Goal: Task Accomplishment & Management: Manage account settings

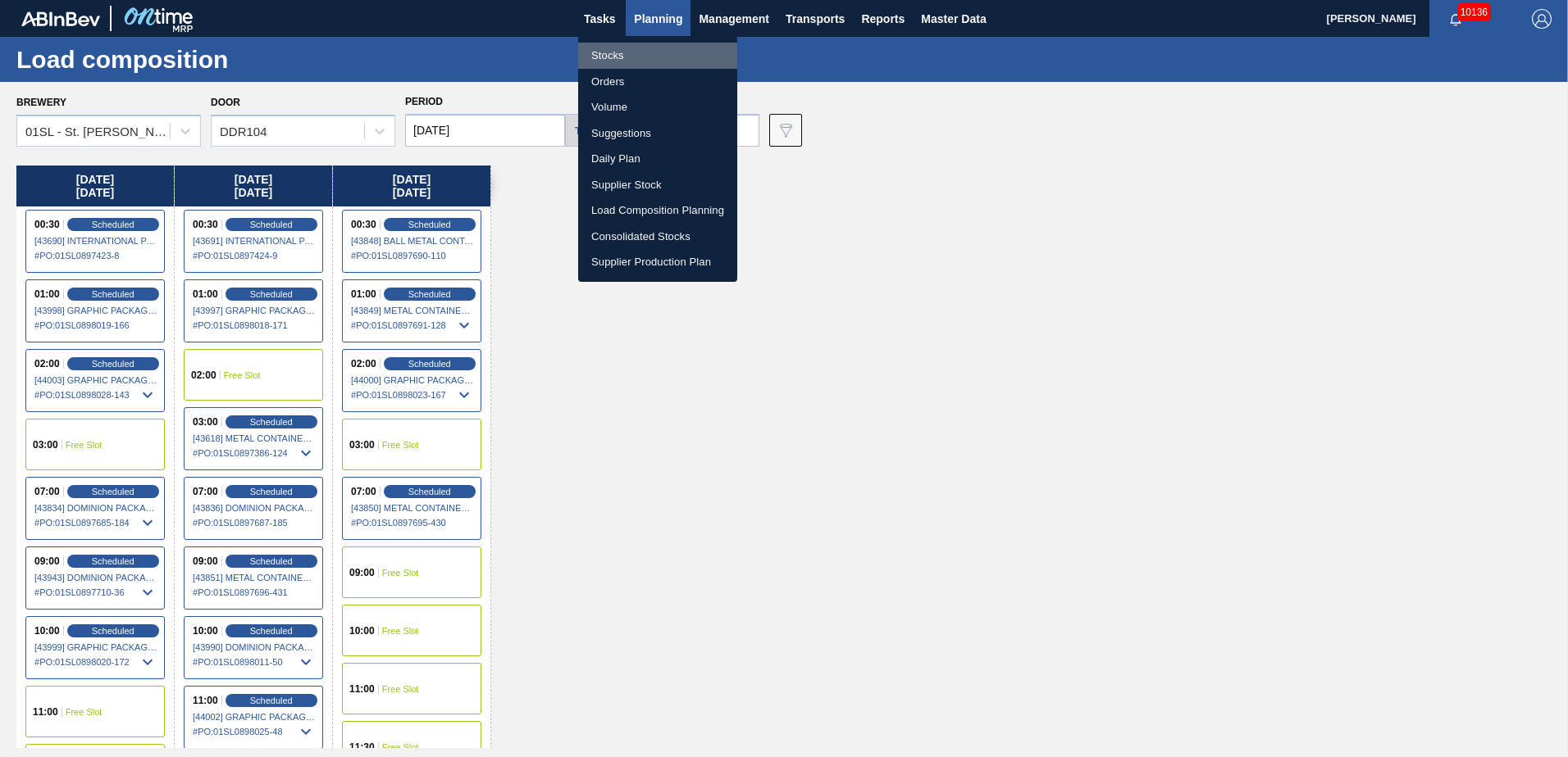
click at [642, 50] on li "Stocks" at bounding box center [657, 56] width 159 height 27
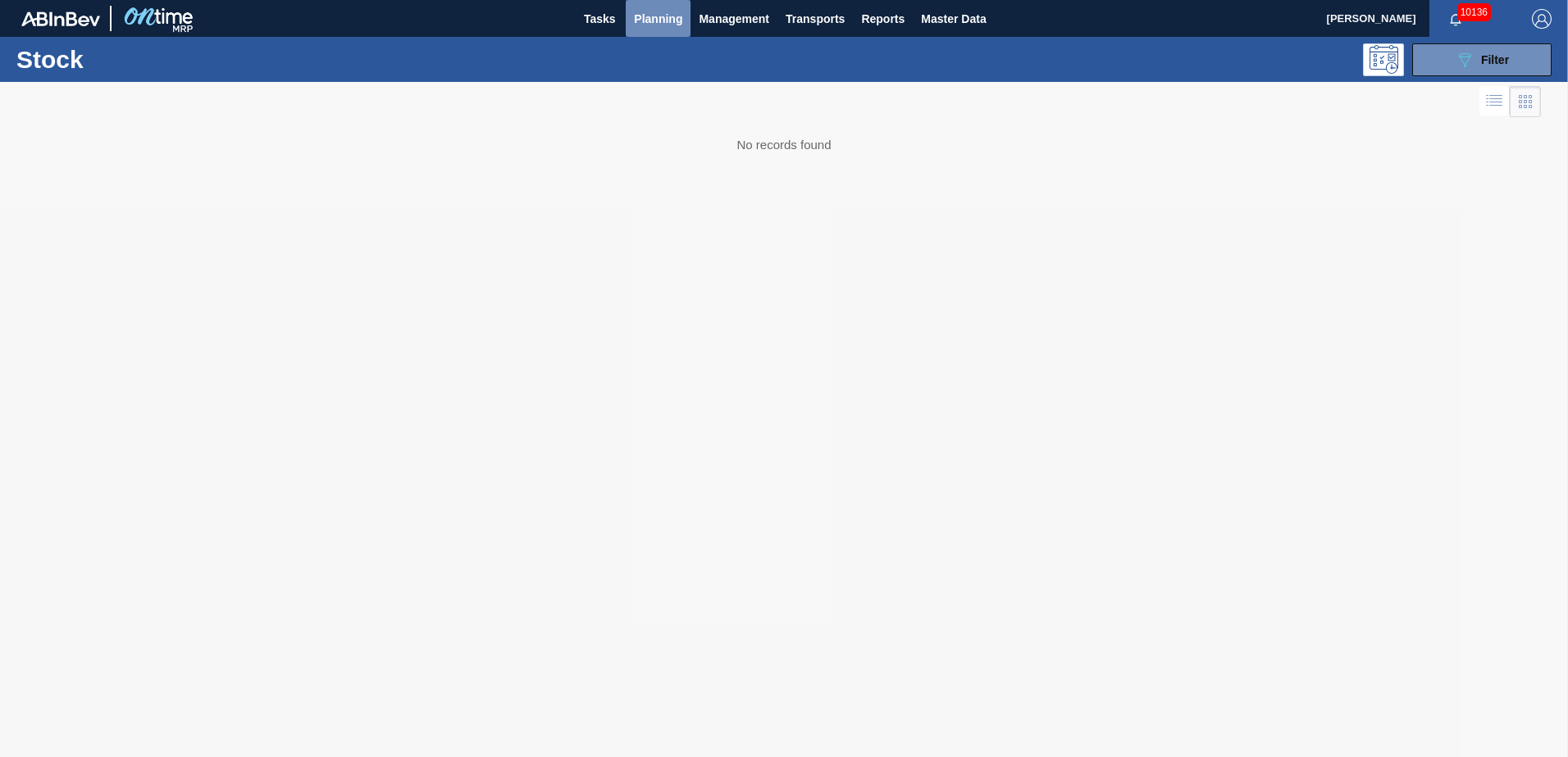
click at [676, 15] on span "Planning" at bounding box center [658, 18] width 49 height 20
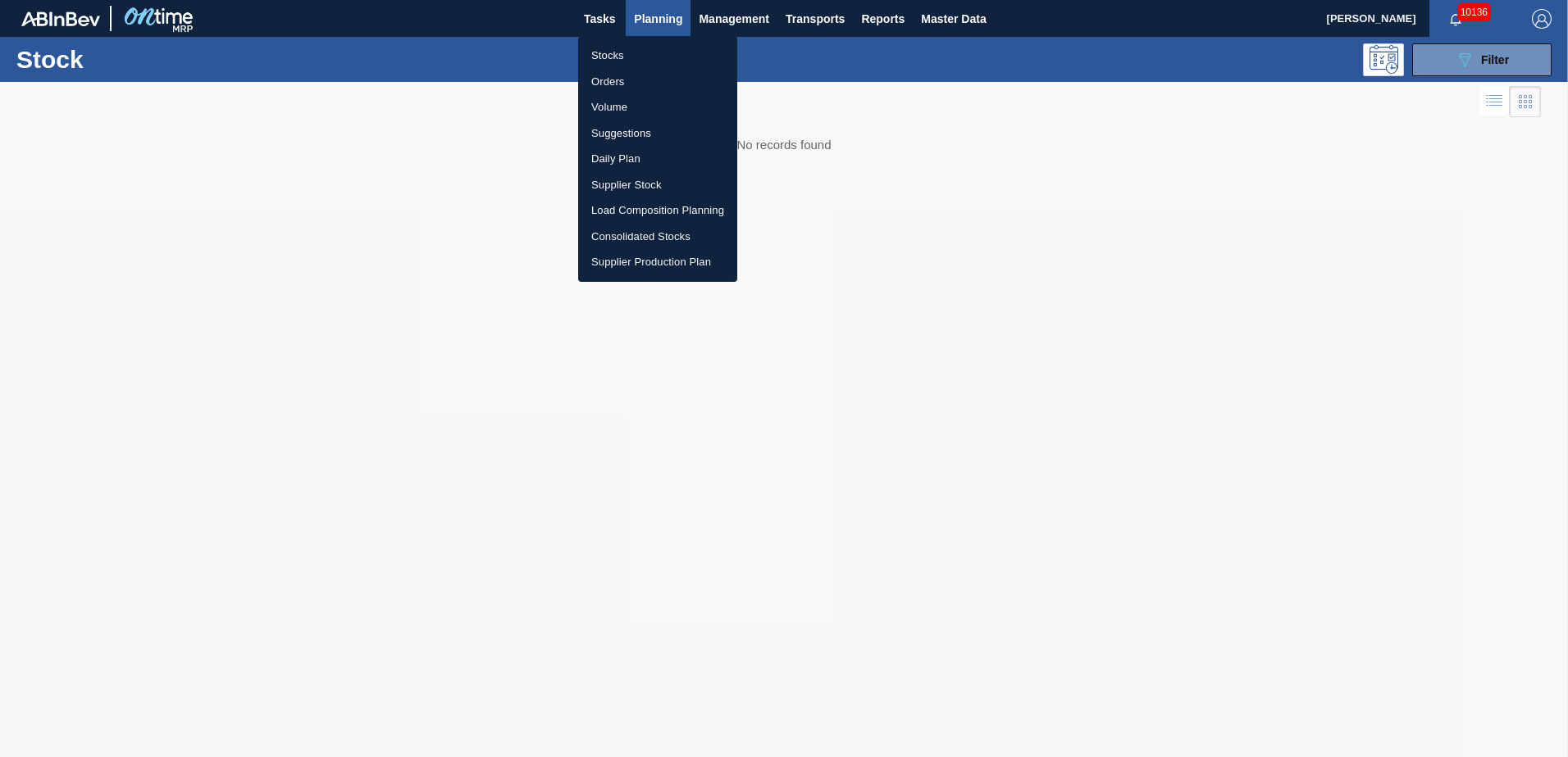
click at [629, 51] on li "Stocks" at bounding box center [657, 56] width 159 height 27
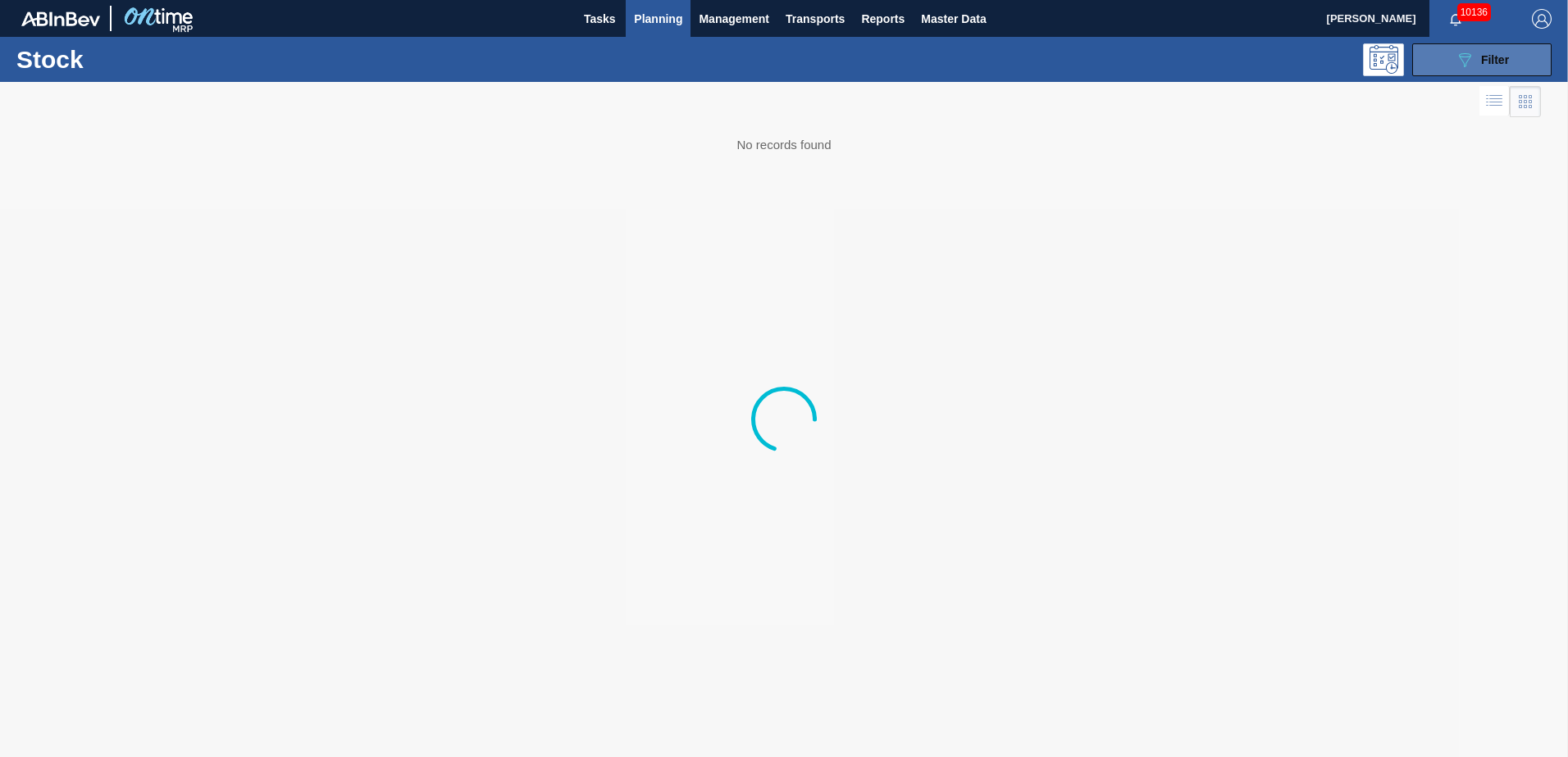
click at [1470, 61] on icon "089F7B8B-B2A5-4AFE-B5C0-19BA573D28AC" at bounding box center [1464, 59] width 20 height 20
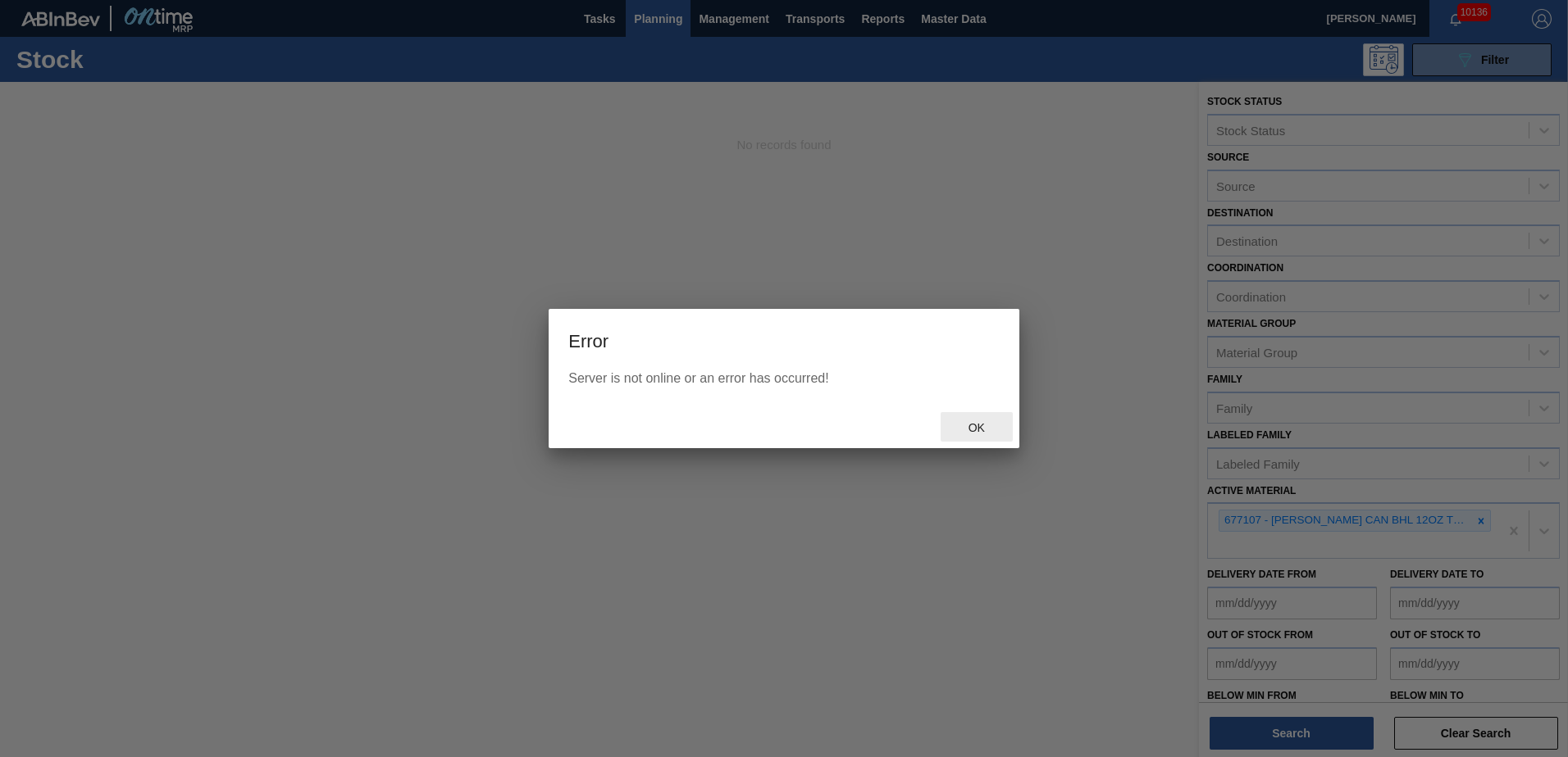
click at [962, 422] on span "Ok" at bounding box center [977, 428] width 43 height 13
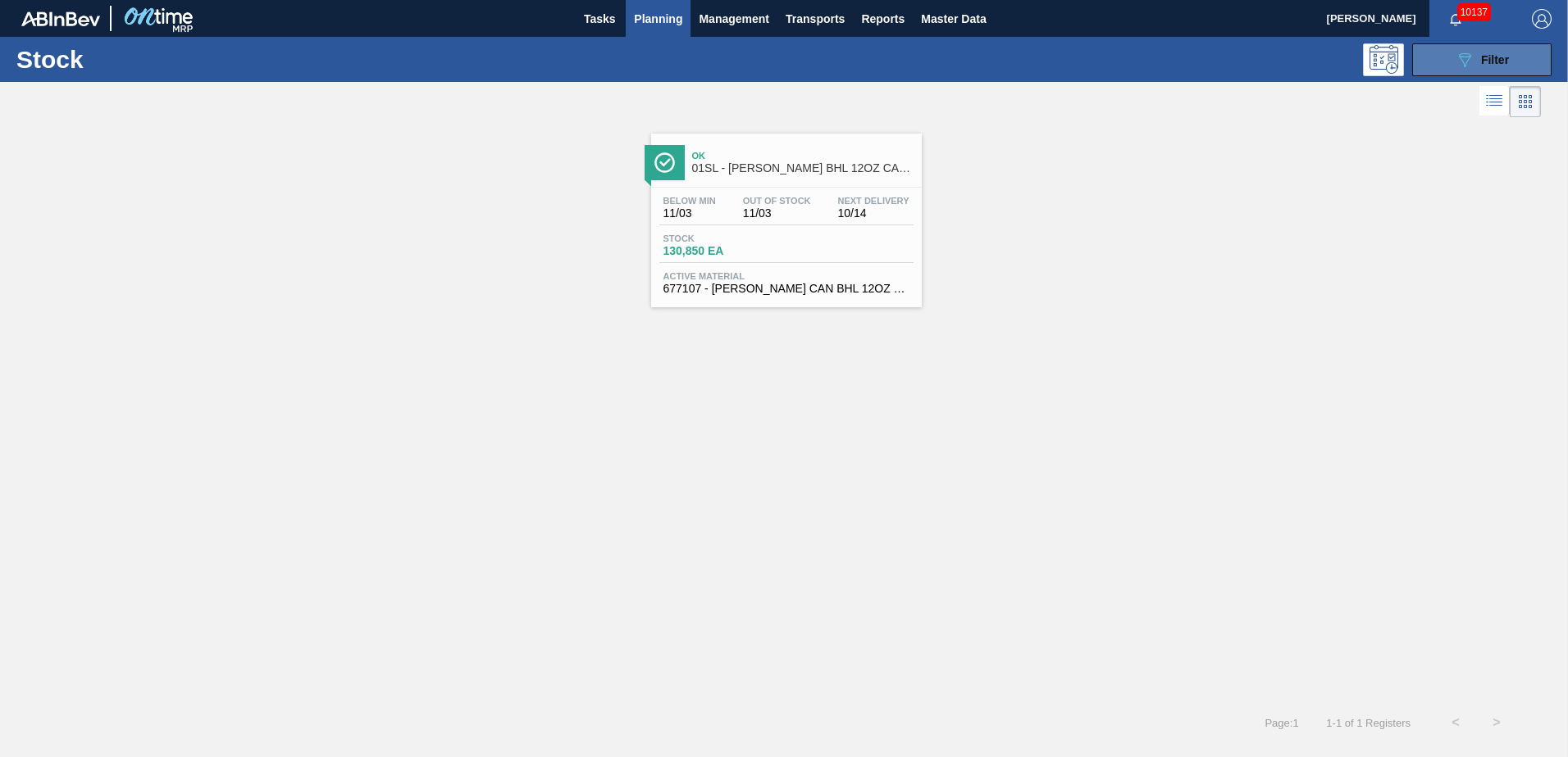
click at [1509, 59] on span "Filter" at bounding box center [1495, 60] width 28 height 13
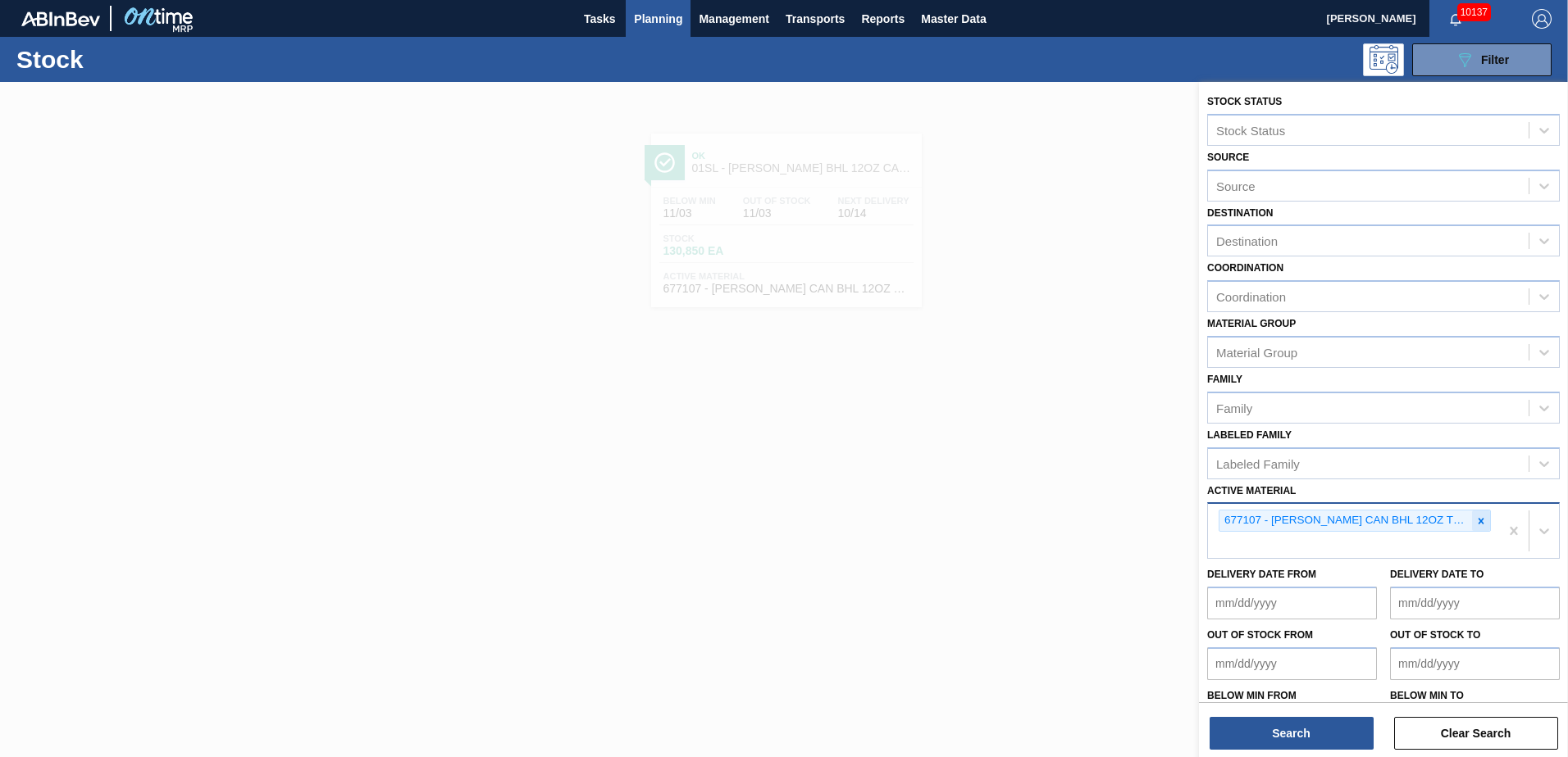
click at [1475, 522] on icon at bounding box center [1481, 522] width 11 height 11
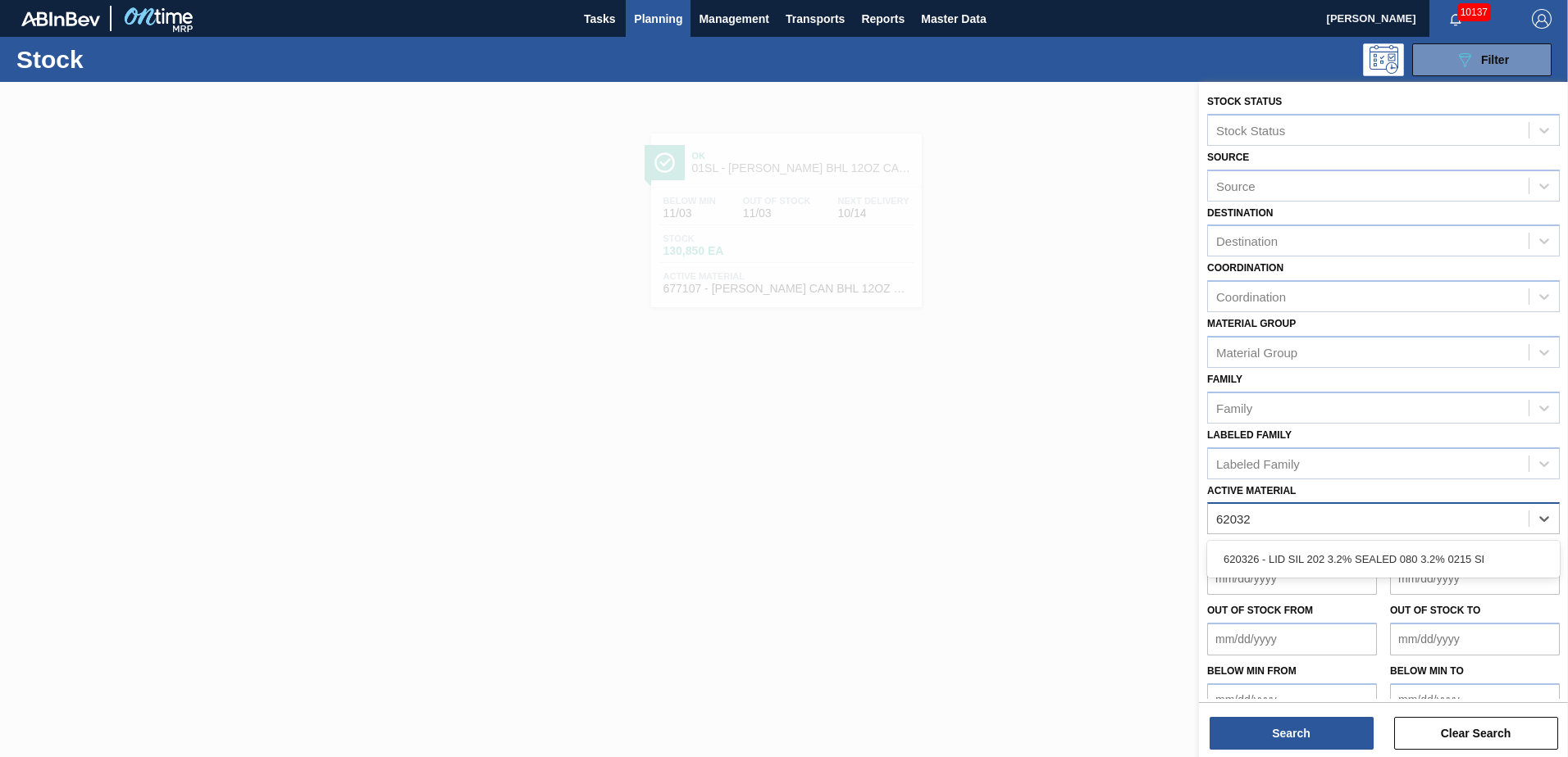
type Material "620326"
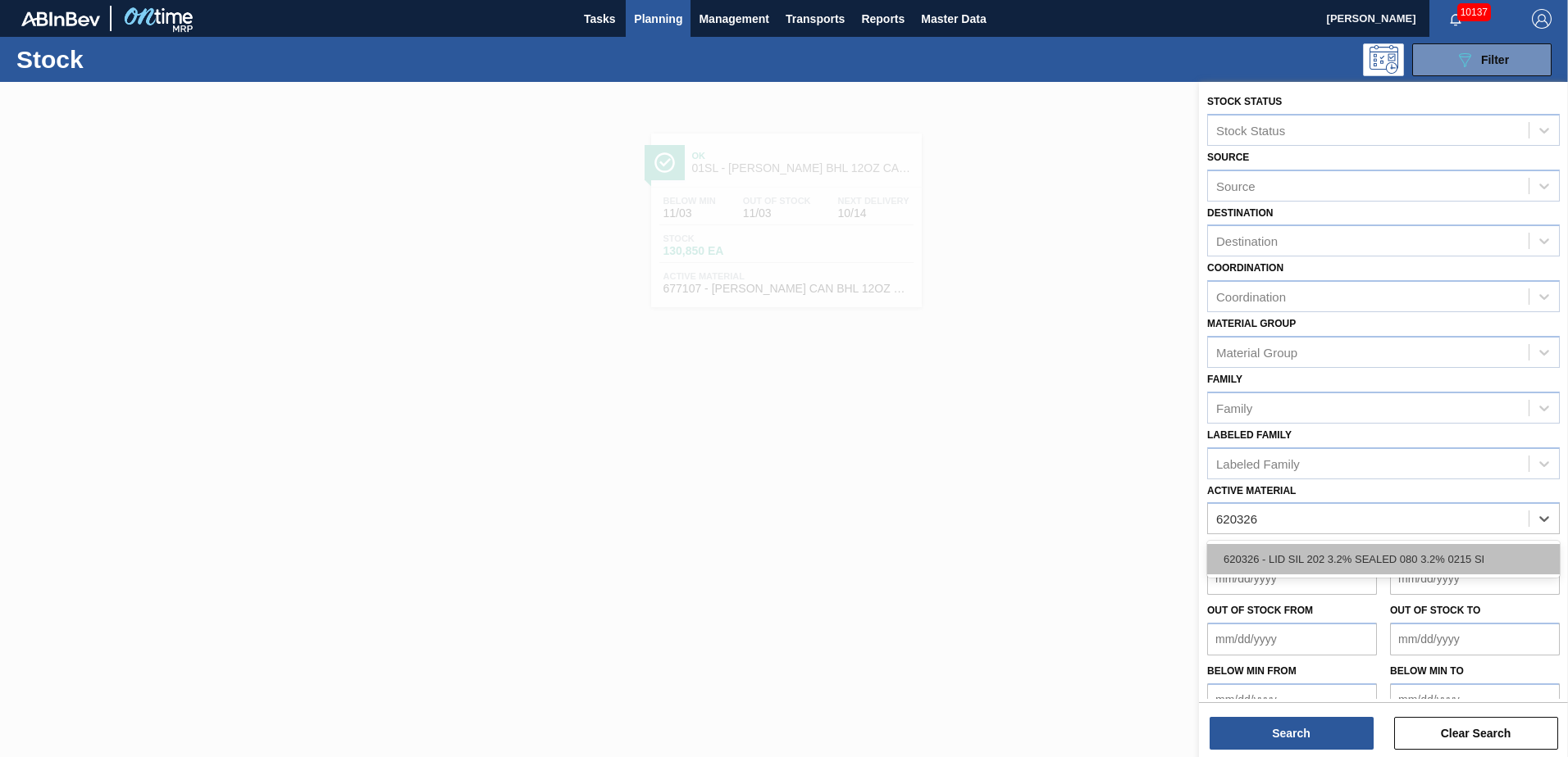
click at [1306, 558] on div "620326 - LID SIL 202 3.2% SEALED 080 3.2% 0215 SI" at bounding box center [1384, 560] width 353 height 31
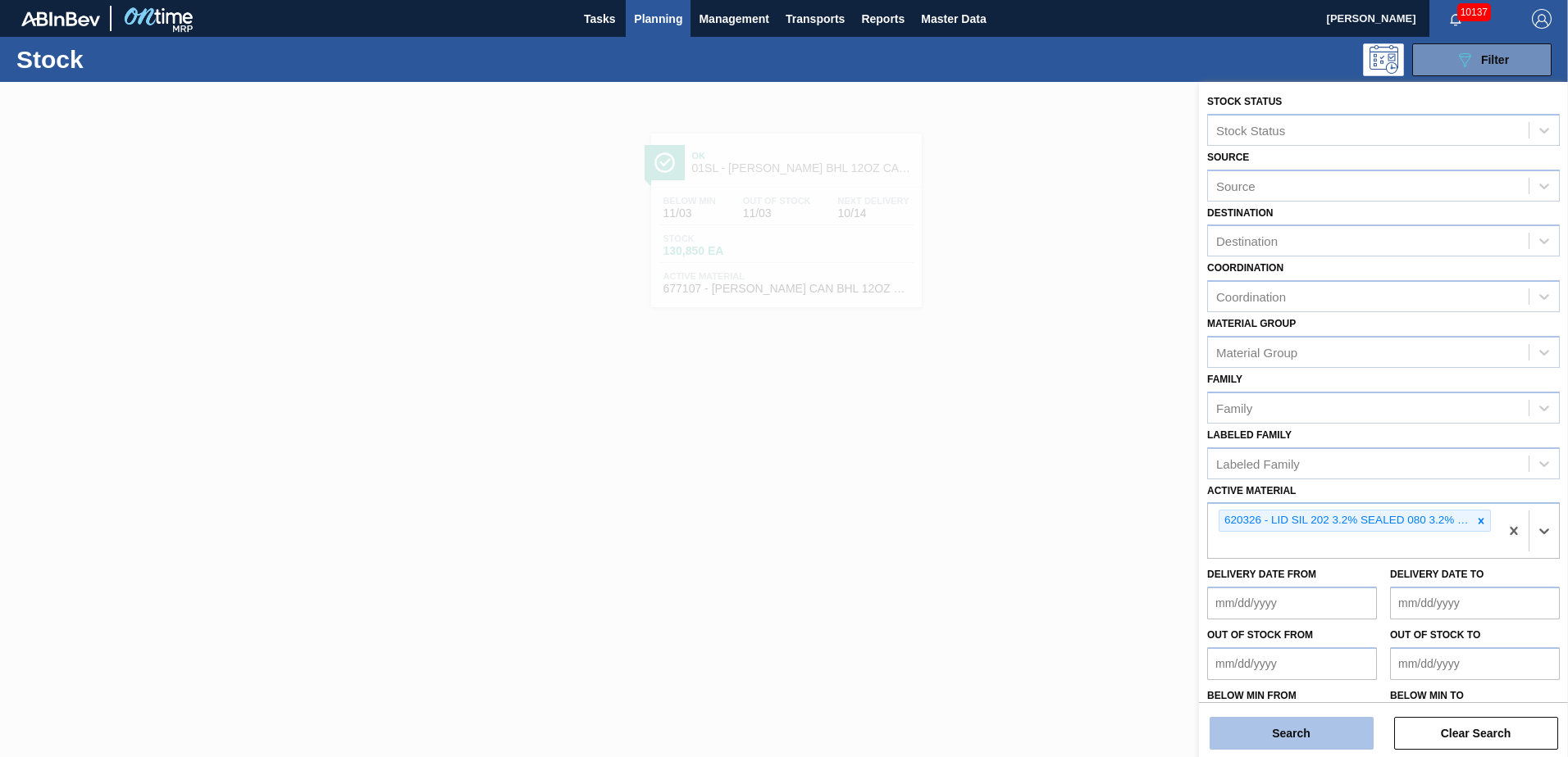
click at [1284, 742] on button "Search" at bounding box center [1291, 733] width 164 height 32
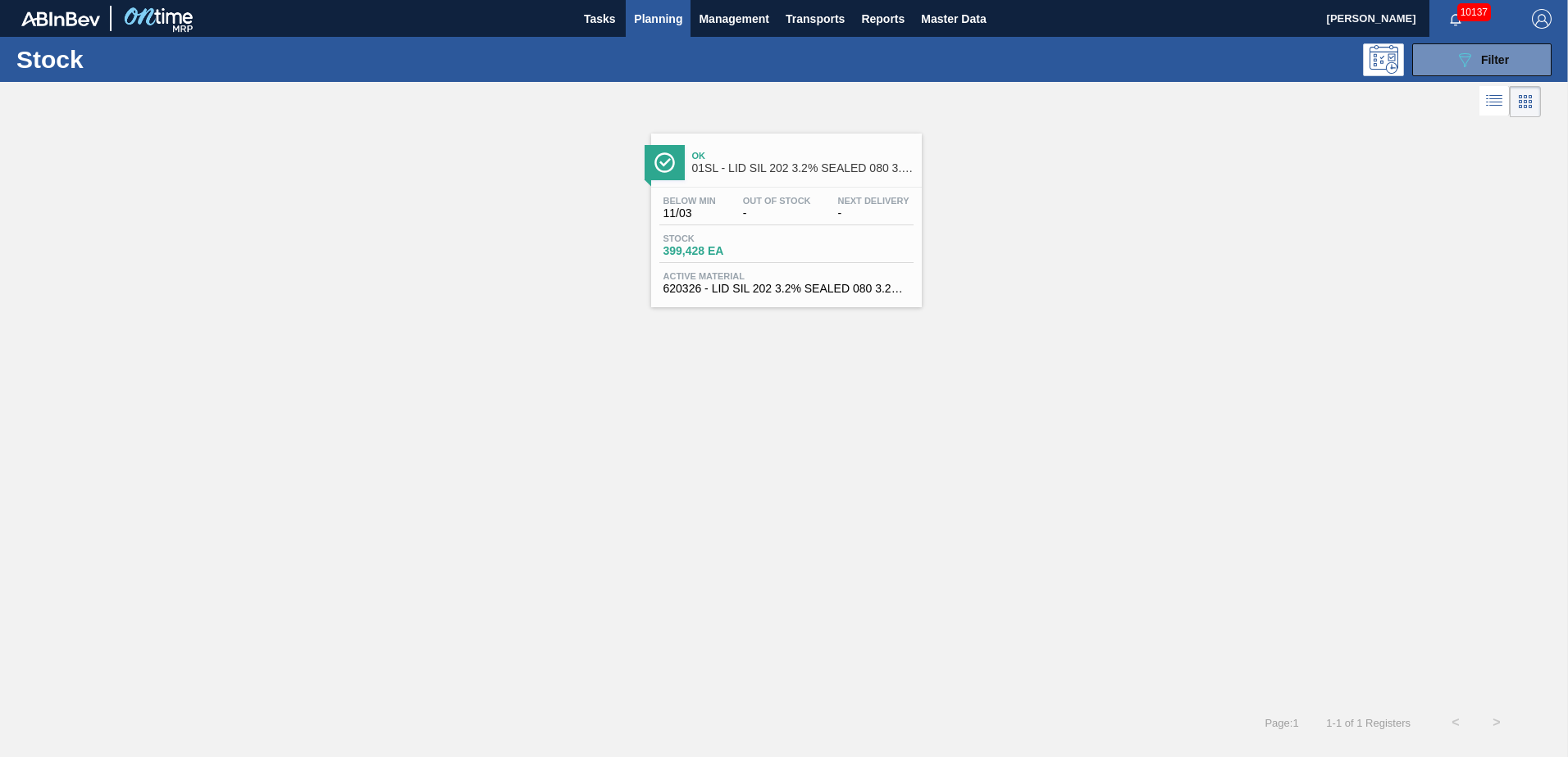
click at [746, 146] on div "Ok 01SL - LID SIL 202 3.2% SEALED 080 3.2% 0215 SI" at bounding box center [803, 162] width 221 height 37
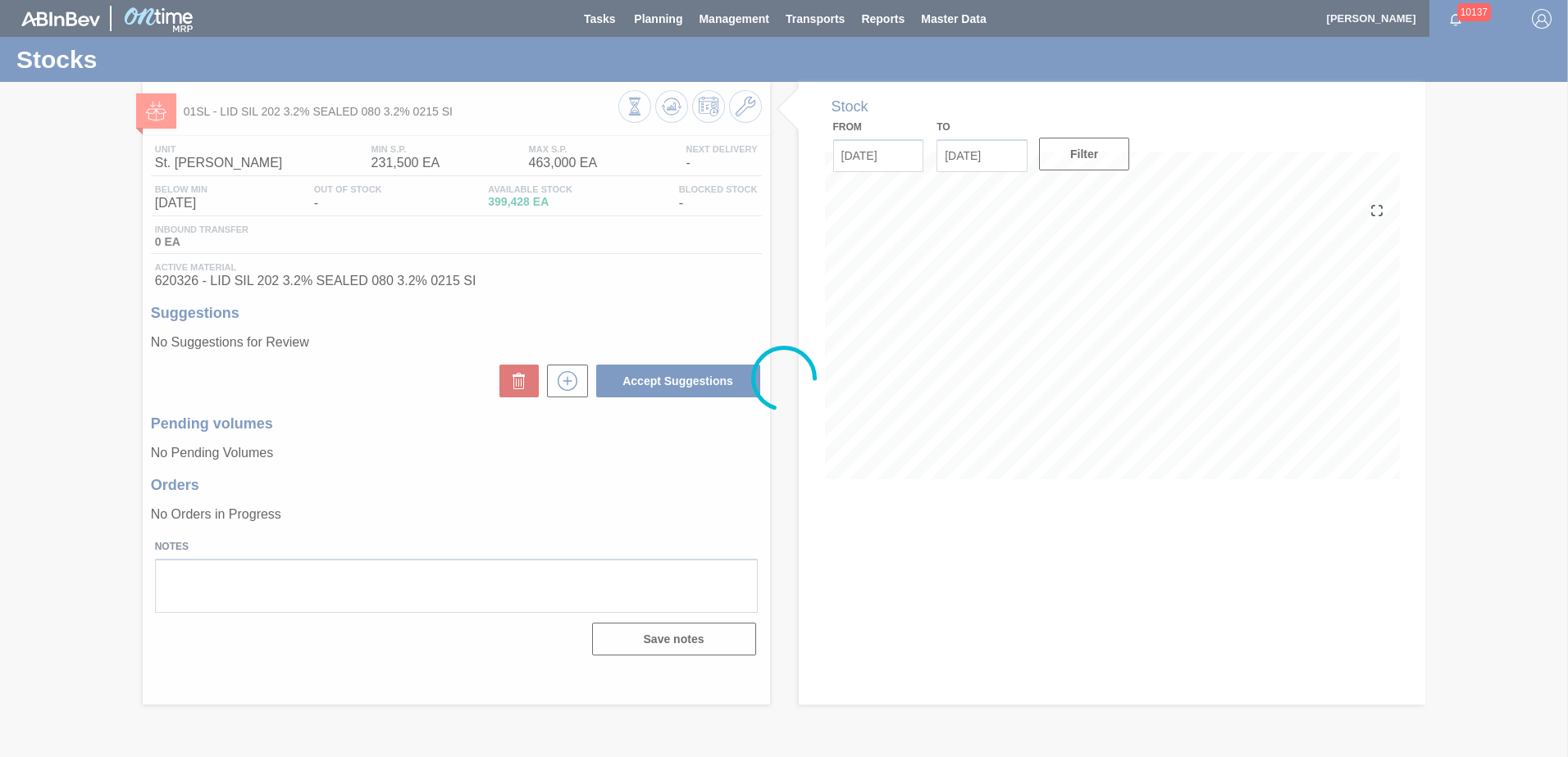
click at [743, 100] on div at bounding box center [784, 378] width 1568 height 757
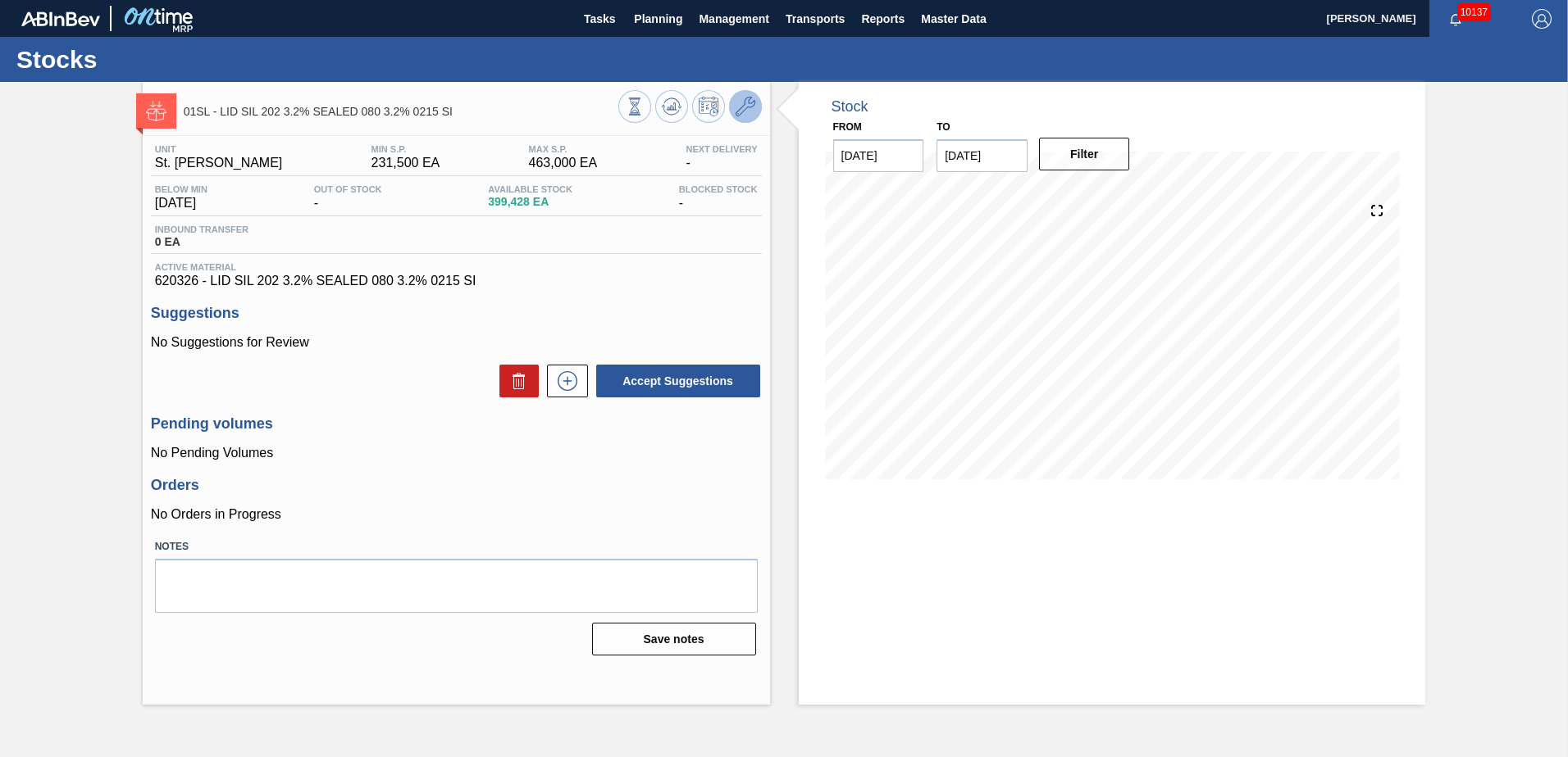
click at [745, 110] on icon at bounding box center [745, 106] width 20 height 20
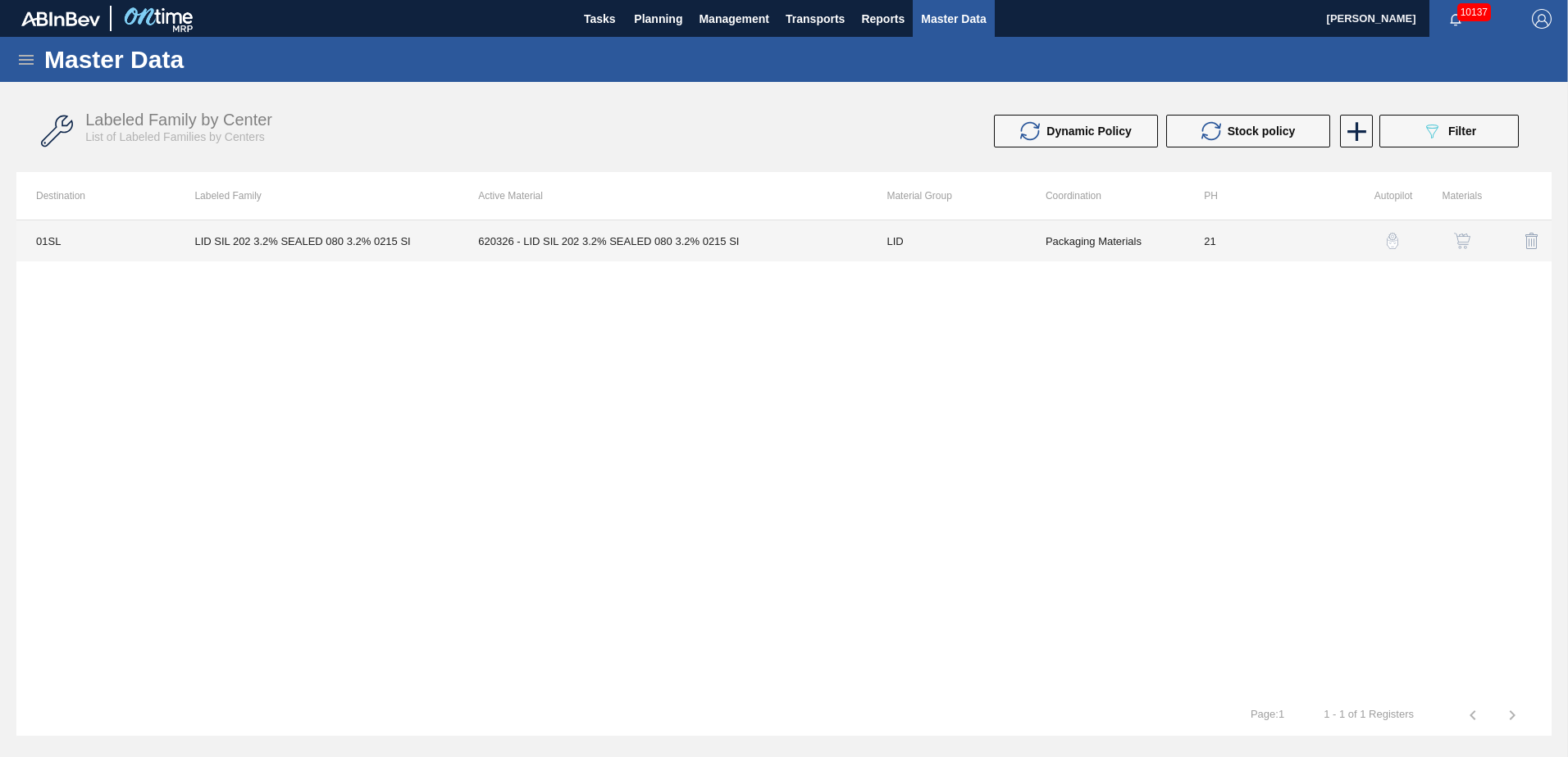
click at [725, 248] on td "620326 - LID SIL 202 3.2% SEALED 080 3.2% 0215 SI" at bounding box center [663, 240] width 408 height 41
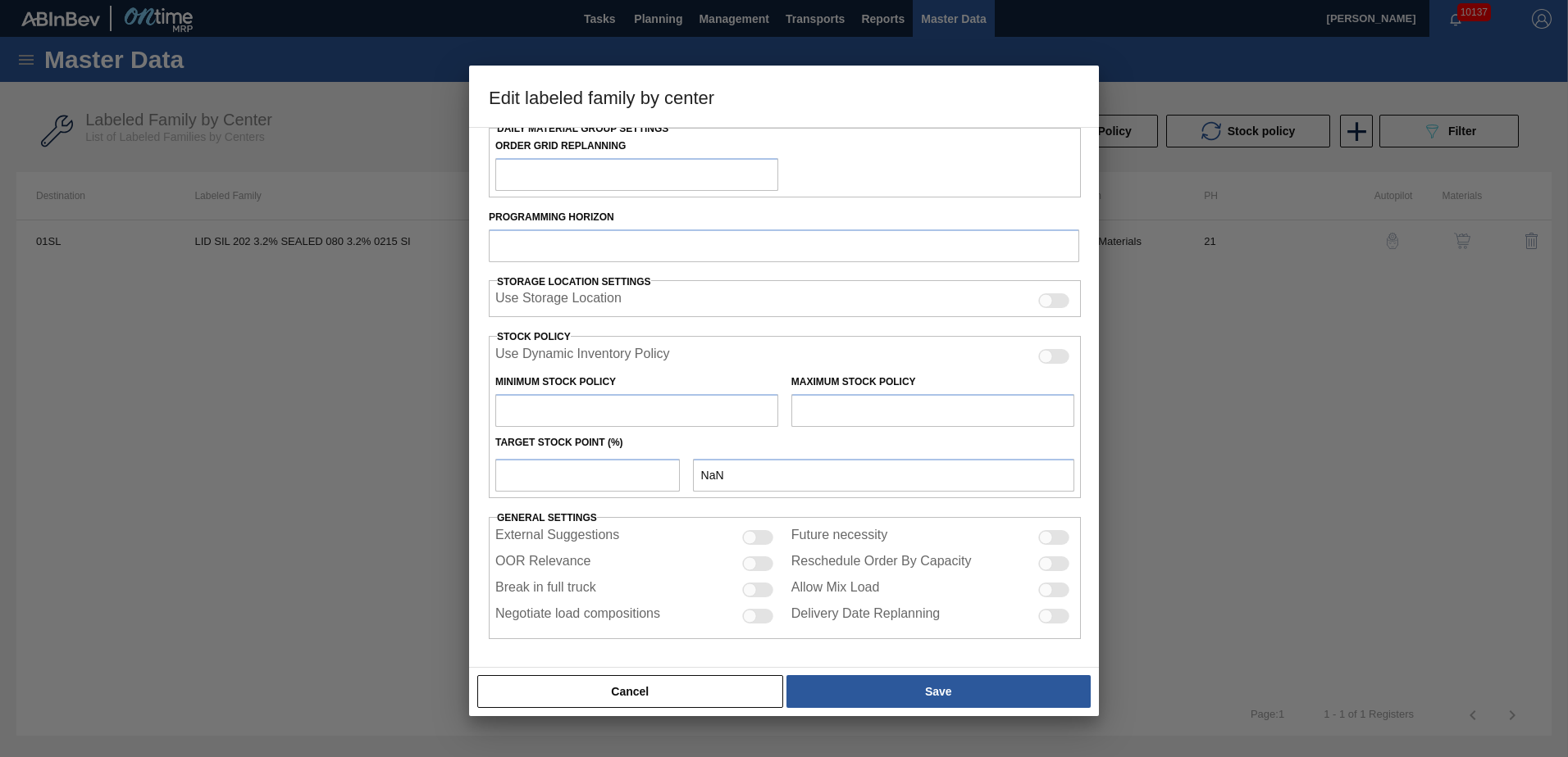
type input "LID"
type input "Generic 202 Lid"
type input "LID SIL 202 3.2% SEALED 080 3.2% 0215 SI"
type input "01SL - St. [PERSON_NAME]"
type input "0"
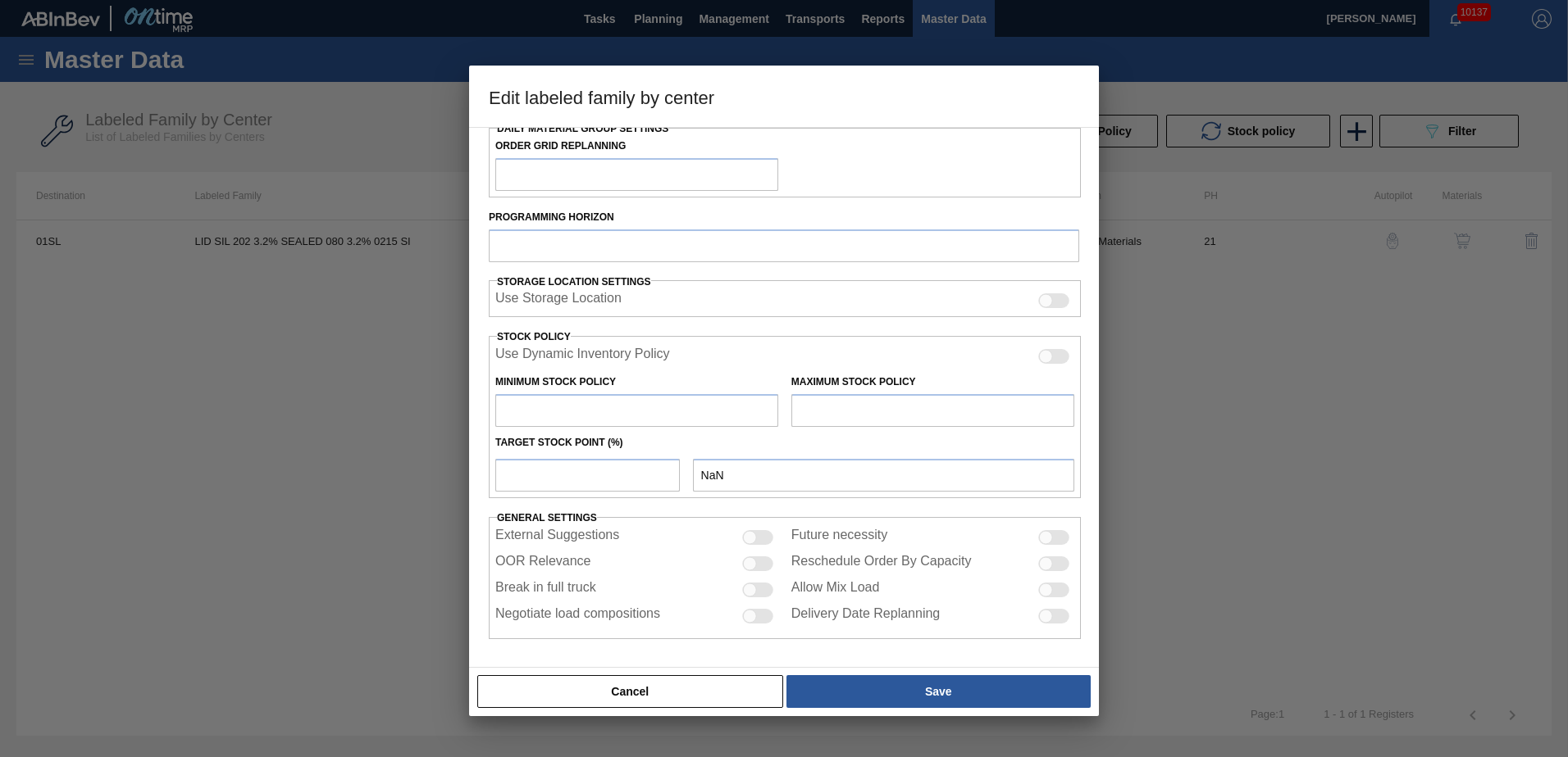
type input "21"
type input "231,500"
type input "463,000"
type input "10"
type input "254,650"
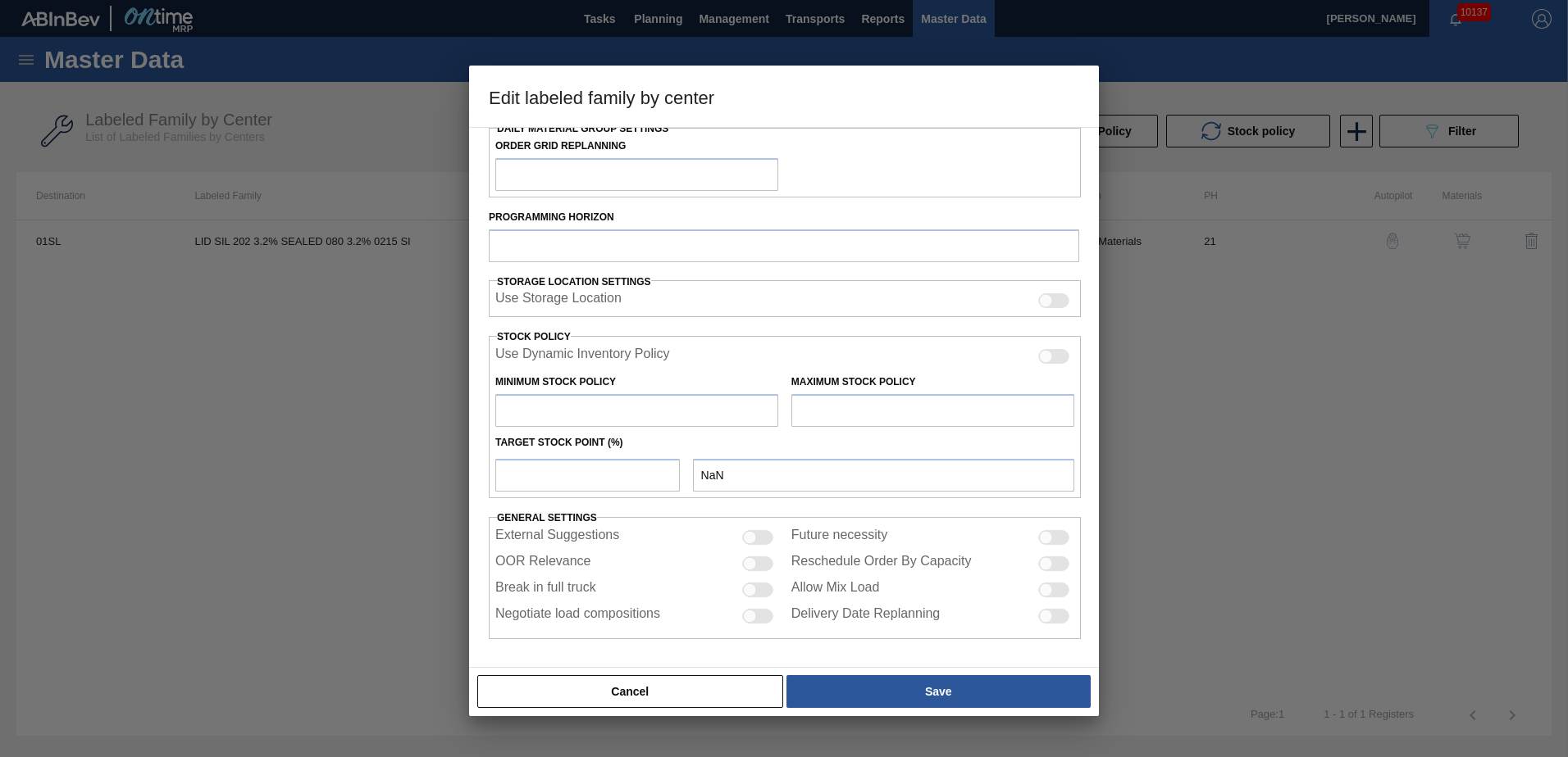
checkbox input "true"
drag, startPoint x: 588, startPoint y: 474, endPoint x: 423, endPoint y: 453, distance: 166.3
click at [423, 453] on div "Edit labeled family by center Material Group LID Family Generic 202 Lid Labeled…" at bounding box center [784, 378] width 1568 height 757
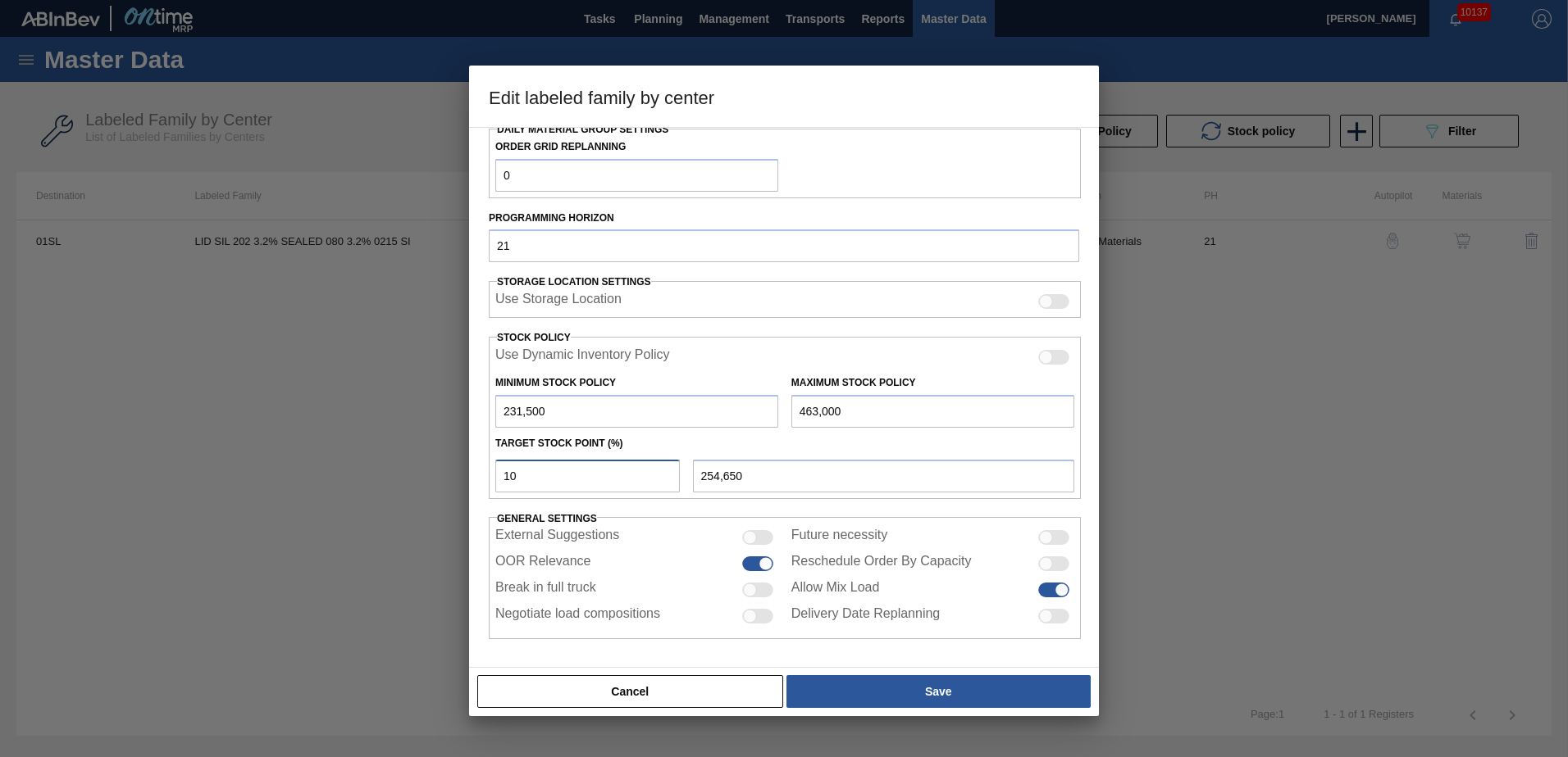
type input "2"
type input "236,130"
type input "20"
type input "277,800"
type input "2"
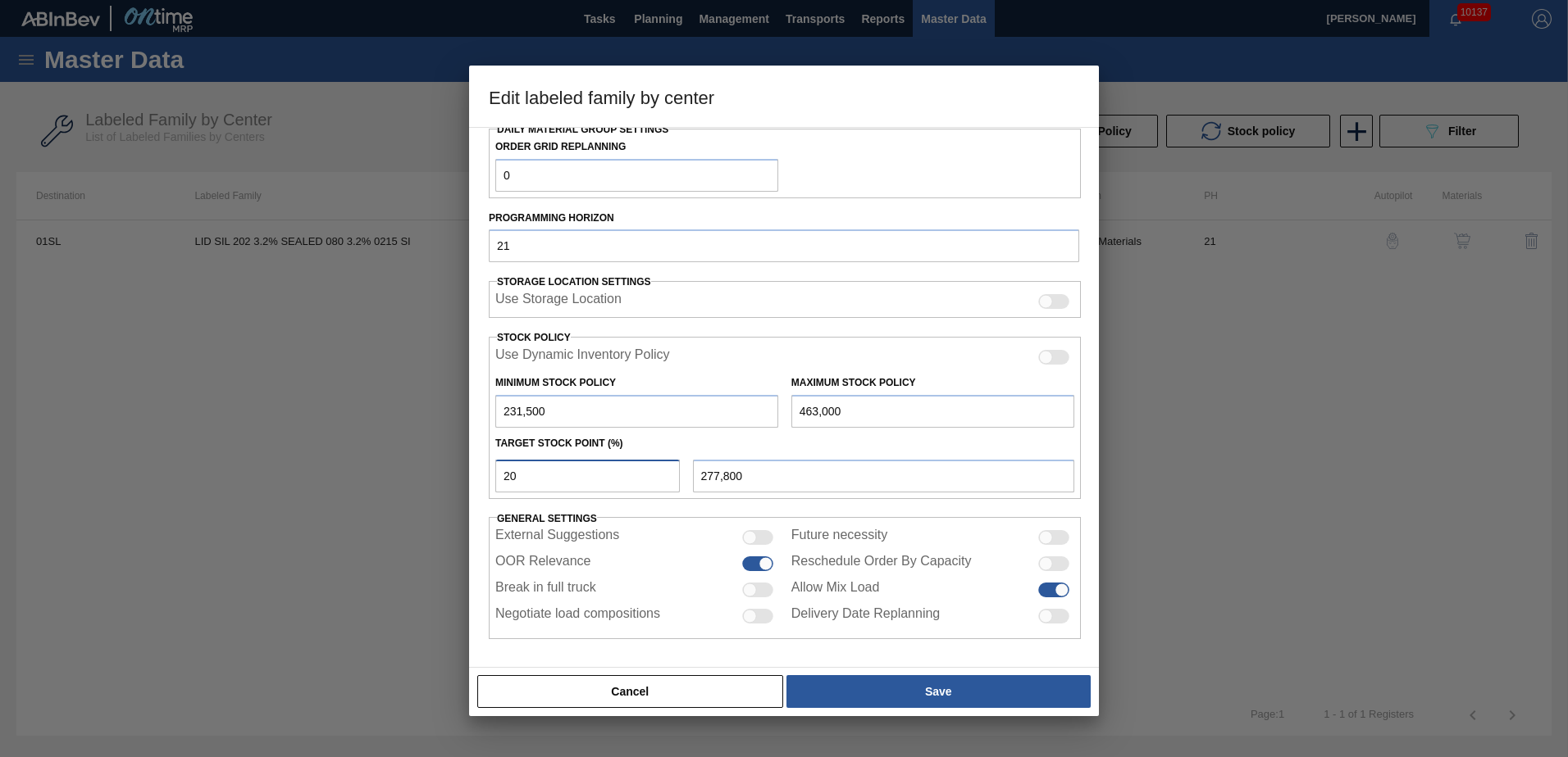
type input "236,130"
type input "231,500"
type input "5"
type input "243,075"
type input "50"
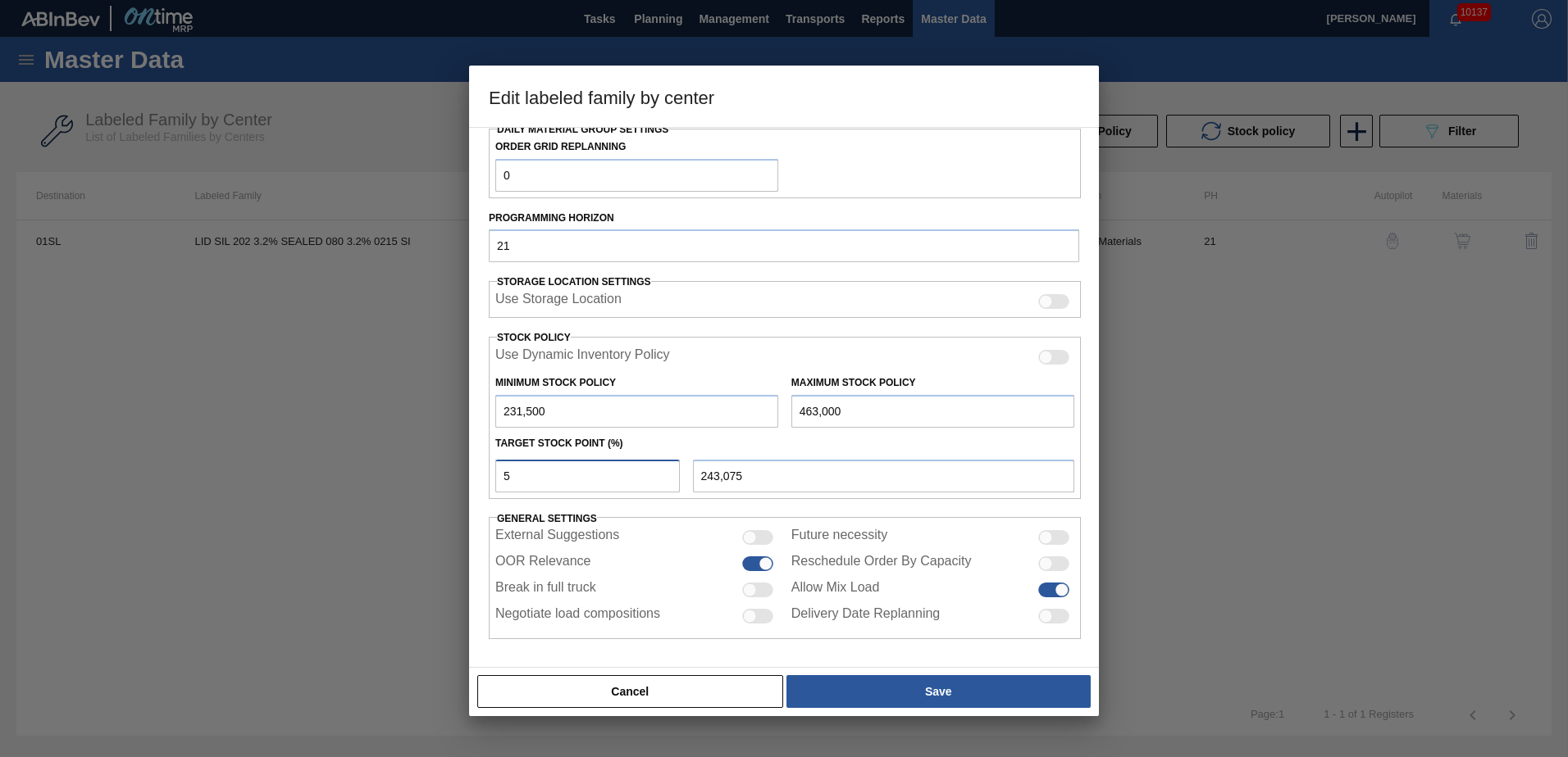
type input "347,250"
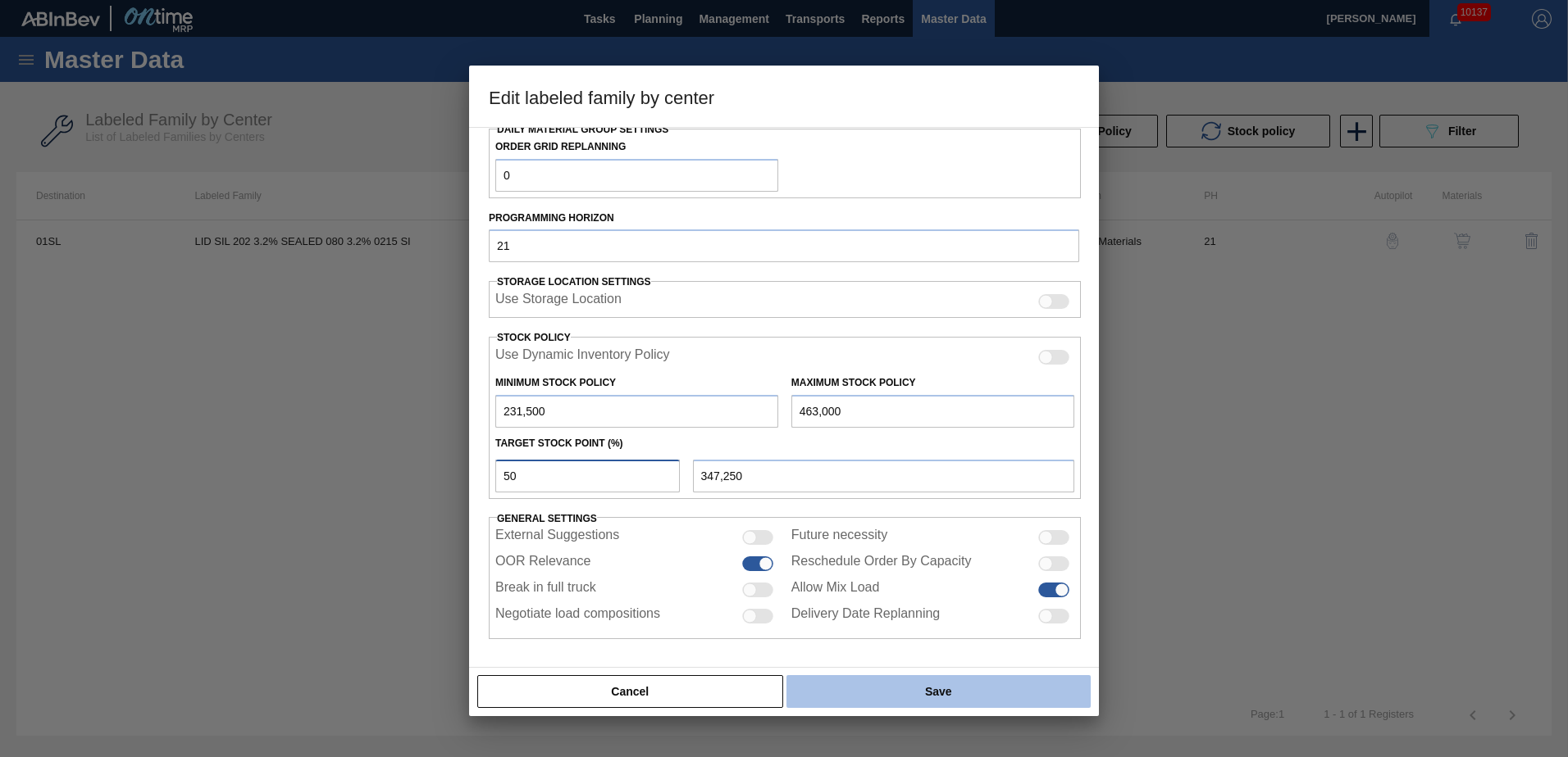
type input "50"
click at [897, 687] on button "Save" at bounding box center [939, 691] width 304 height 32
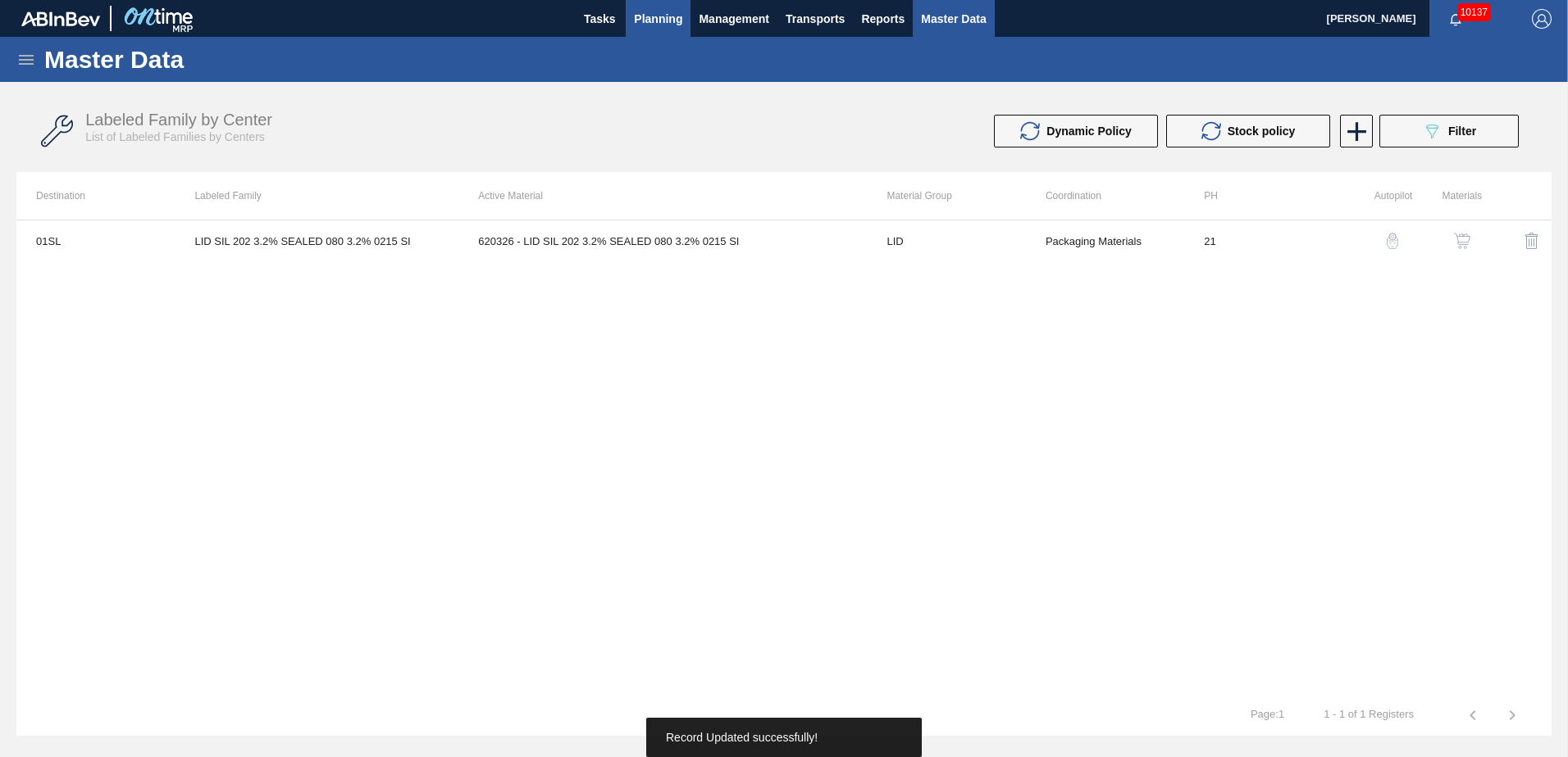
click at [666, 3] on button "Planning" at bounding box center [658, 18] width 65 height 37
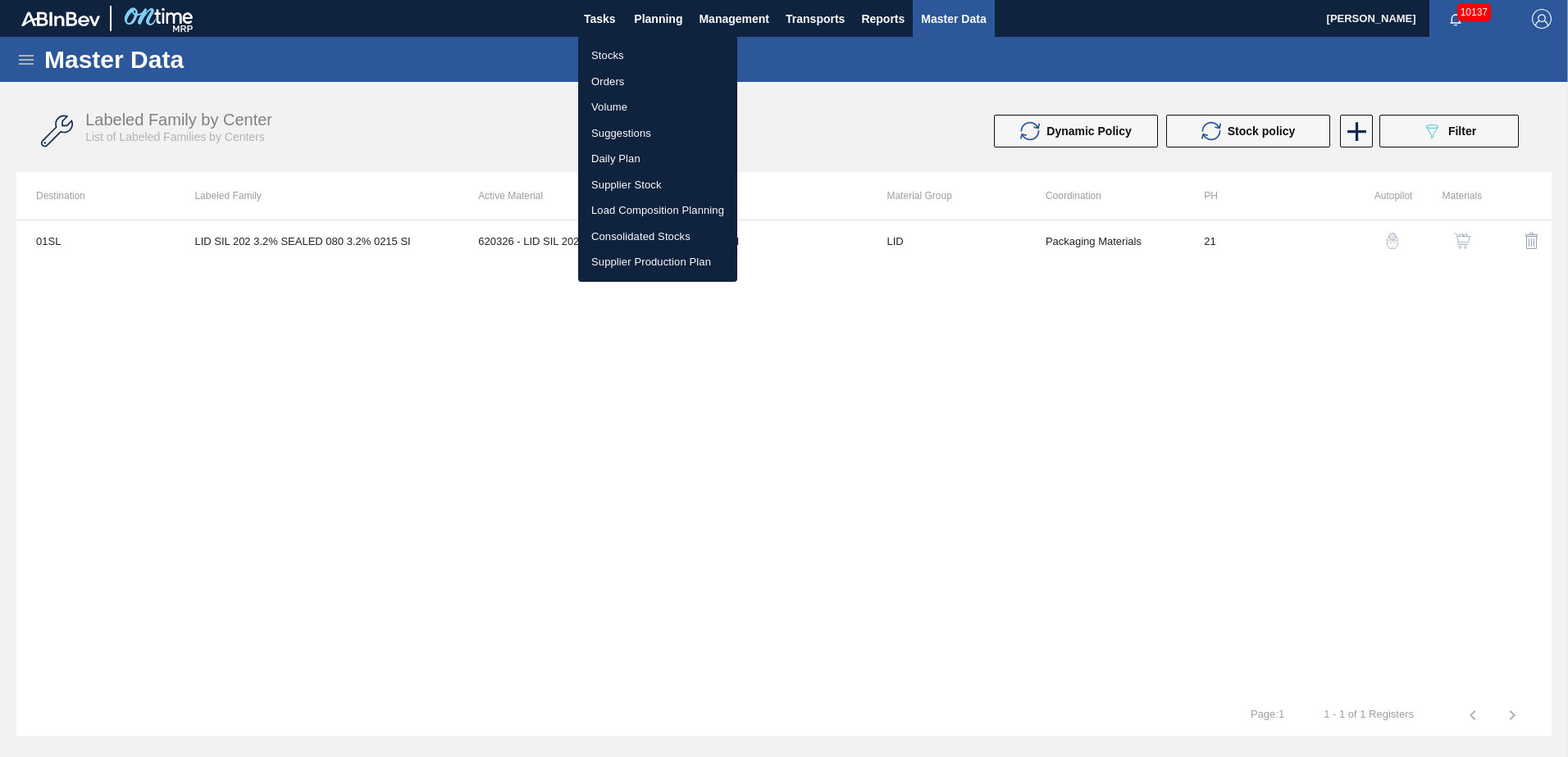
click at [634, 50] on li "Stocks" at bounding box center [657, 56] width 159 height 27
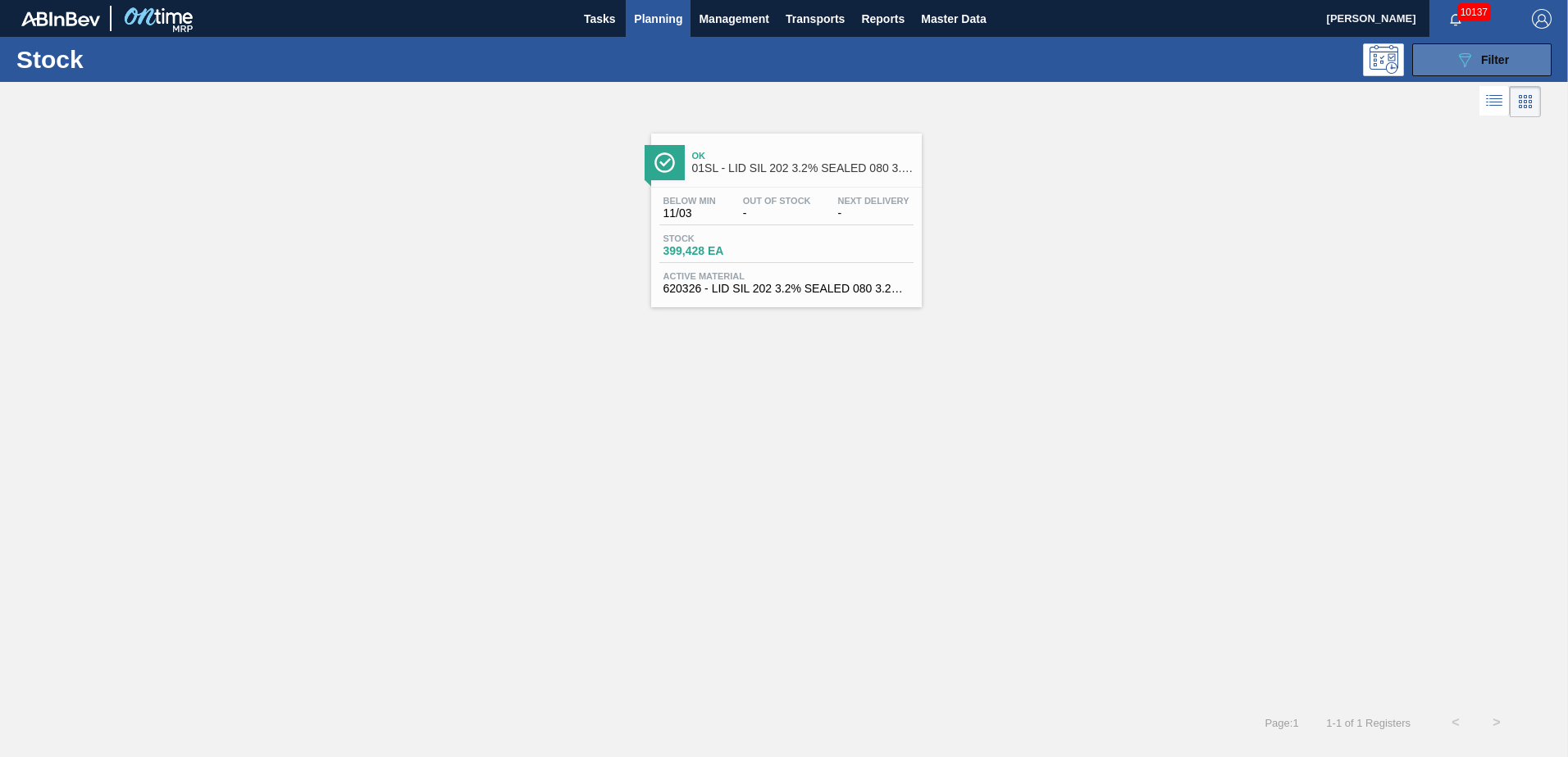
click at [1482, 59] on span "Filter" at bounding box center [1495, 60] width 28 height 13
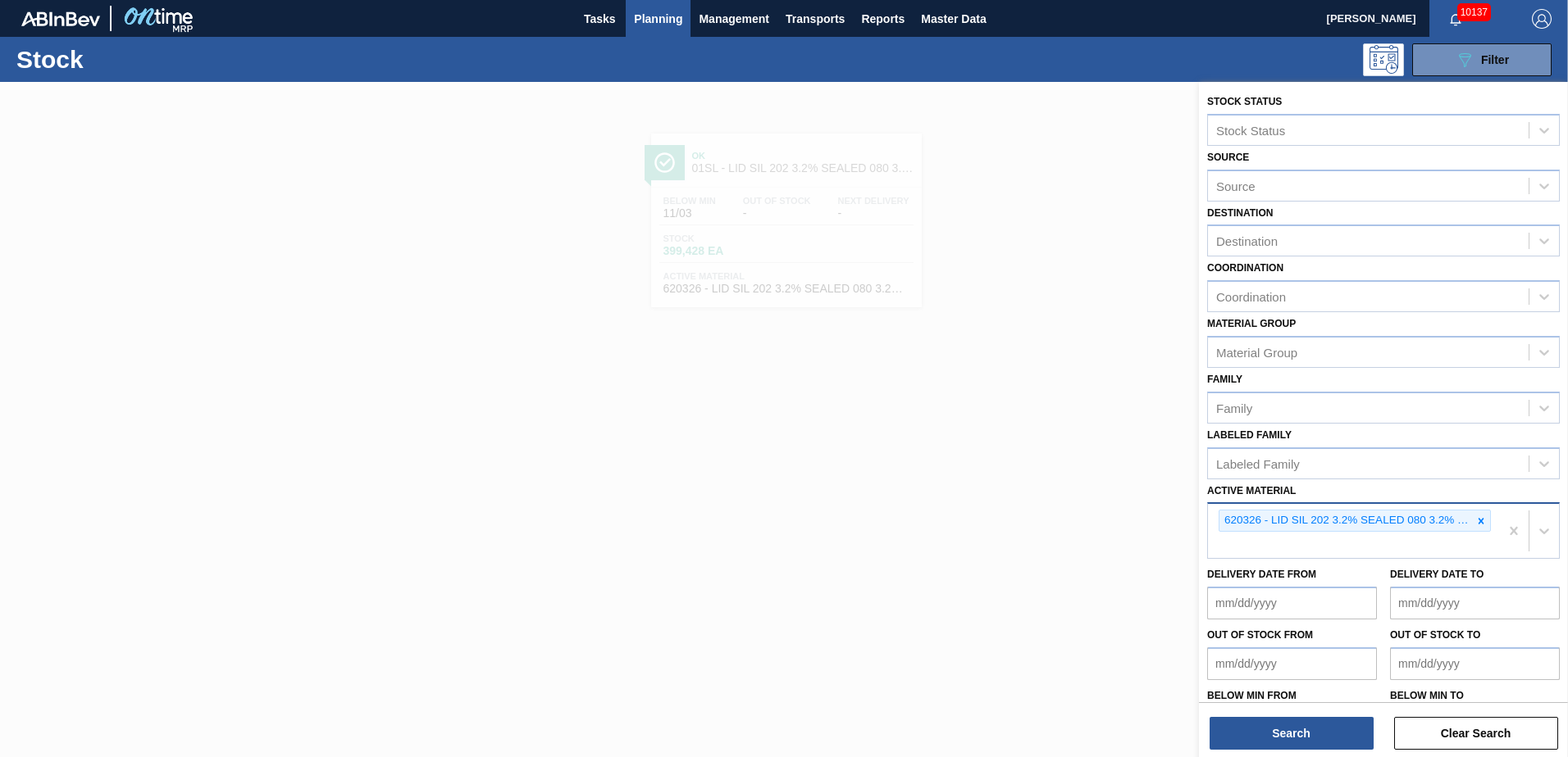
click at [1476, 522] on icon at bounding box center [1481, 522] width 11 height 11
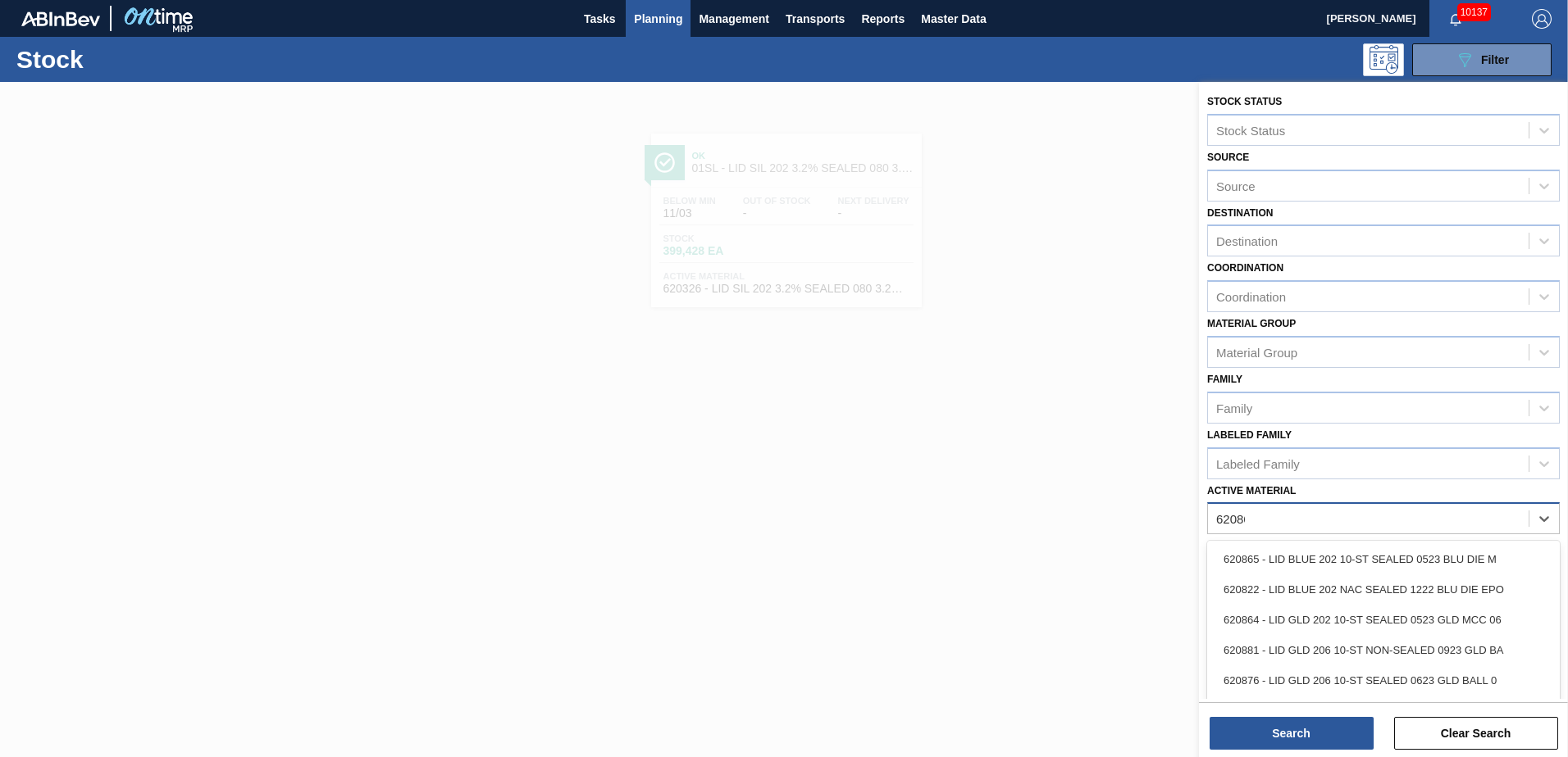
type Material "620867"
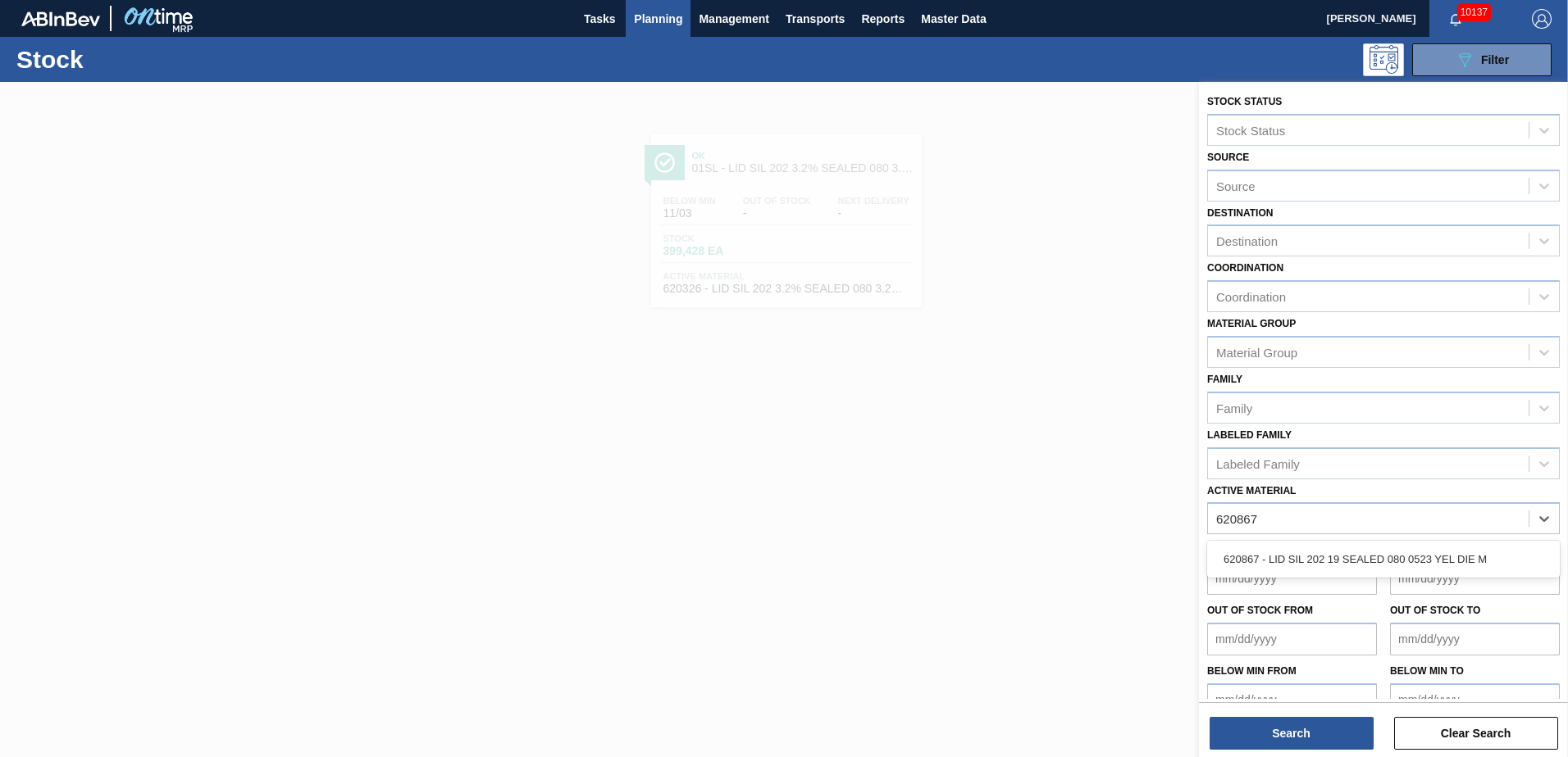
click at [1372, 566] on div "620867 - LID SIL 202 19 SEALED 080 0523 YEL DIE M" at bounding box center [1384, 560] width 353 height 31
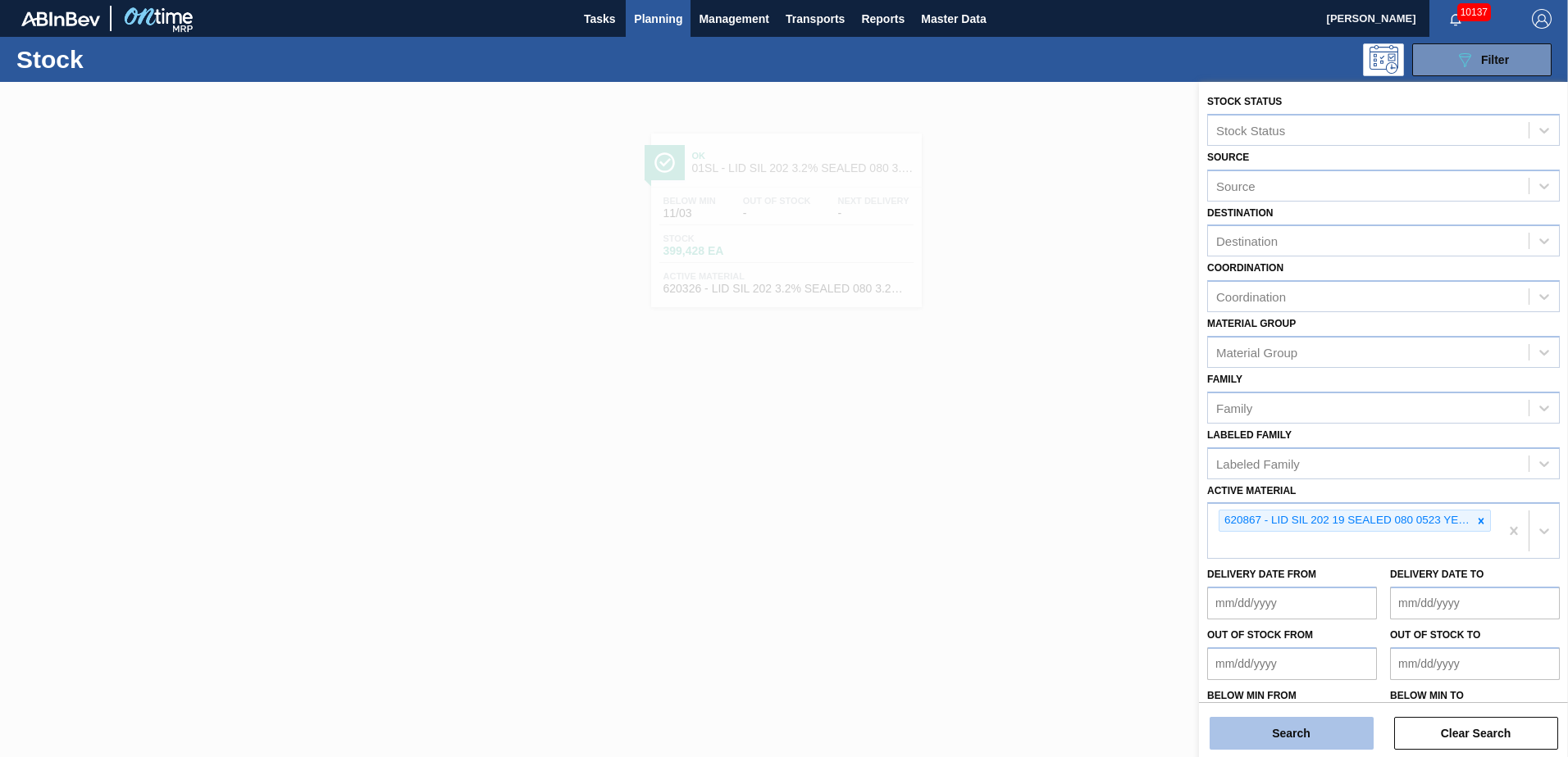
click at [1267, 737] on button "Search" at bounding box center [1291, 733] width 164 height 32
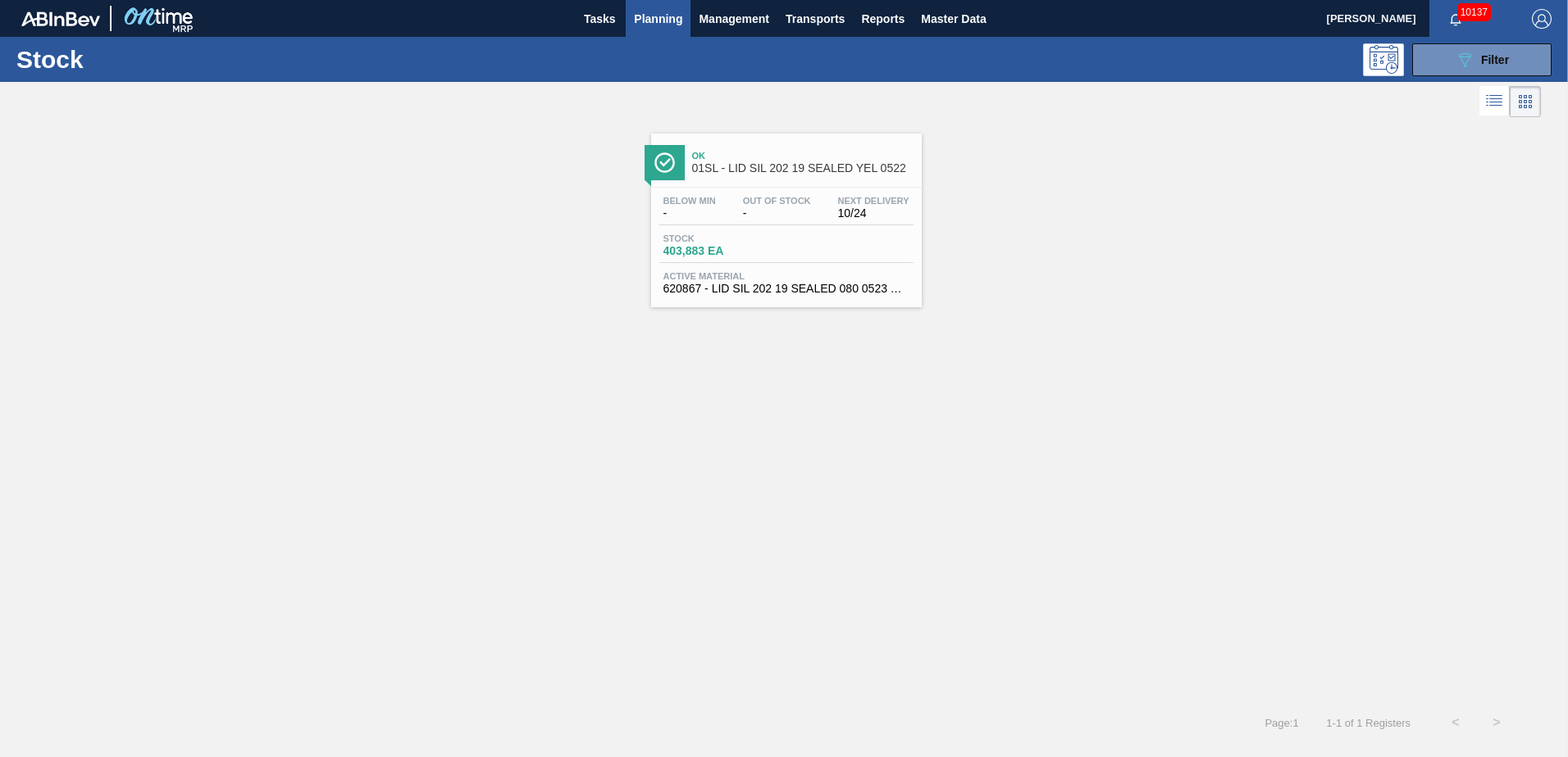
click at [763, 175] on div "Ok 01SL - LID SIL 202 19 SEALED YEL 0522" at bounding box center [803, 162] width 221 height 37
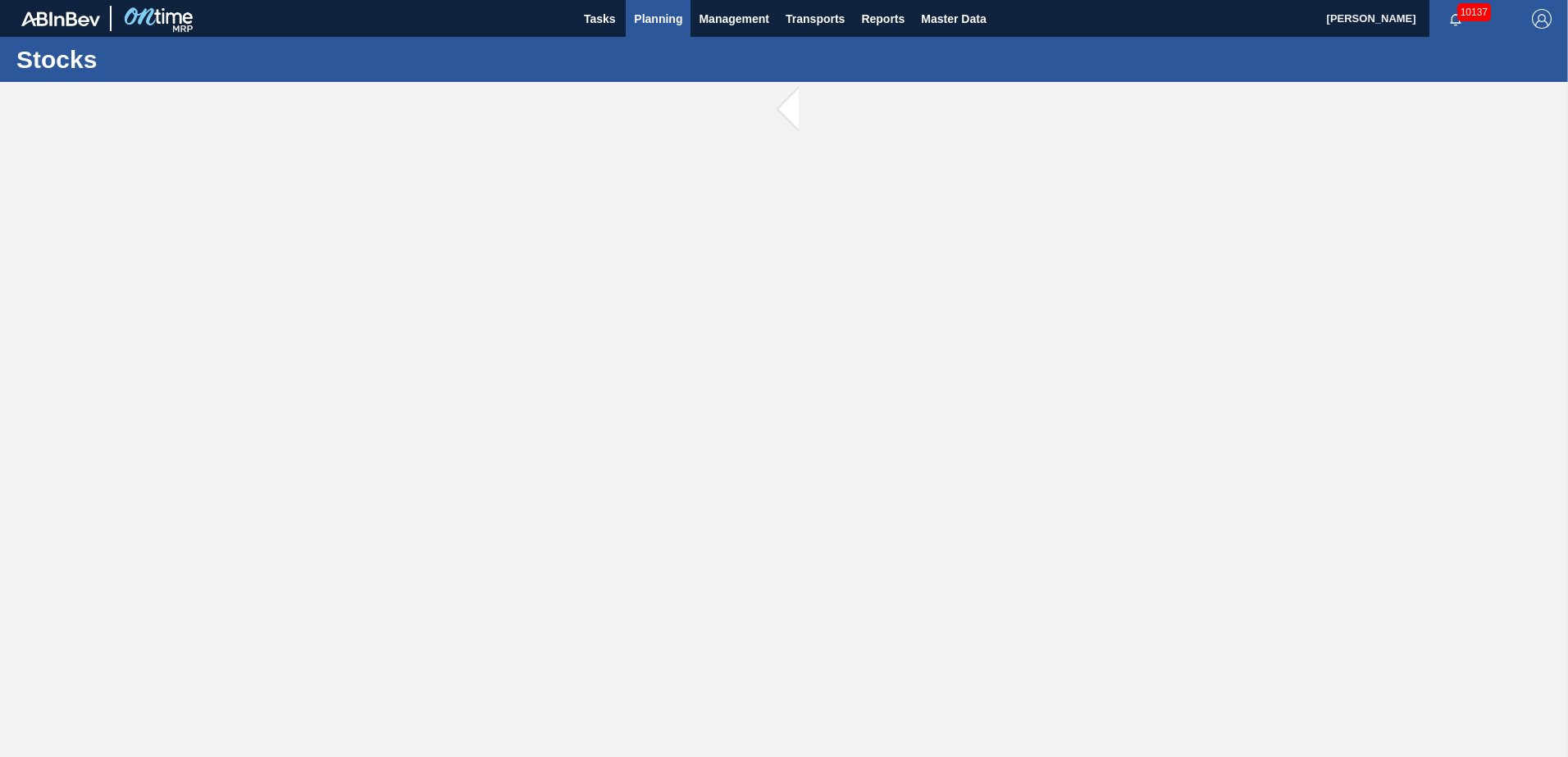
click at [653, 29] on button "Planning" at bounding box center [658, 18] width 65 height 37
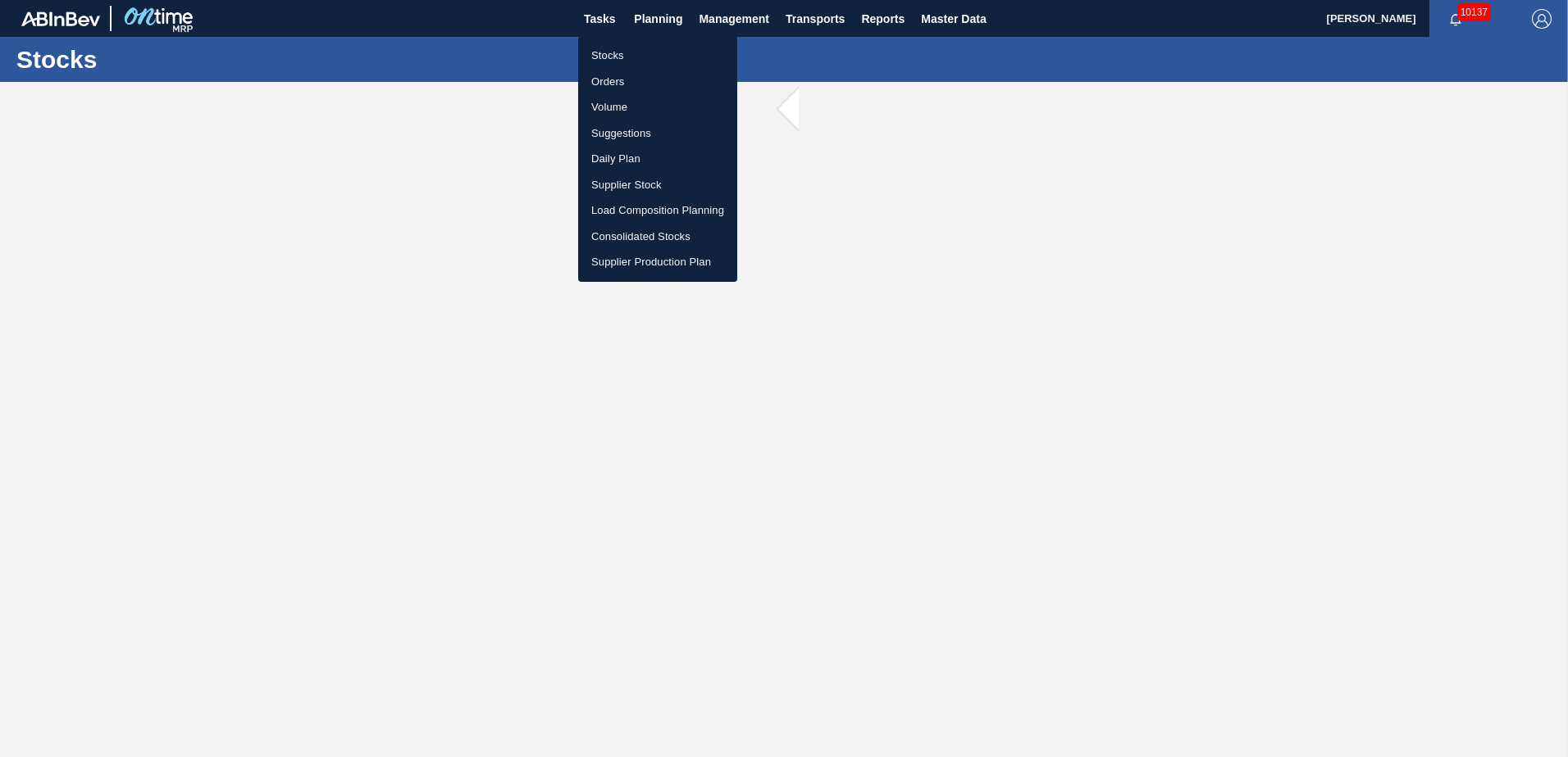
click at [658, 53] on li "Stocks" at bounding box center [657, 56] width 159 height 27
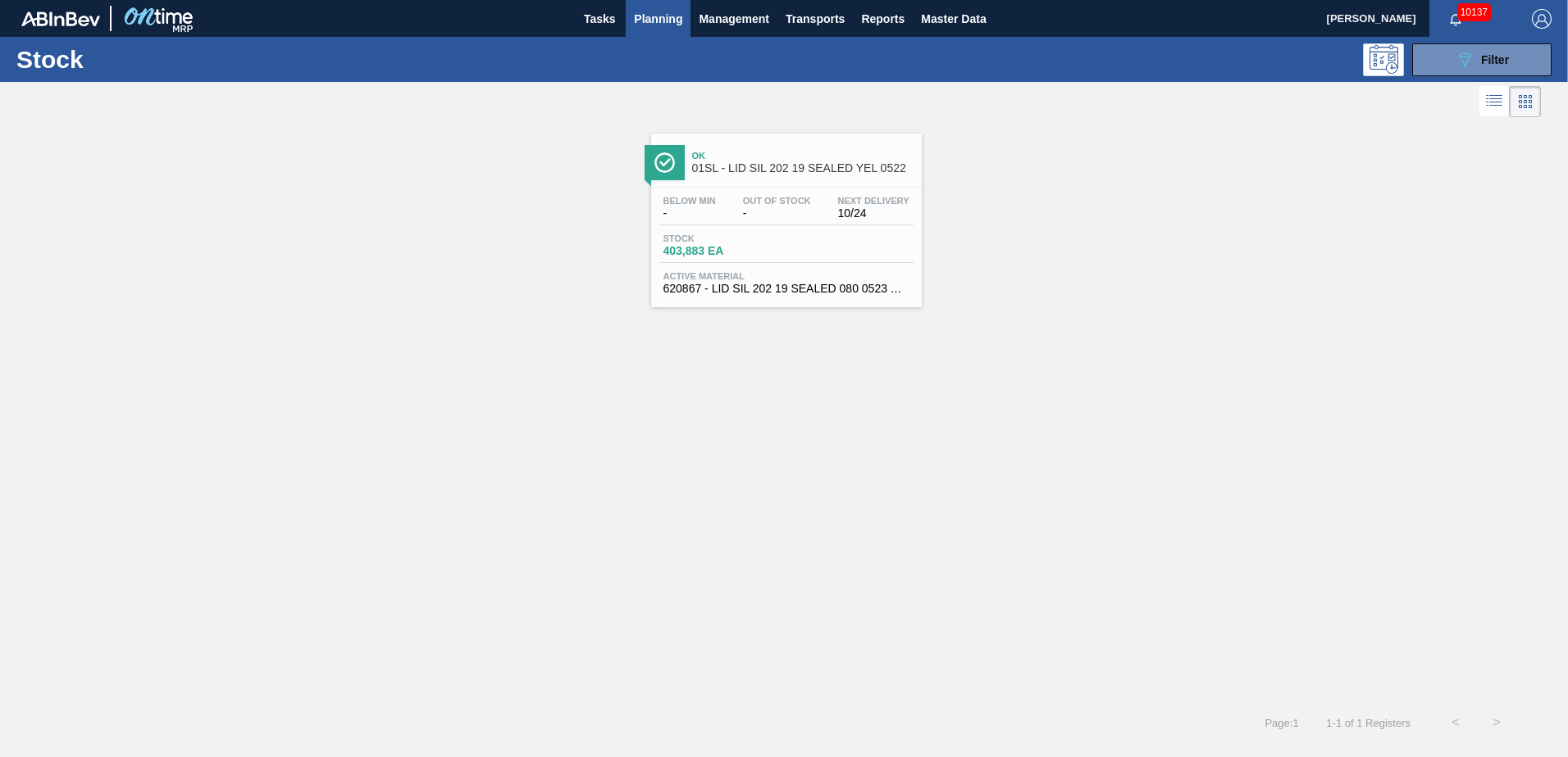
click at [796, 167] on span "01SL - LID SIL 202 19 SEALED YEL 0522" at bounding box center [803, 168] width 221 height 12
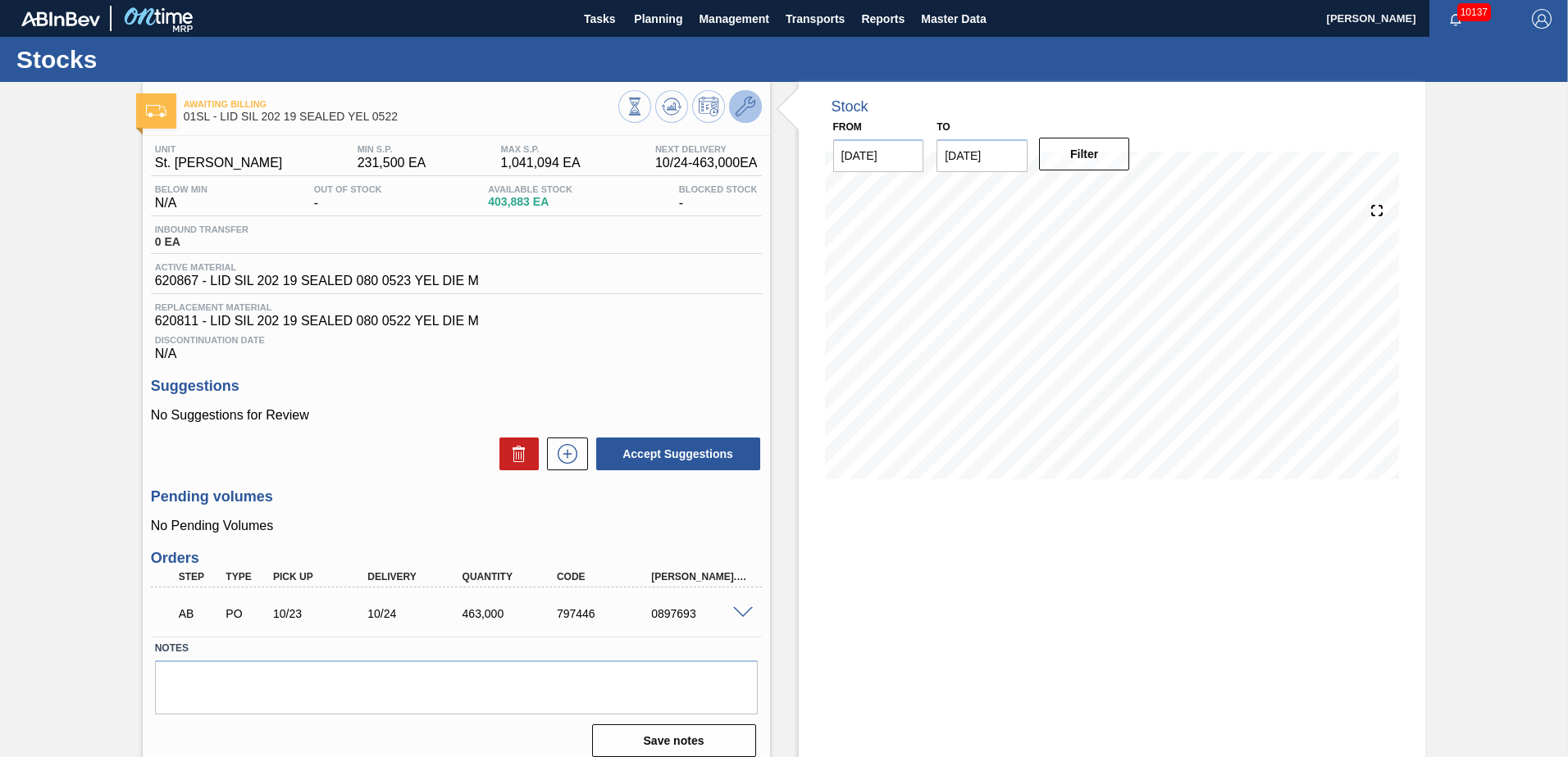
click at [744, 106] on icon at bounding box center [745, 106] width 20 height 20
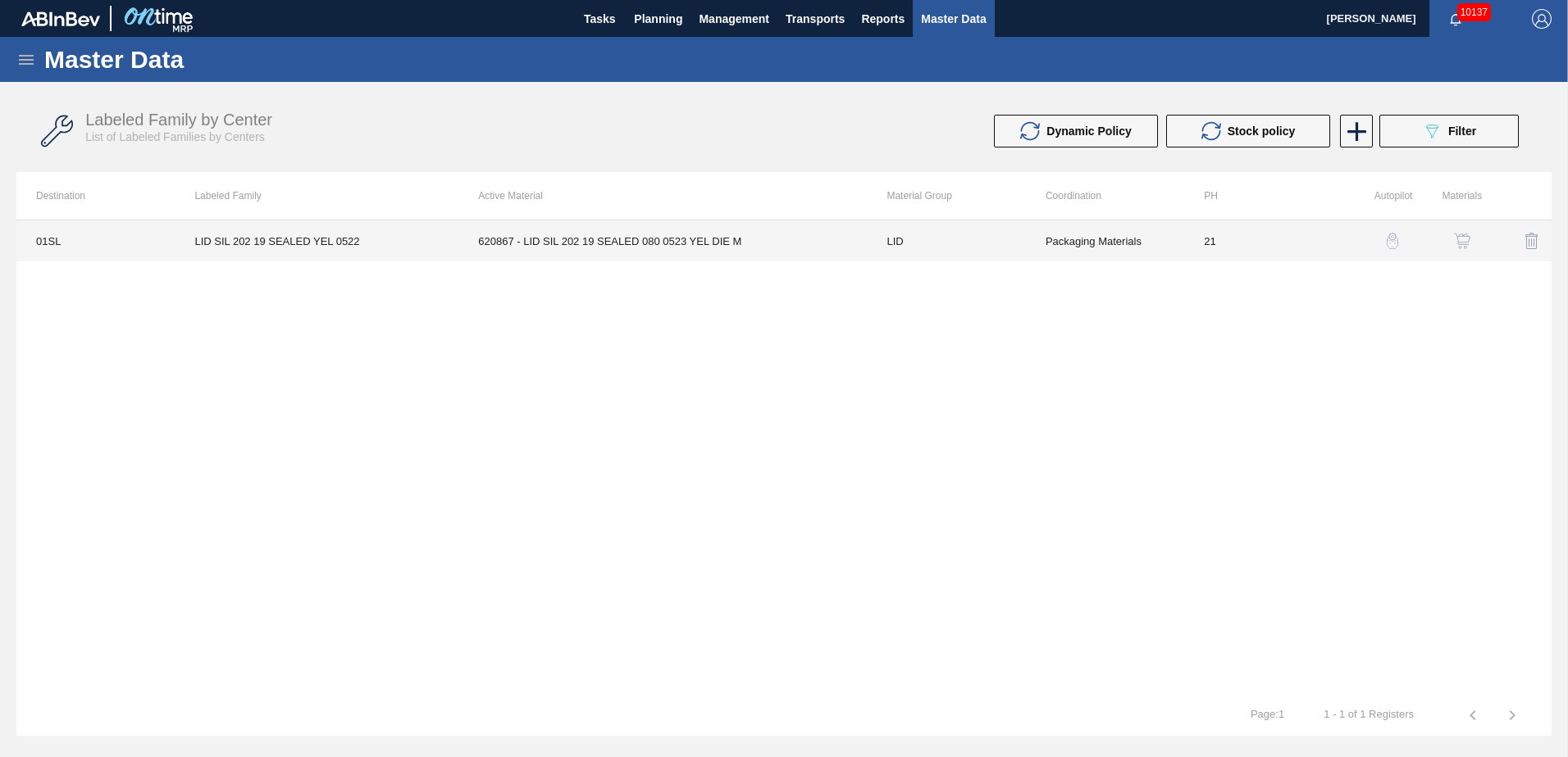
click at [694, 242] on td "620867 - LID SIL 202 19 SEALED 080 0523 YEL DIE M" at bounding box center [663, 240] width 408 height 41
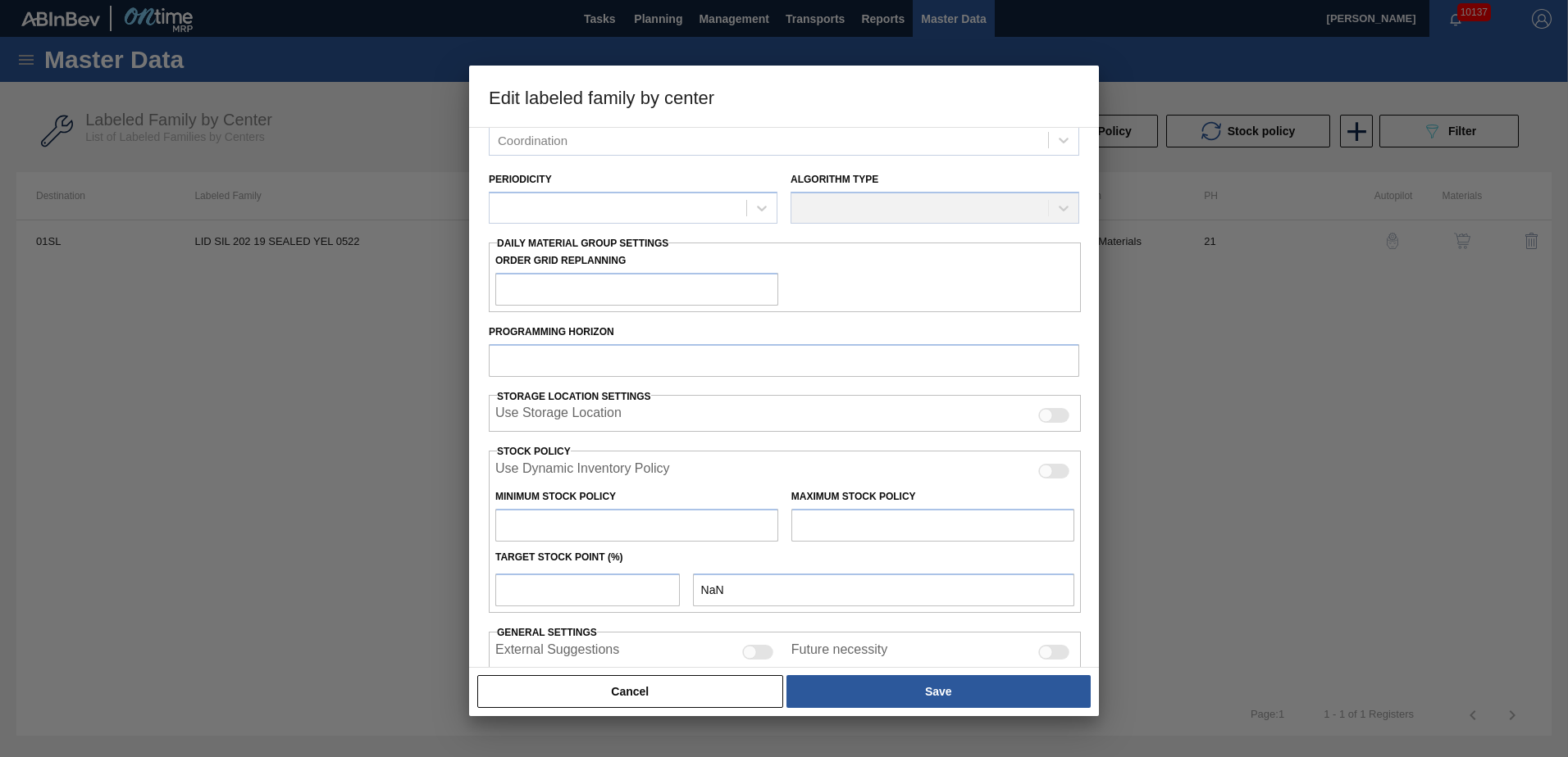
scroll to position [267, 0]
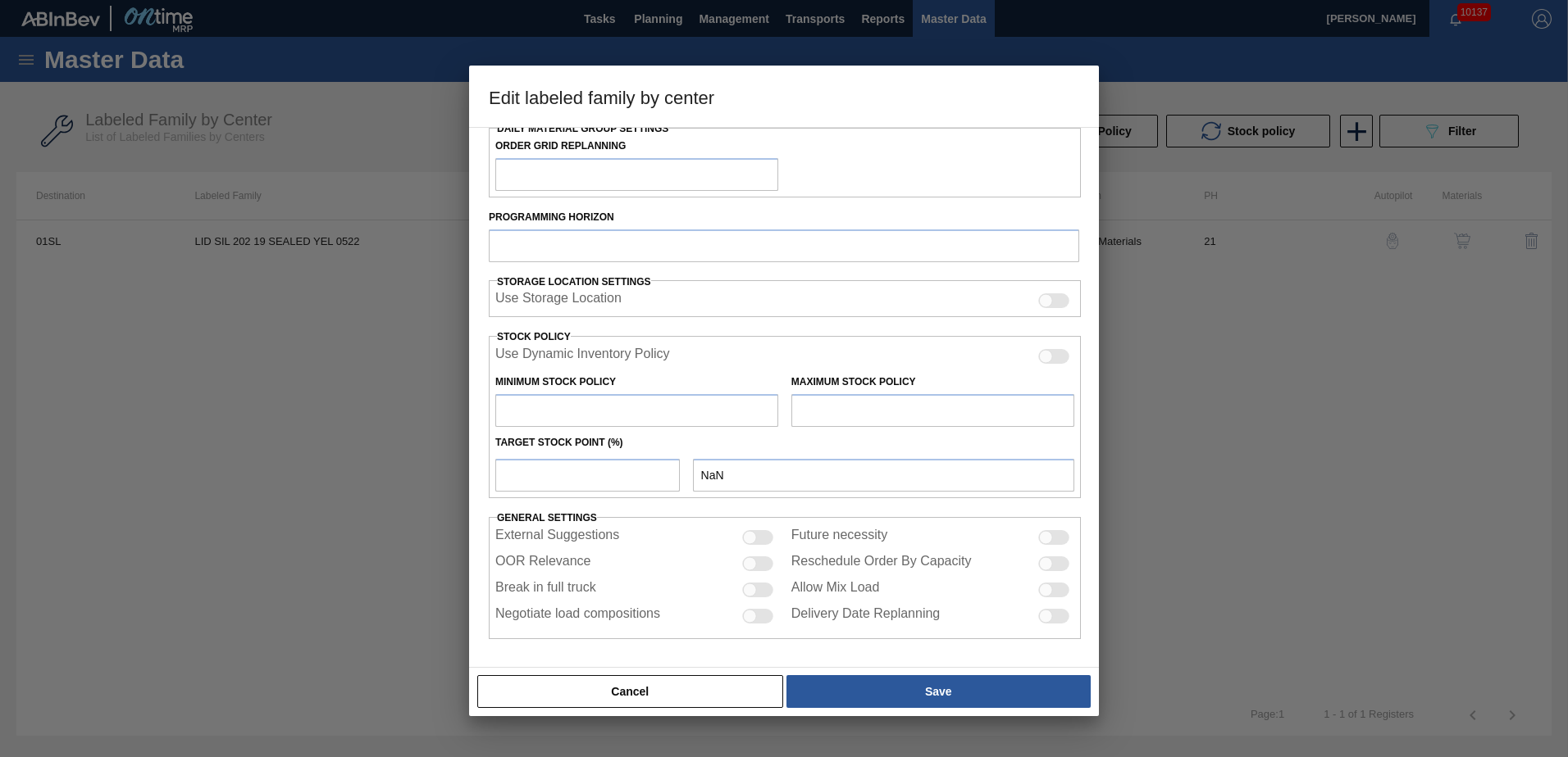
type input "LID"
type input "Generic 202 Lid"
type input "LID SIL 202 19 SEALED YEL 0522"
type input "01SL - St. [PERSON_NAME]"
type input "0"
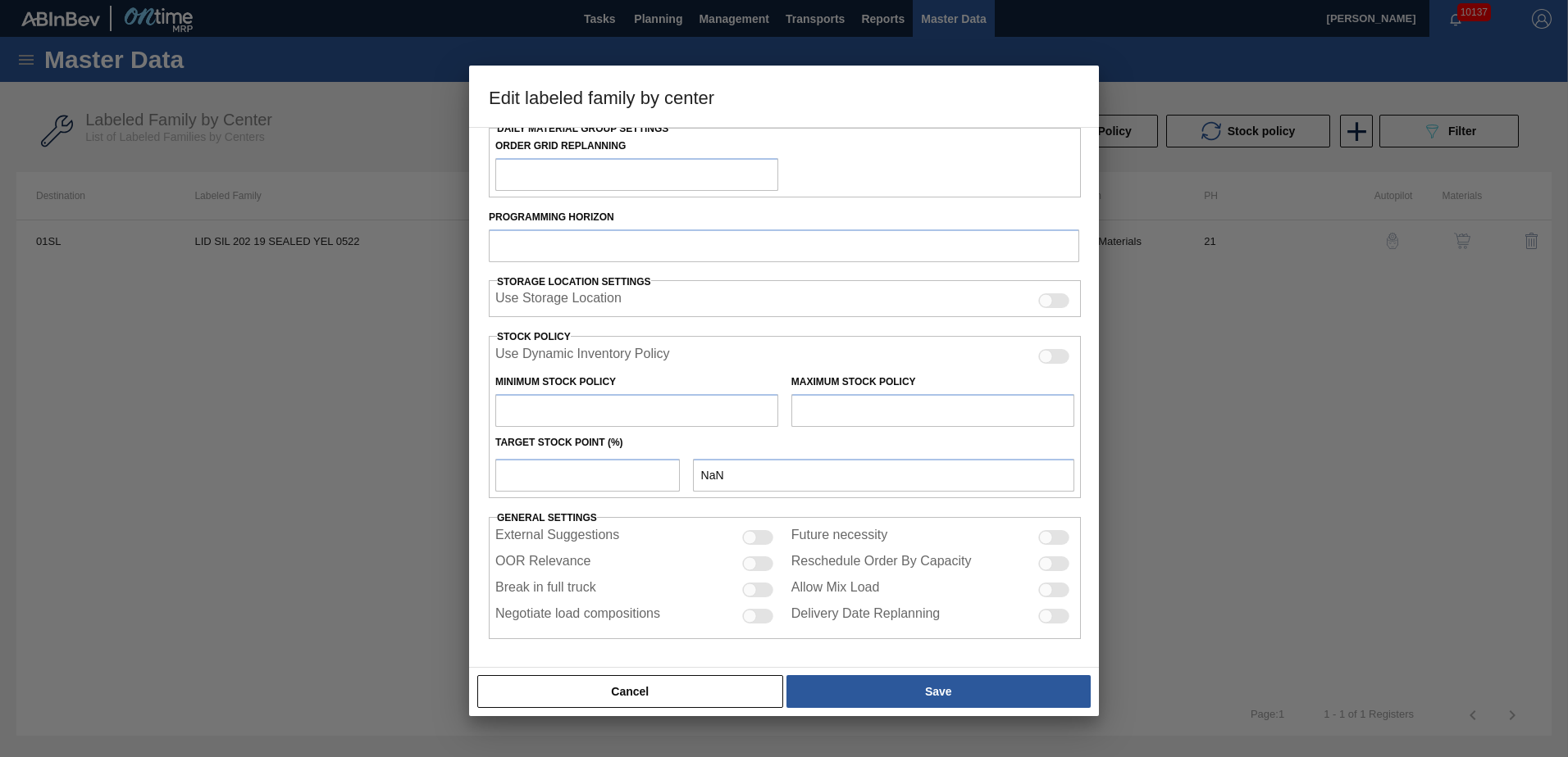
type input "21"
type input "231,500"
type input "1,041,094"
type input "10"
type input "312,459"
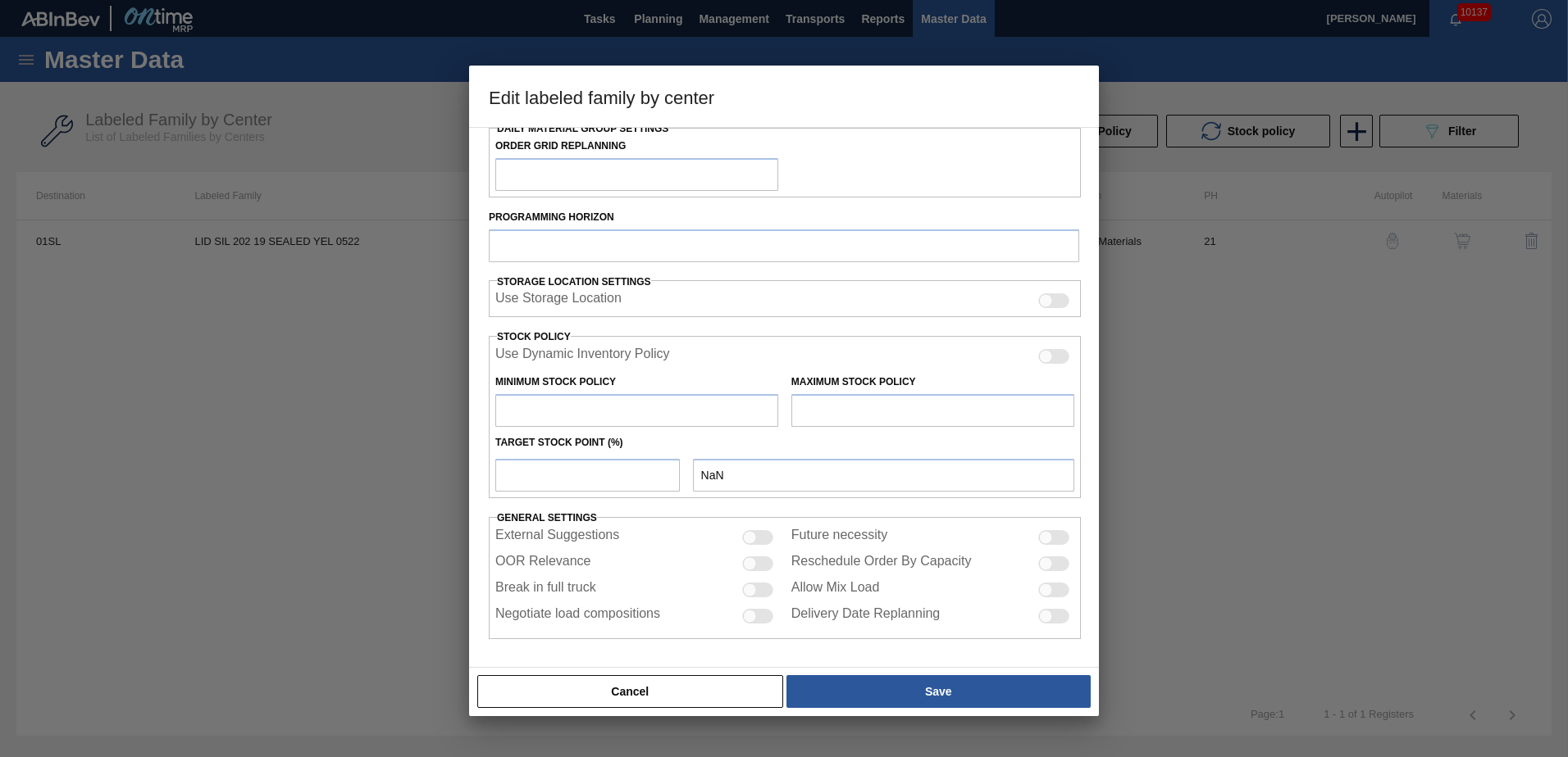
checkbox input "true"
drag, startPoint x: 547, startPoint y: 478, endPoint x: 423, endPoint y: 474, distance: 124.1
click at [423, 474] on div "Edit labeled family by center Material Group LID Family Generic 202 Lid Labeled…" at bounding box center [784, 378] width 1568 height 757
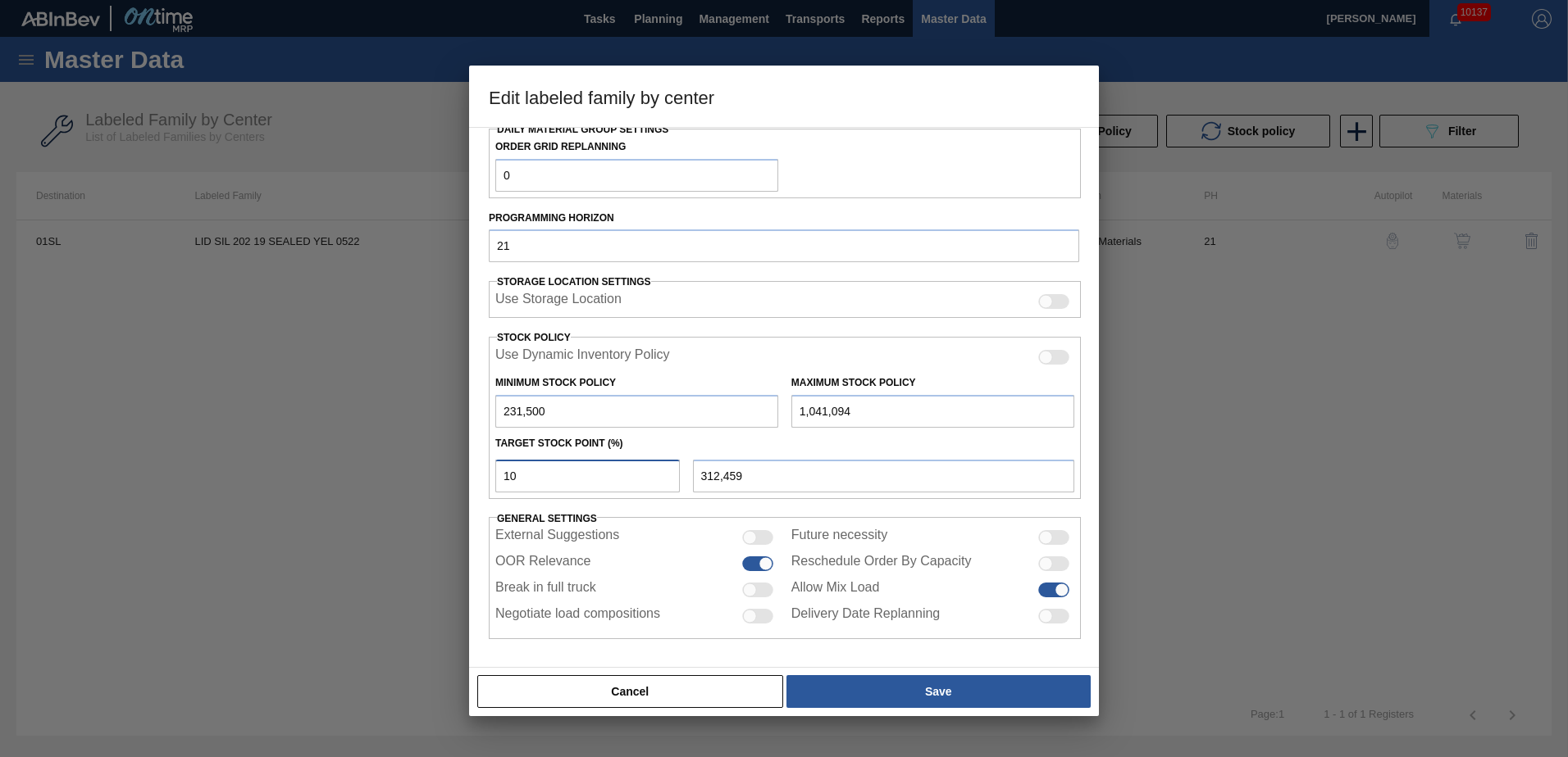
type input "2"
type input "247,692"
type input "20"
type input "393,419"
type input "2"
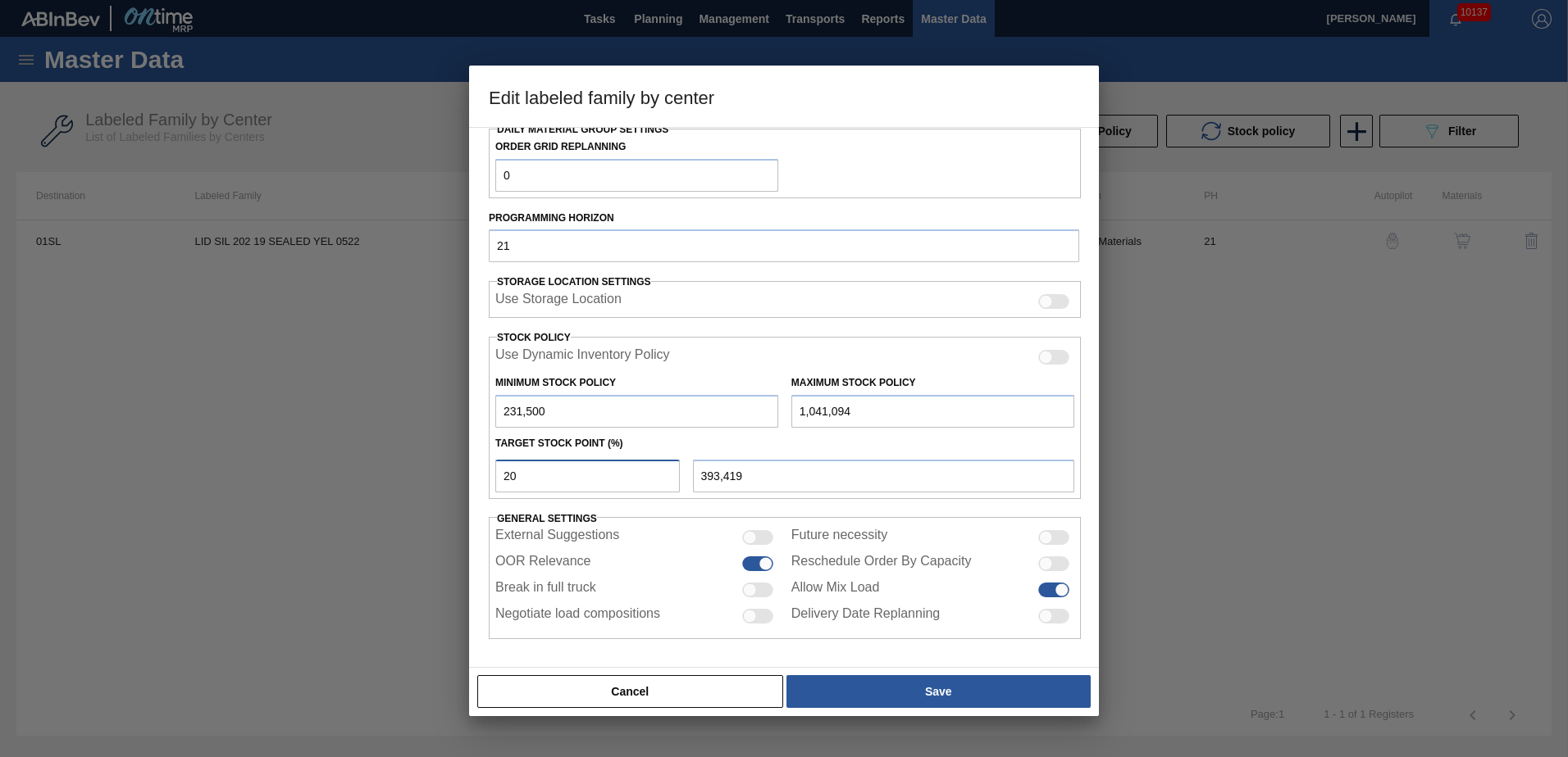
type input "247,692"
type input "25"
type input "433,899"
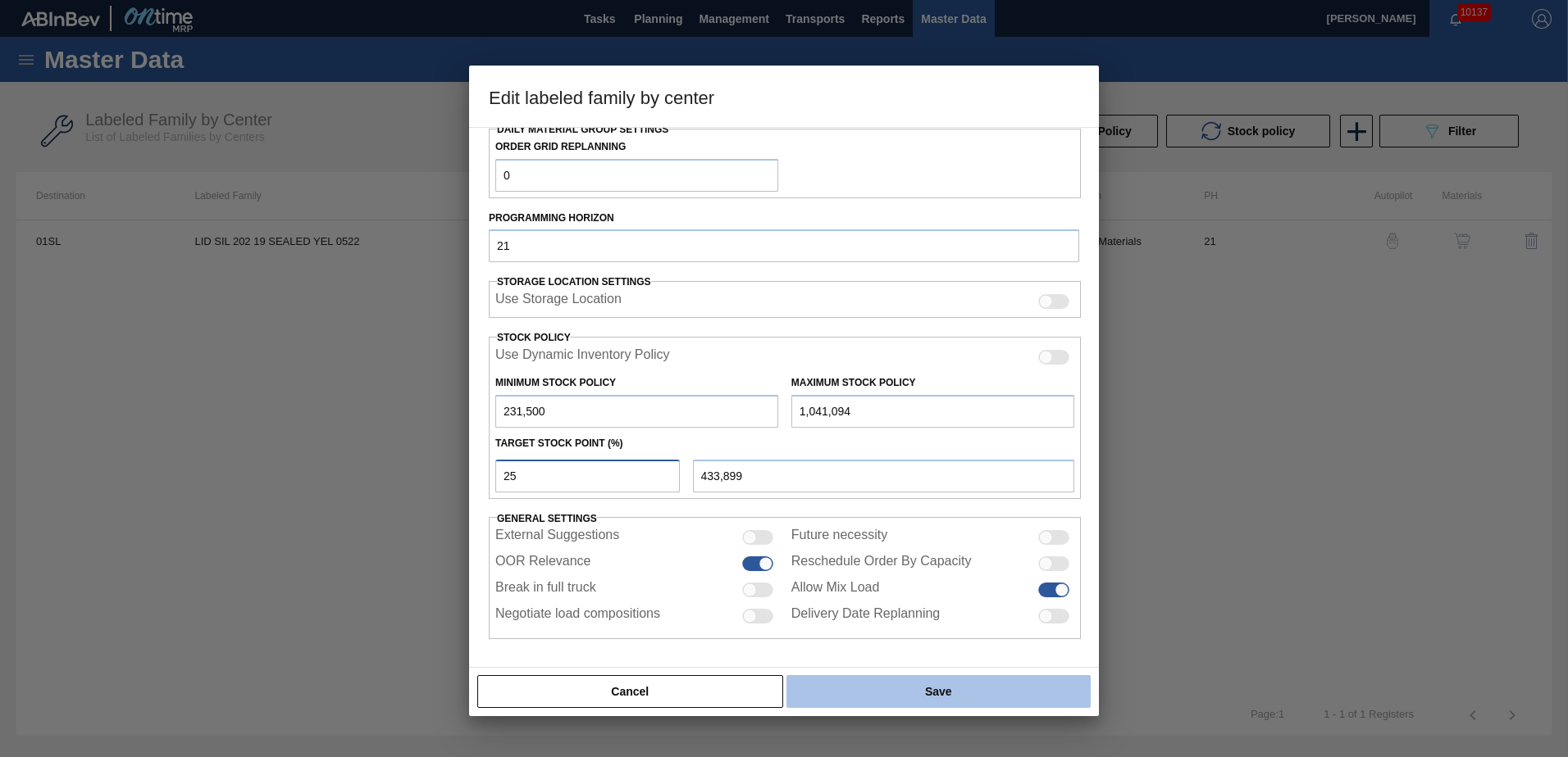
type input "25"
click at [891, 689] on button "Save" at bounding box center [939, 691] width 304 height 32
click at [907, 697] on button "Save" at bounding box center [939, 691] width 304 height 32
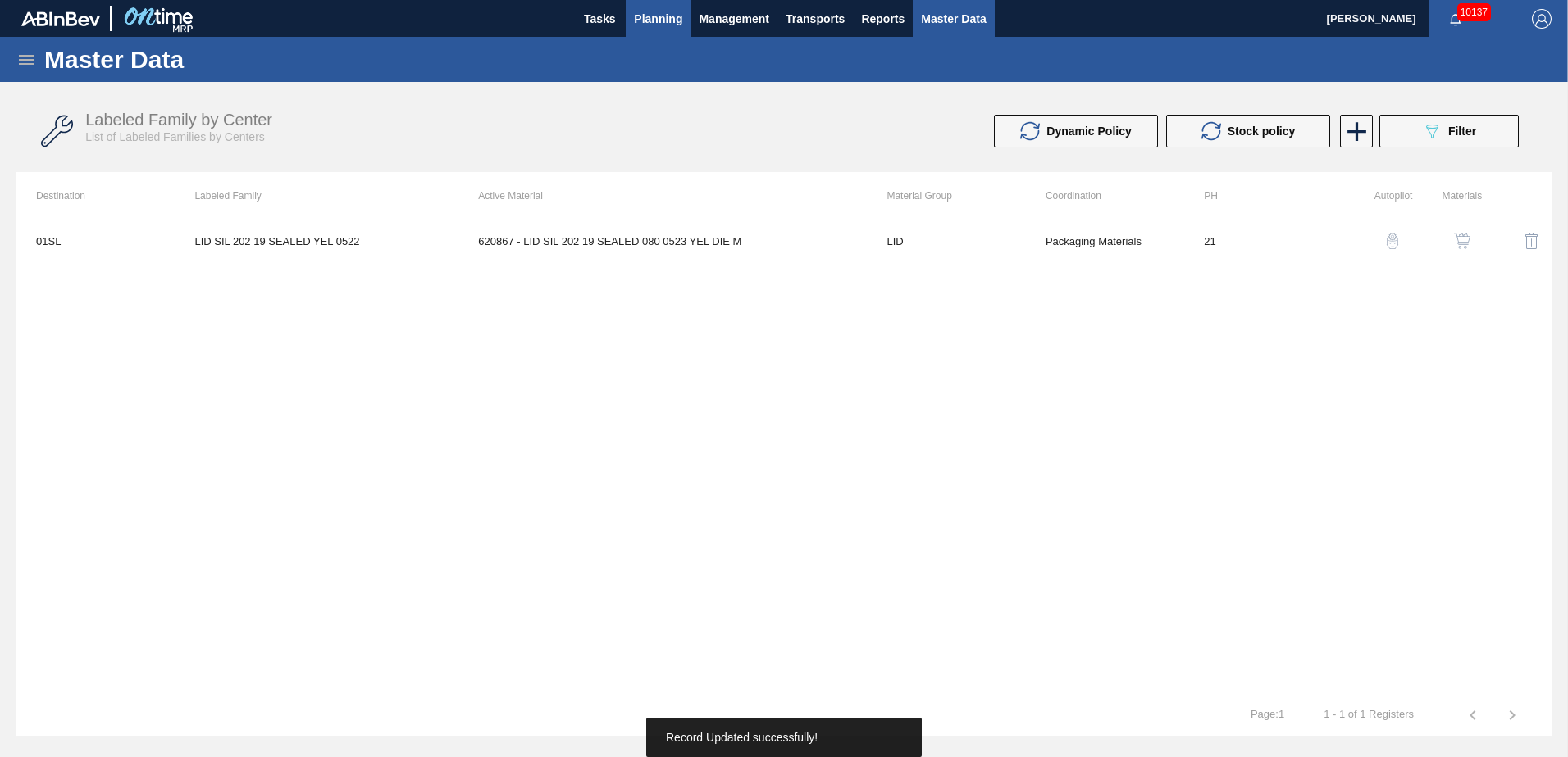
click at [661, 8] on button "Planning" at bounding box center [658, 18] width 65 height 37
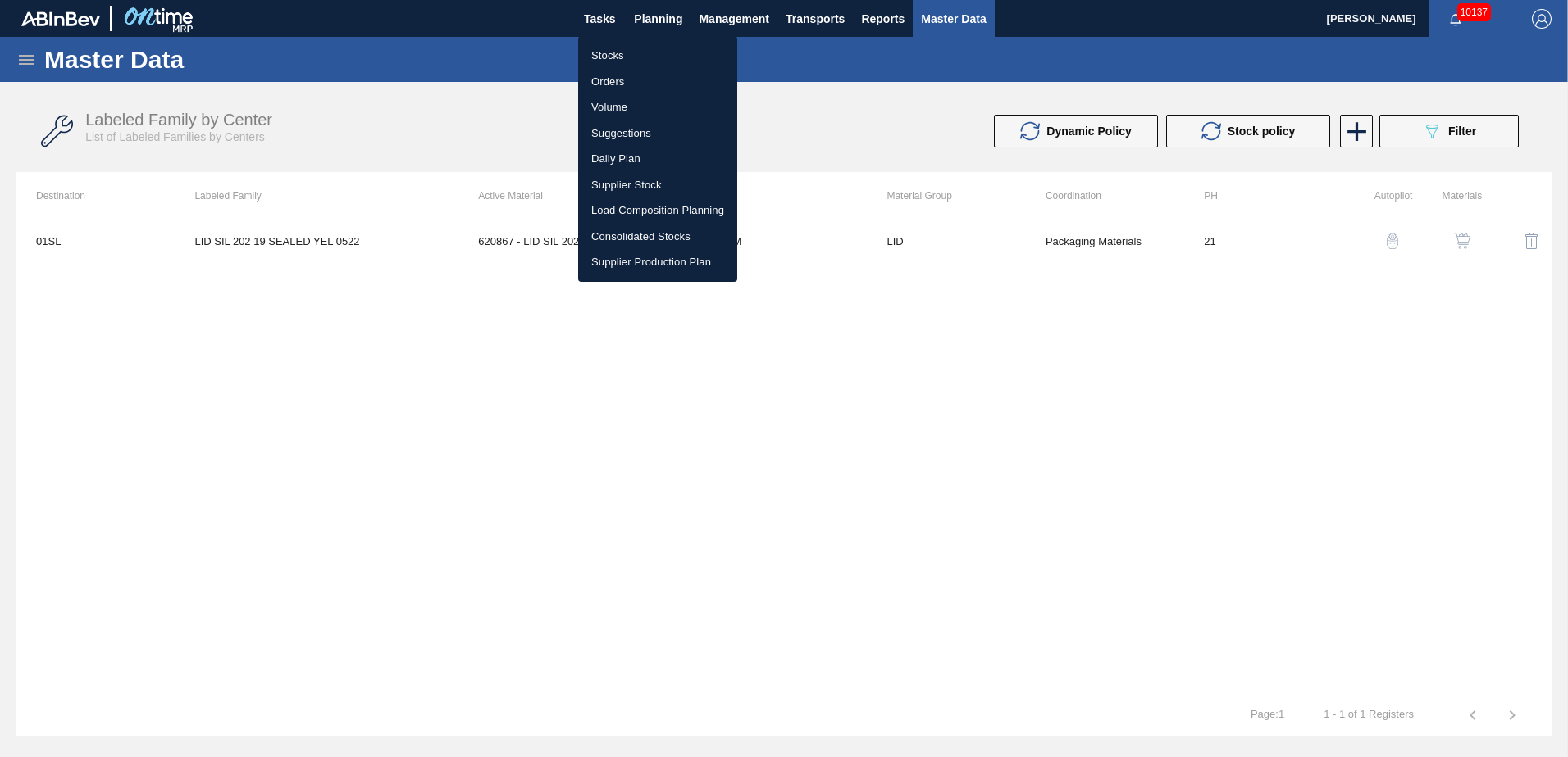
click at [643, 49] on li "Stocks" at bounding box center [657, 56] width 159 height 27
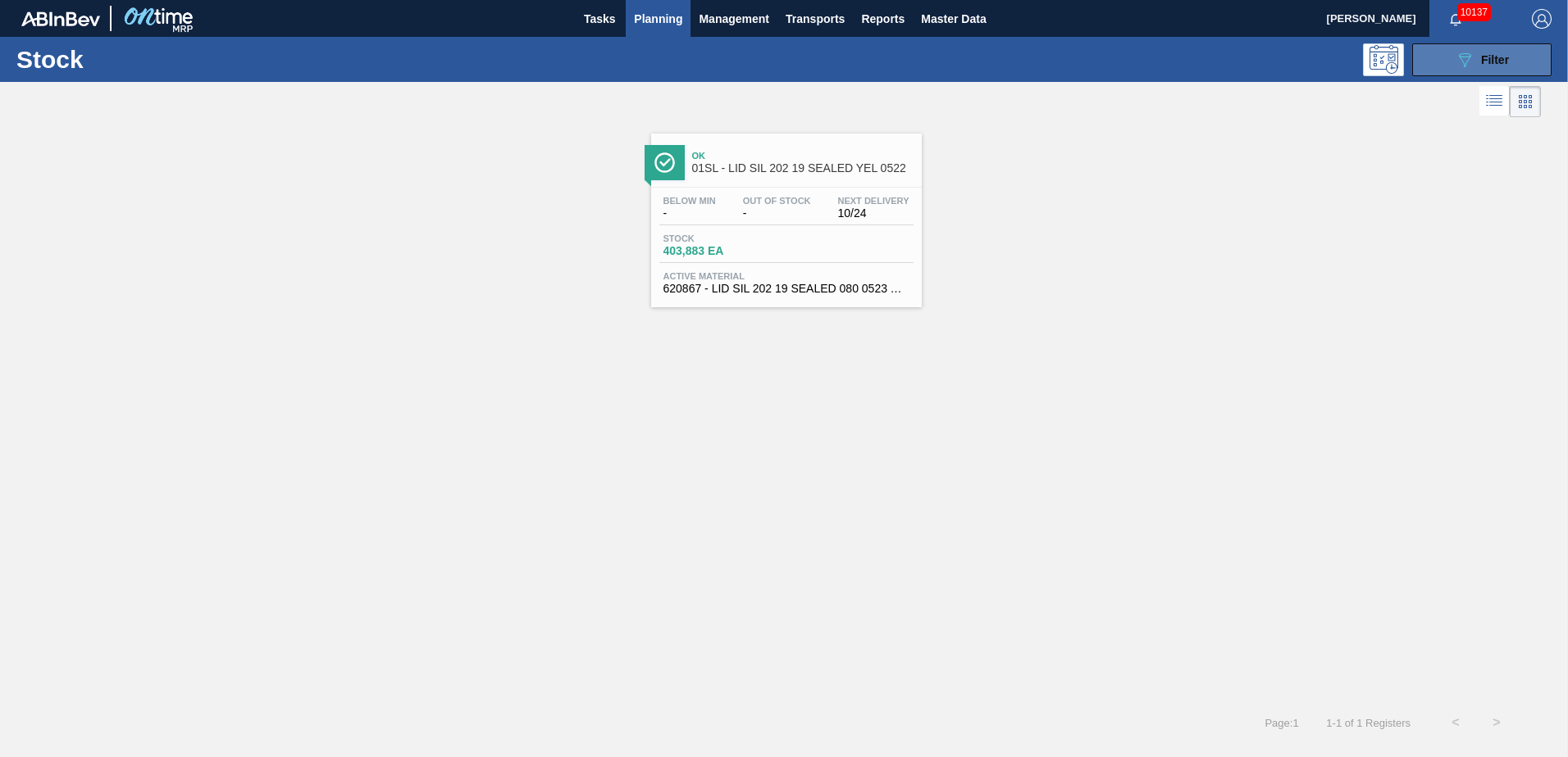
click at [1441, 63] on button "089F7B8B-B2A5-4AFE-B5C0-19BA573D28AC Filter" at bounding box center [1482, 60] width 139 height 32
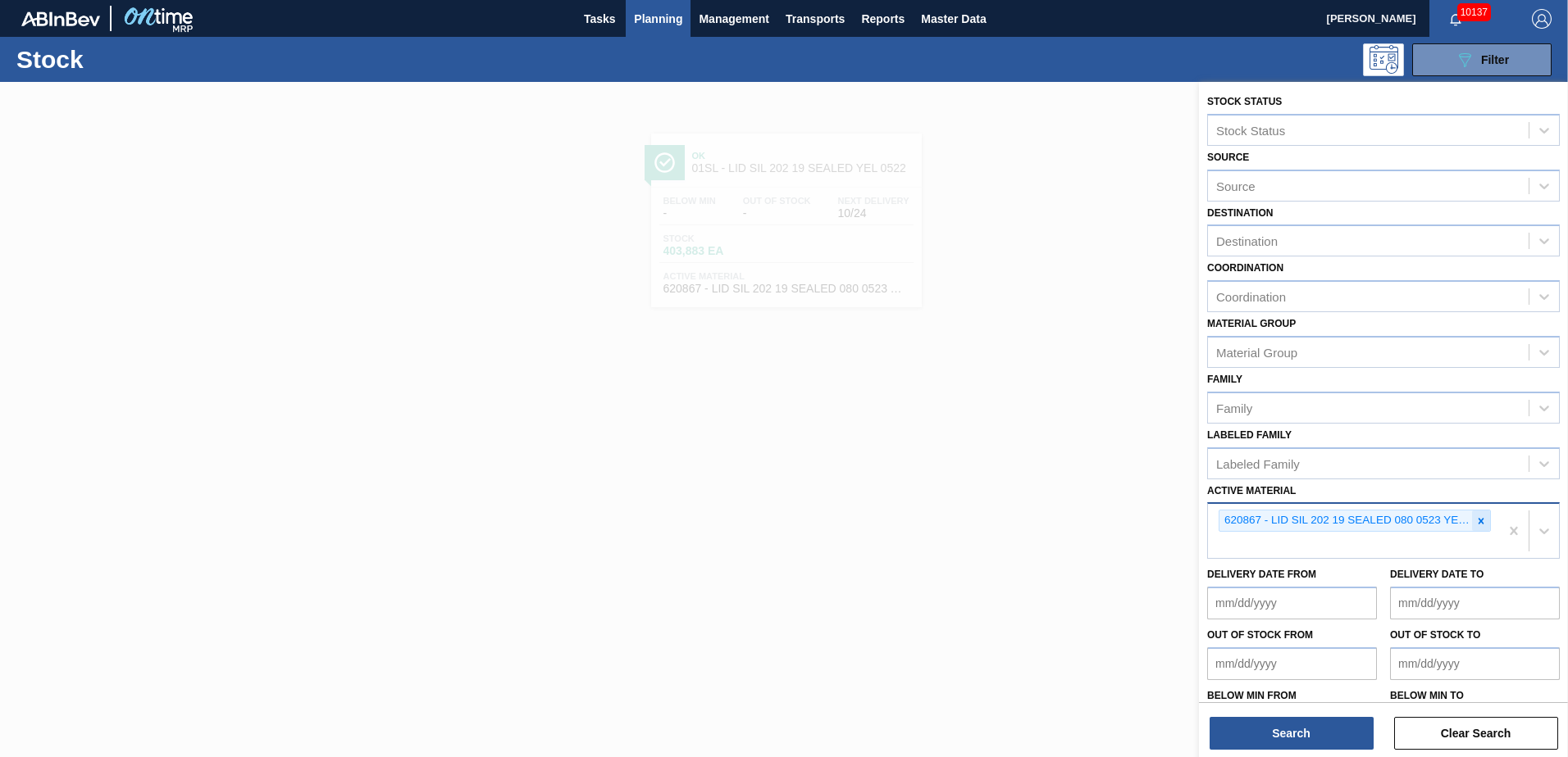
click at [1483, 523] on icon at bounding box center [1481, 522] width 11 height 11
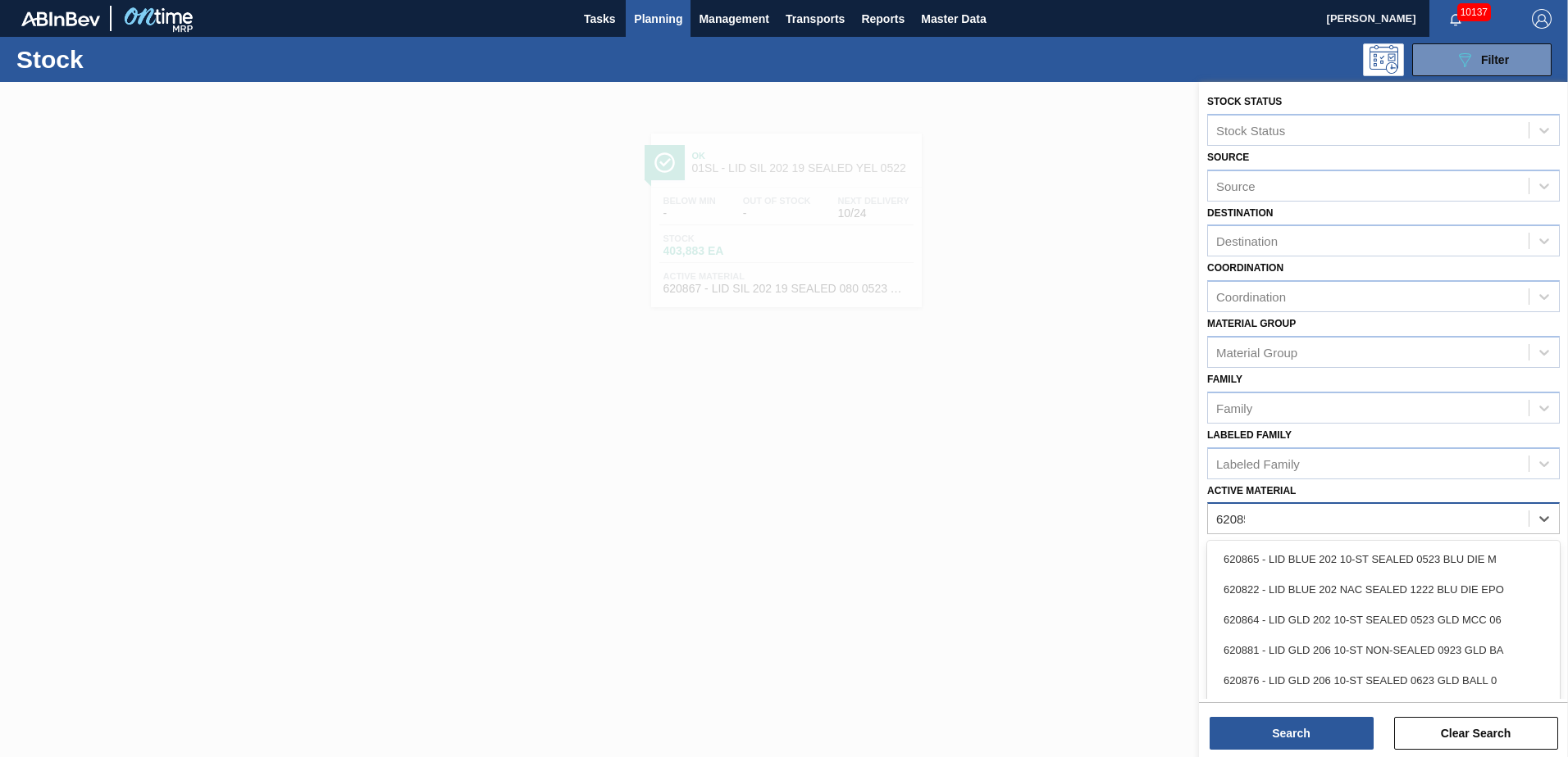
type Material "620854"
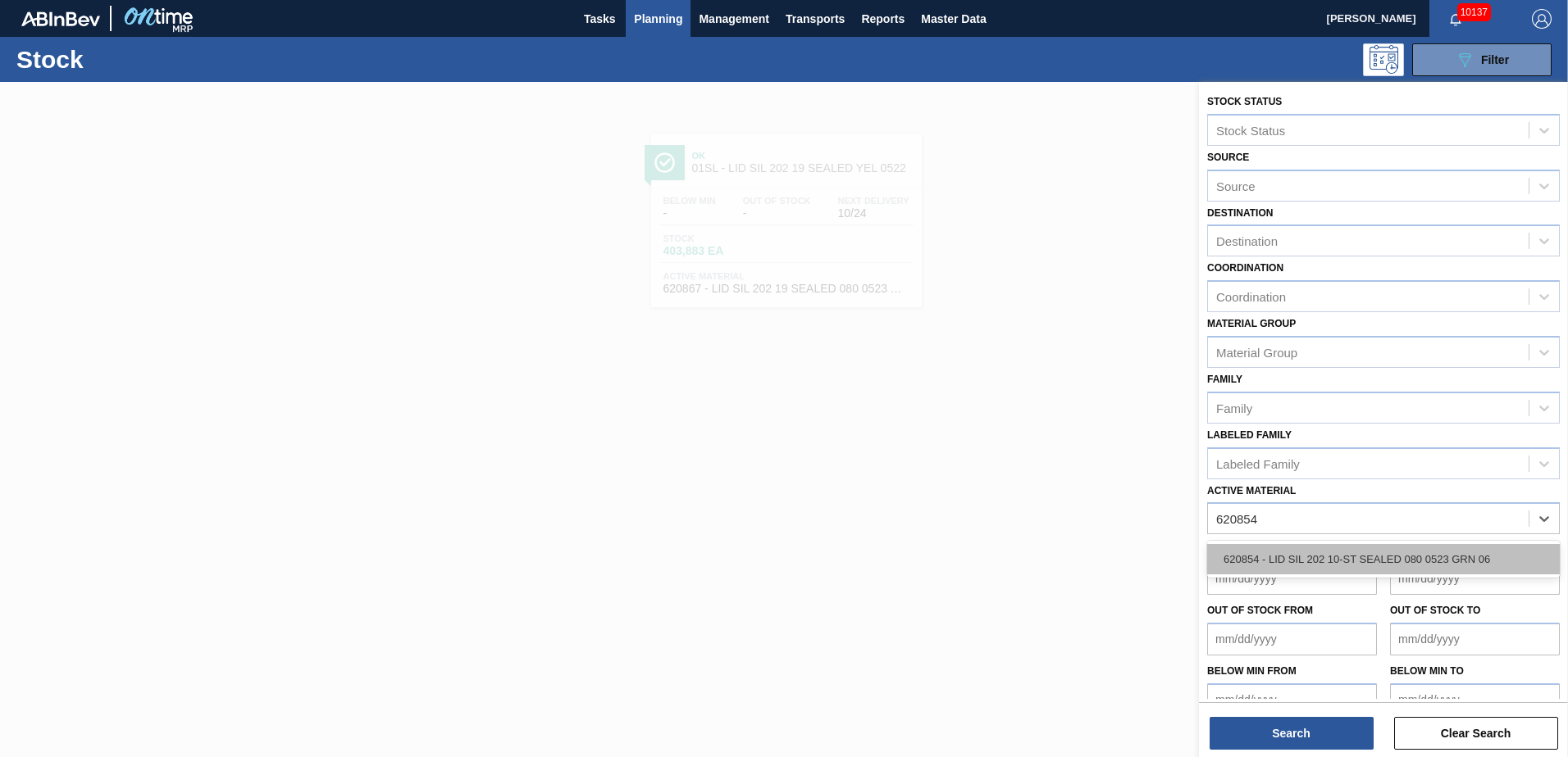
click at [1301, 553] on div "620854 - LID SIL 202 10-ST SEALED 080 0523 GRN 06" at bounding box center [1384, 560] width 353 height 31
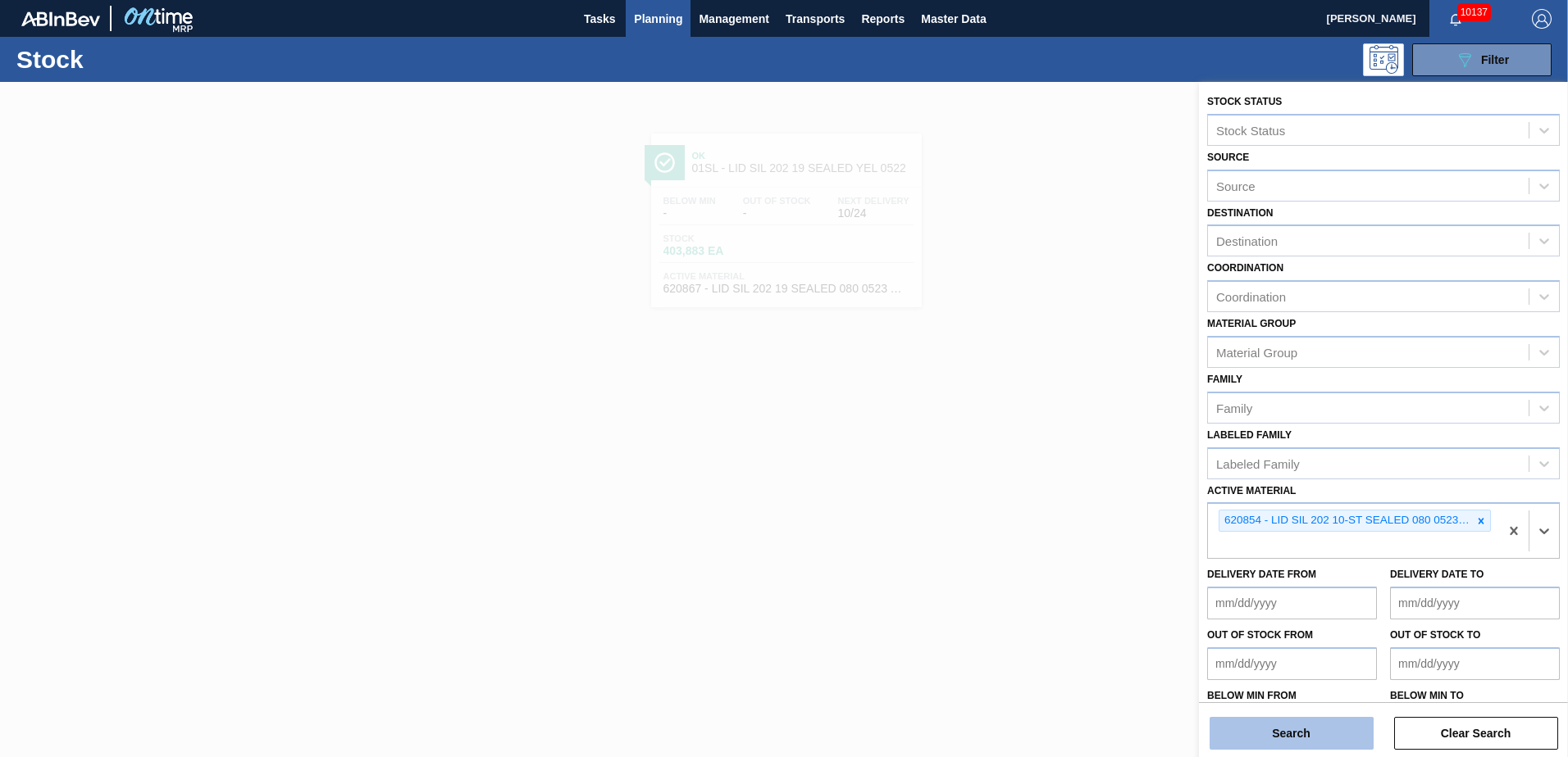
click at [1281, 738] on button "Search" at bounding box center [1291, 733] width 164 height 32
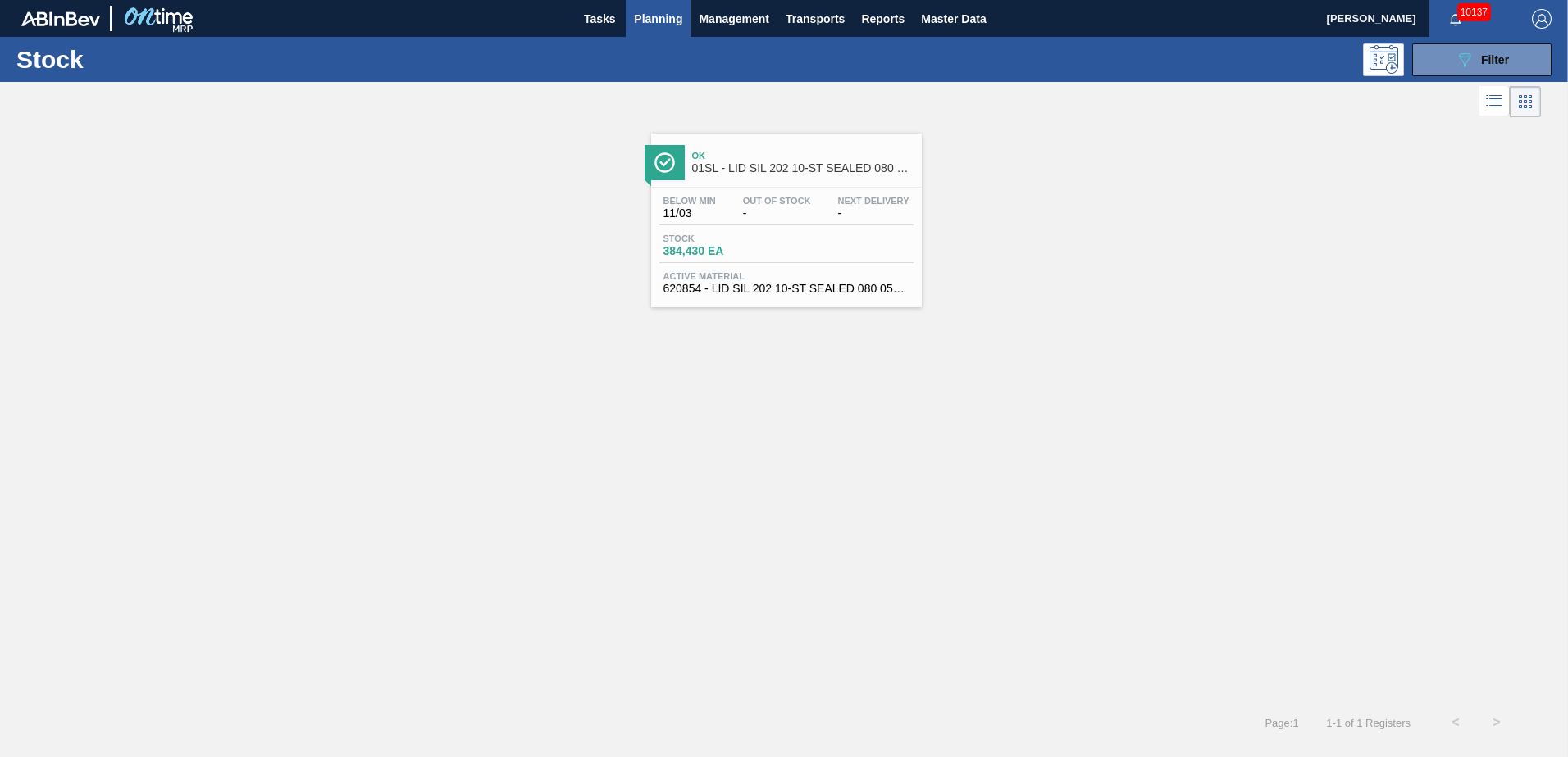
click at [767, 175] on div "Ok 01SL - LID SIL 202 10-ST SEALED 080 0618 GRN 06" at bounding box center [803, 162] width 221 height 37
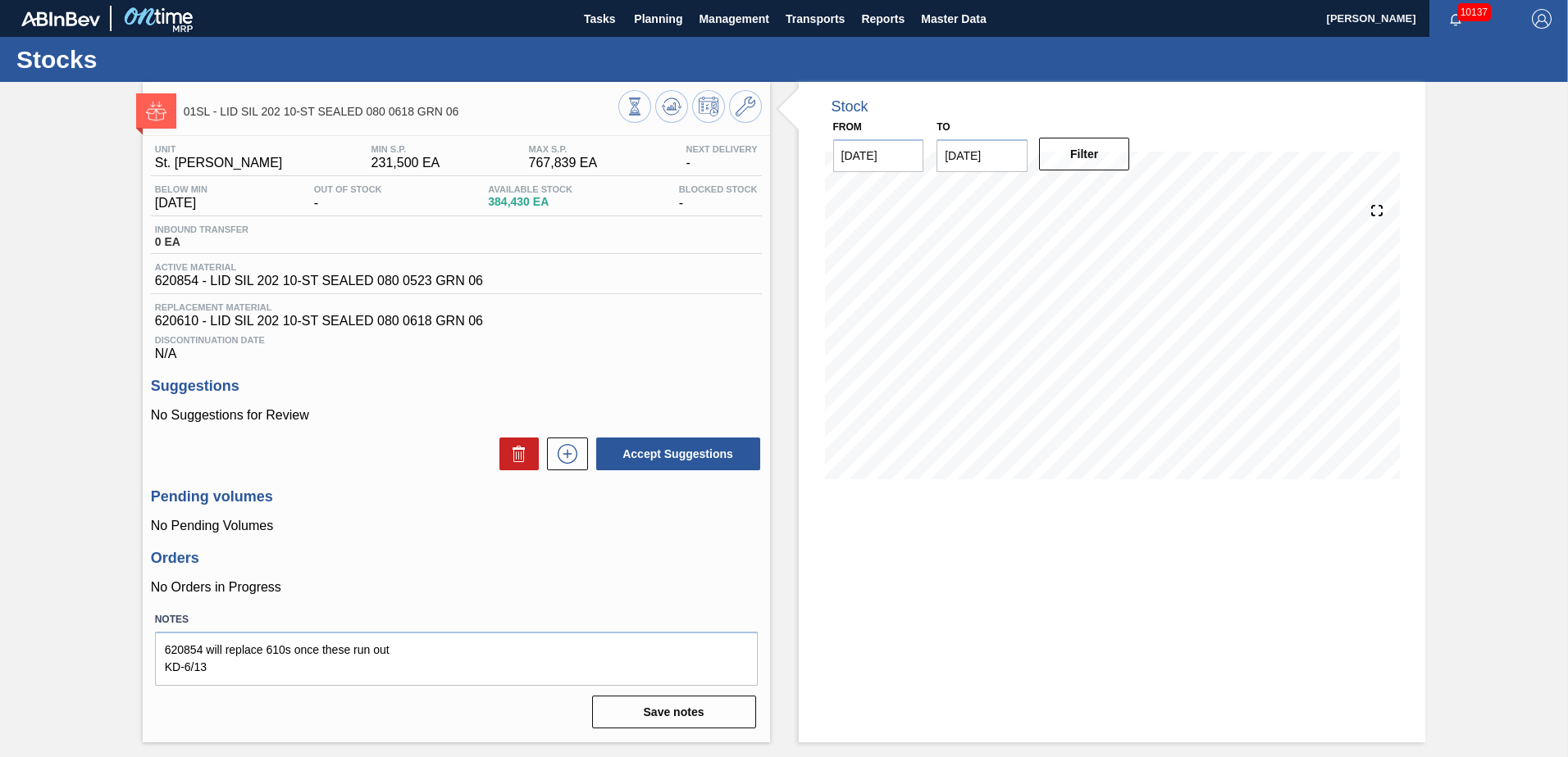
click at [746, 113] on icon at bounding box center [745, 106] width 20 height 20
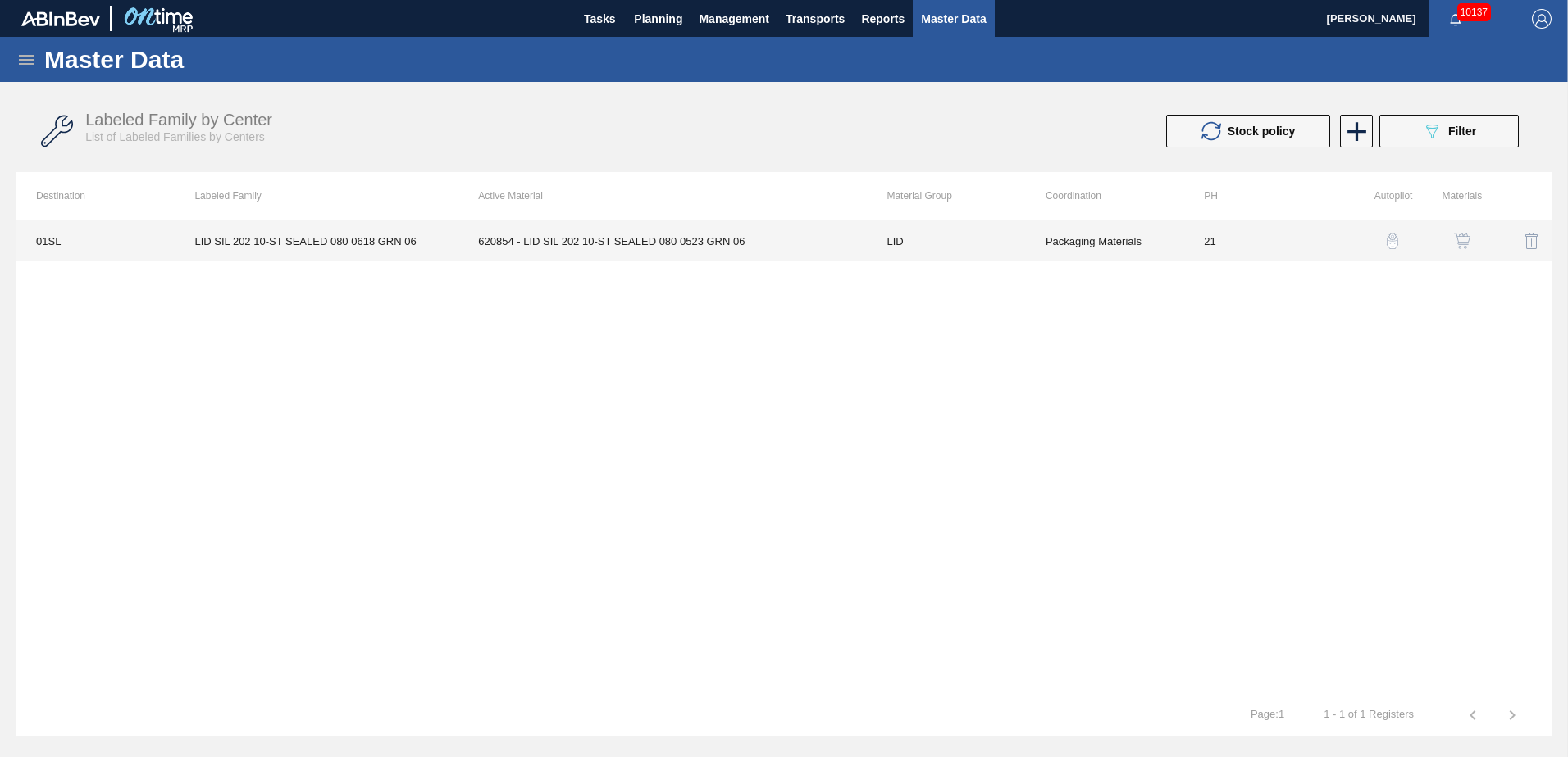
click at [727, 249] on td "620854 - LID SIL 202 10-ST SEALED 080 0523 GRN 06" at bounding box center [663, 240] width 408 height 41
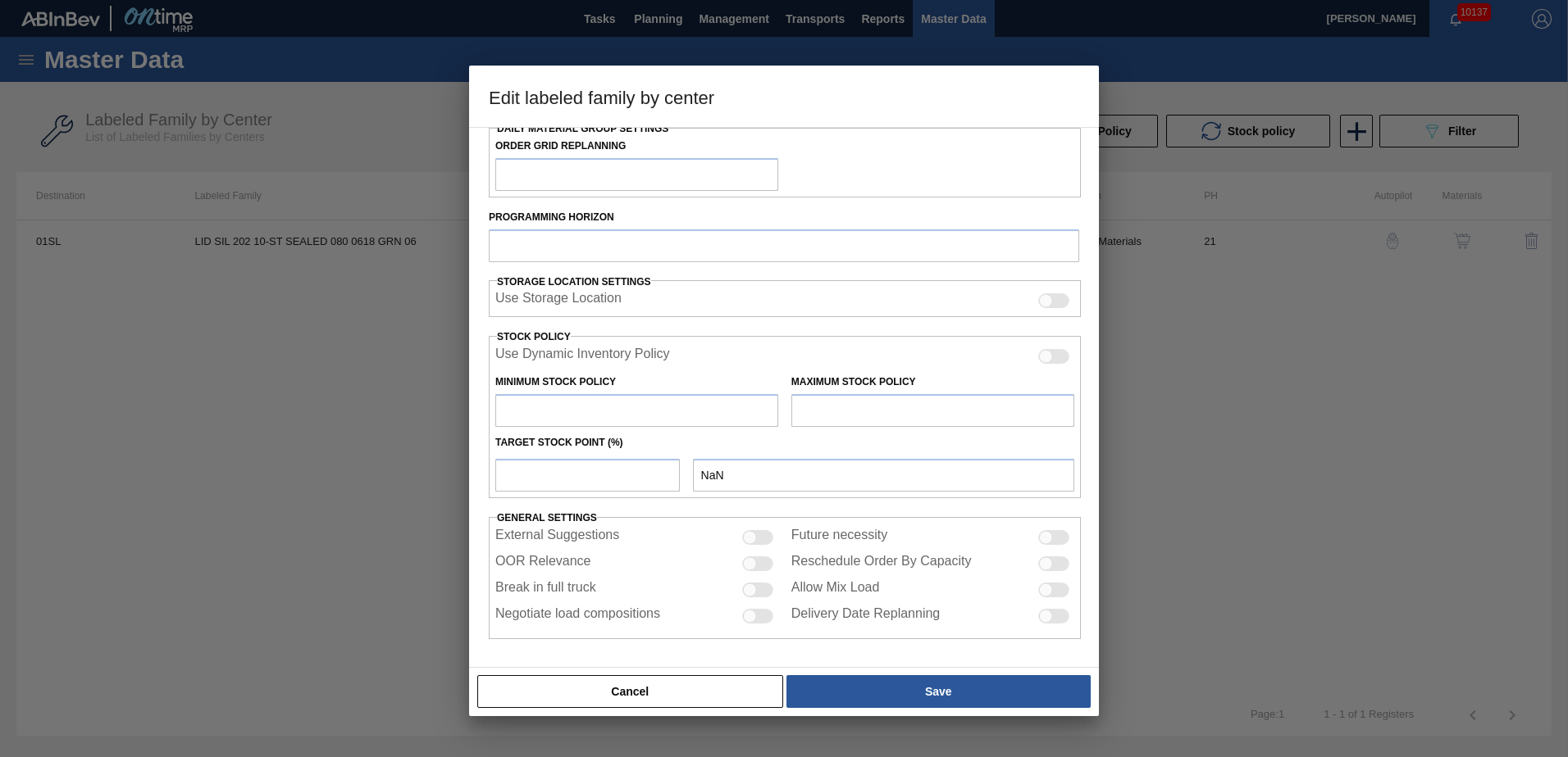
type input "LID"
type input "Generic 202 Lid"
type input "LID SIL 202 10-ST SEALED 080 0618 GRN 06"
type input "01SL - St. [PERSON_NAME]"
type input "0"
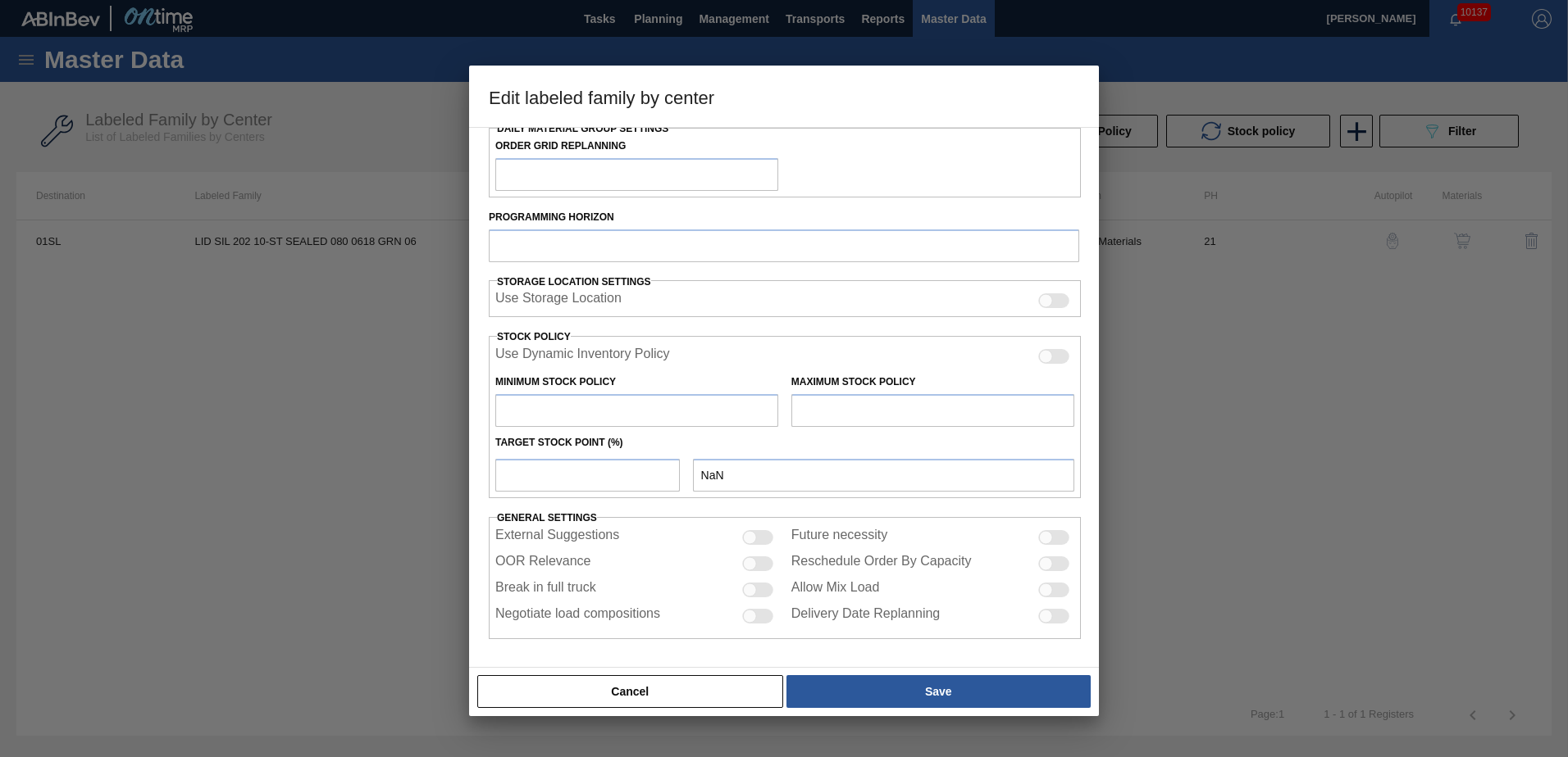
type input "21"
type input "231,500"
type input "767,839"
type input "10"
type input "285,134"
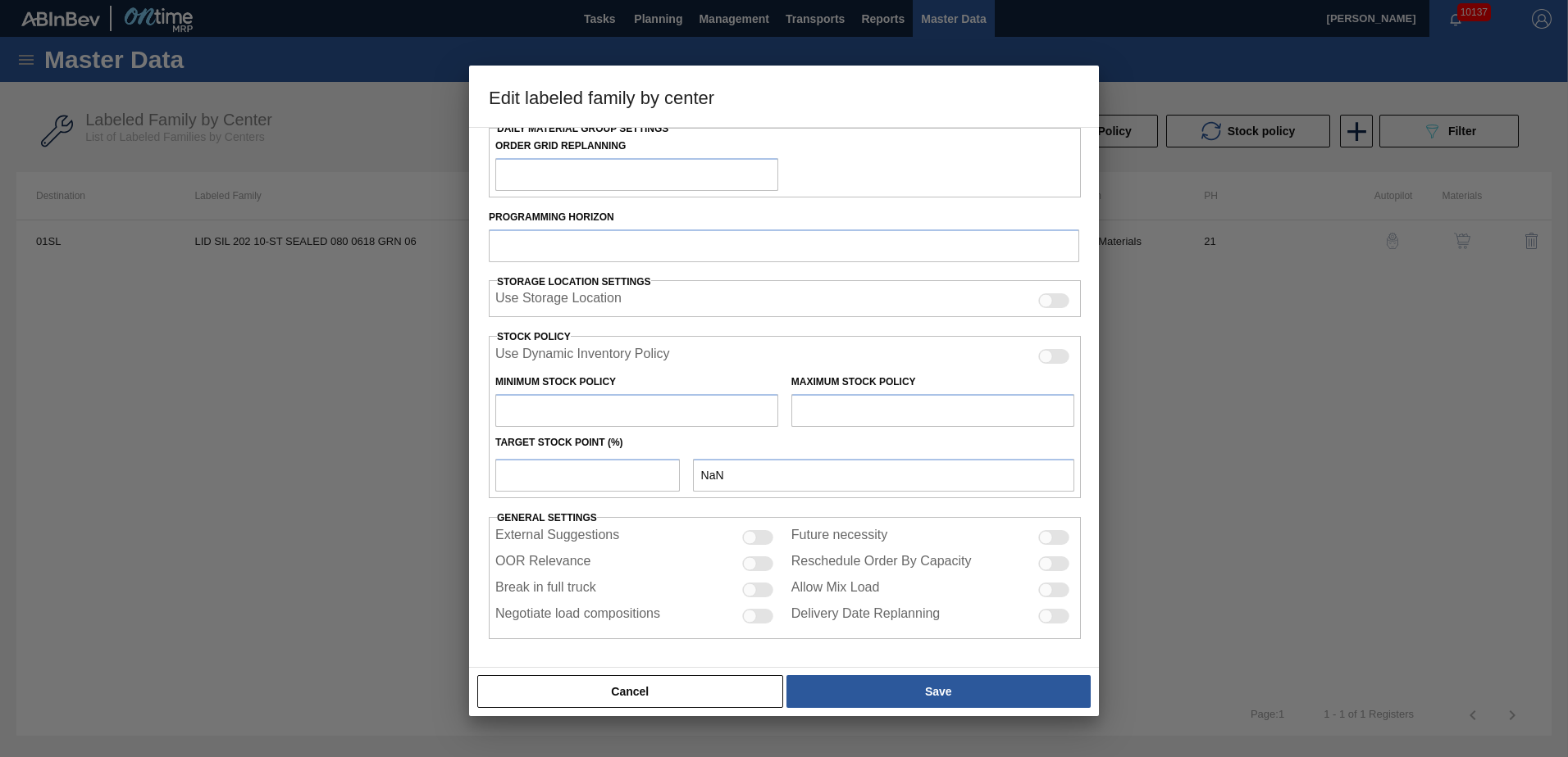
checkbox input "true"
drag, startPoint x: 582, startPoint y: 480, endPoint x: 467, endPoint y: 471, distance: 115.4
click at [467, 471] on div "Edit labeled family by center Material Group LID Family Generic 202 Lid Labeled…" at bounding box center [784, 378] width 1568 height 757
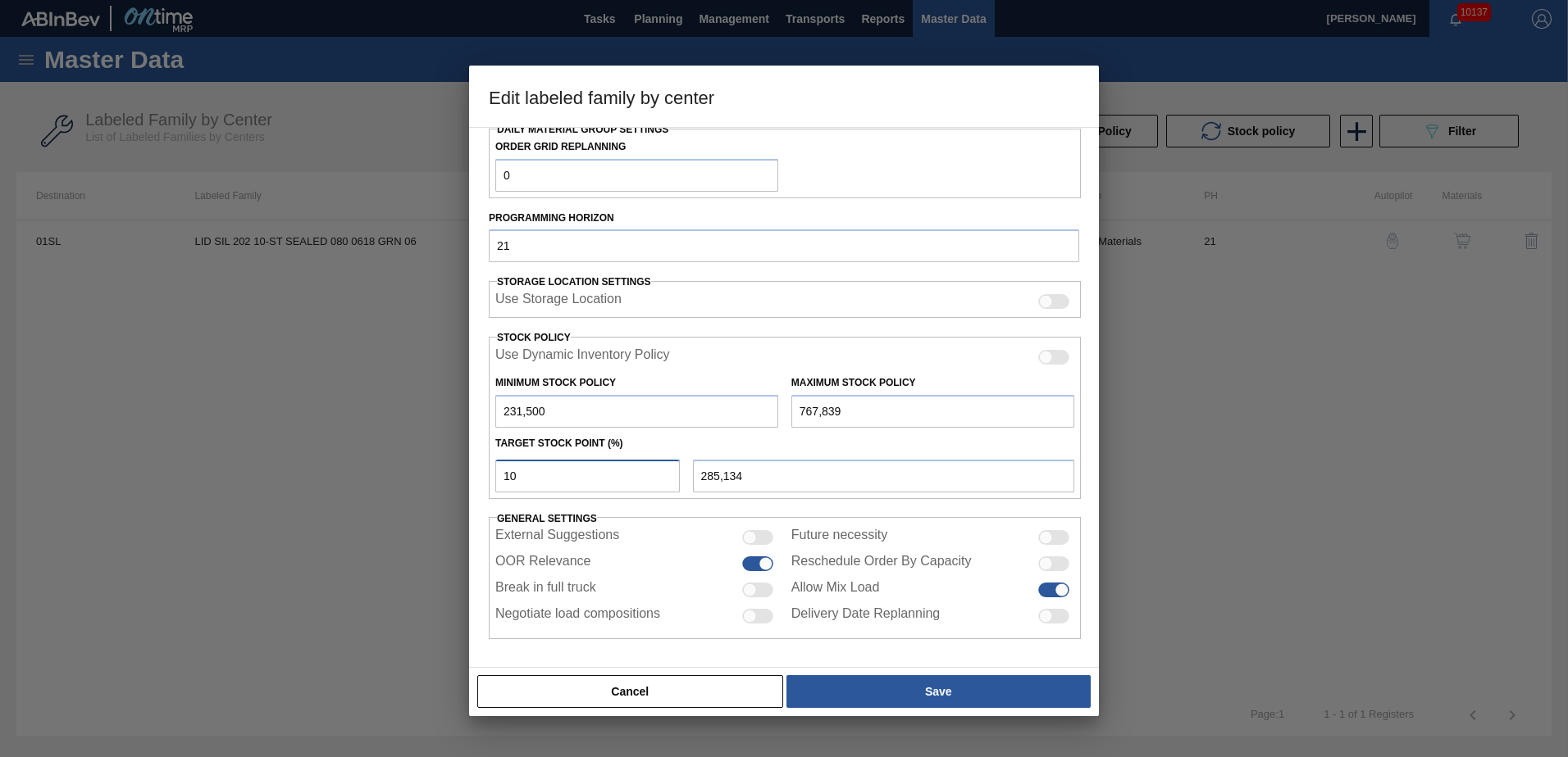
type input "2"
type input "242,227"
type input "20"
type input "338,768"
type input "2"
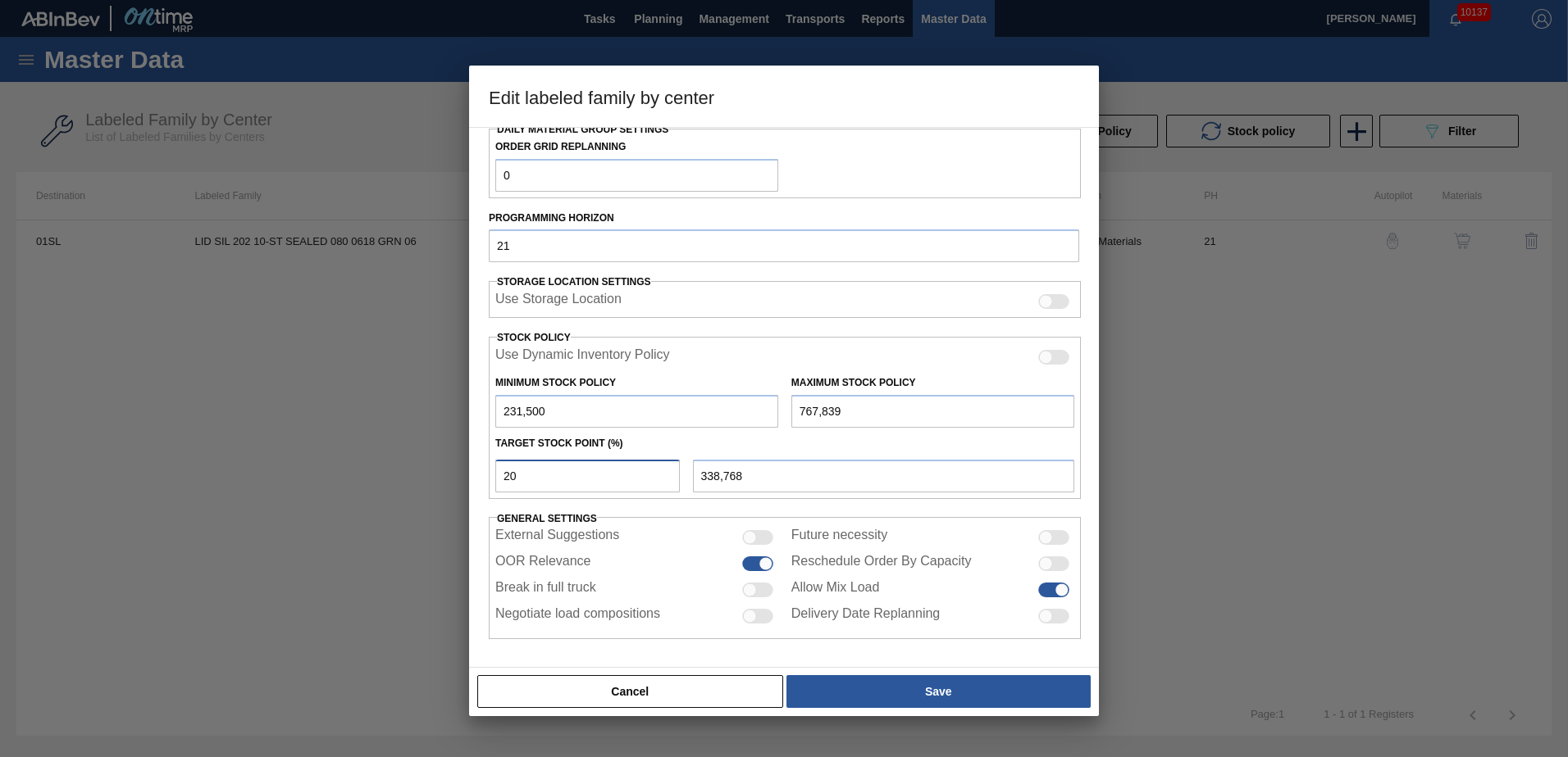
type input "242,227"
type input "25"
type input "365,585"
type input "2"
type input "242,227"
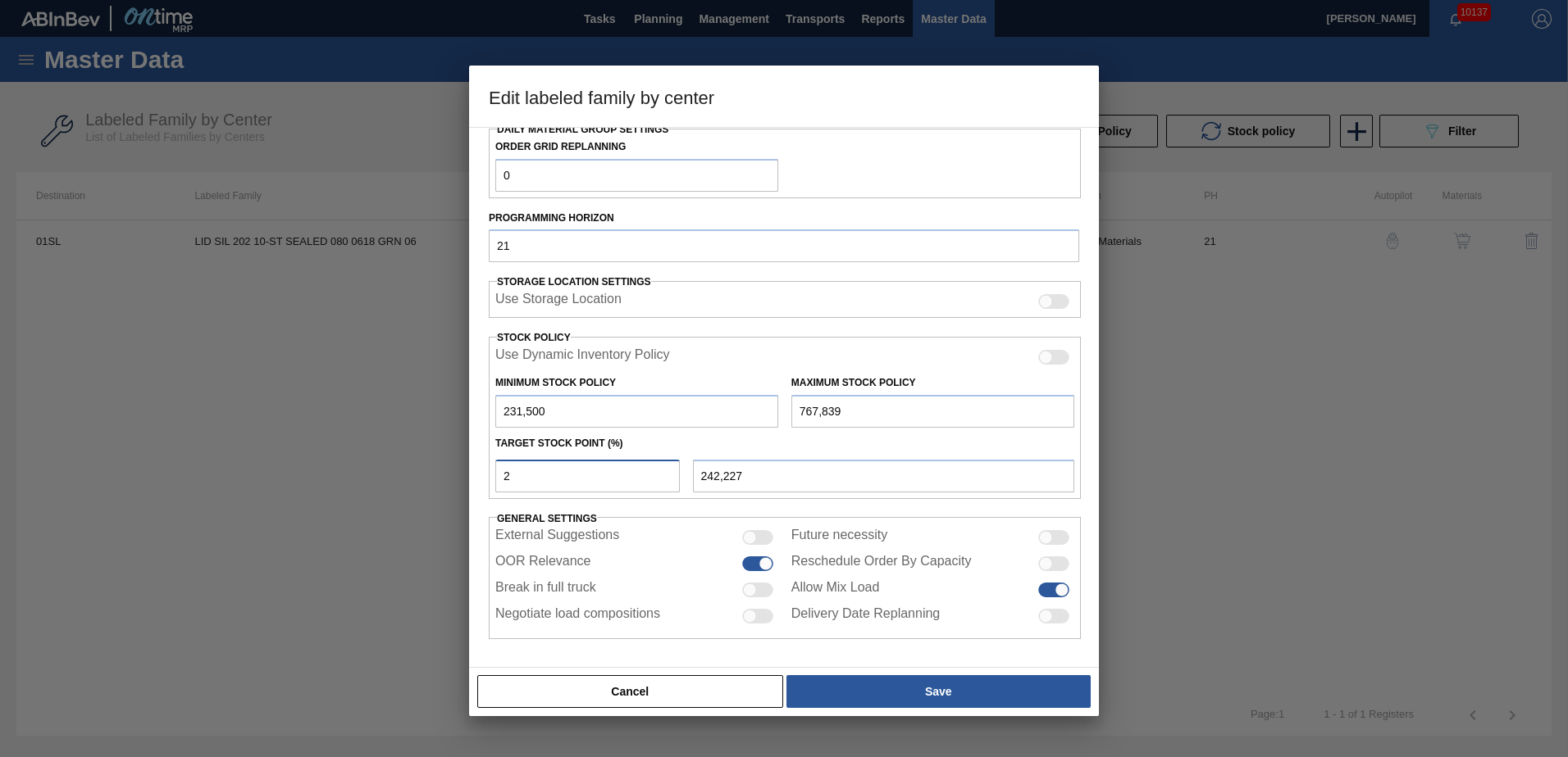
type input "23"
type input "354,858"
type input "230"
type input "1,465,080"
type input "23"
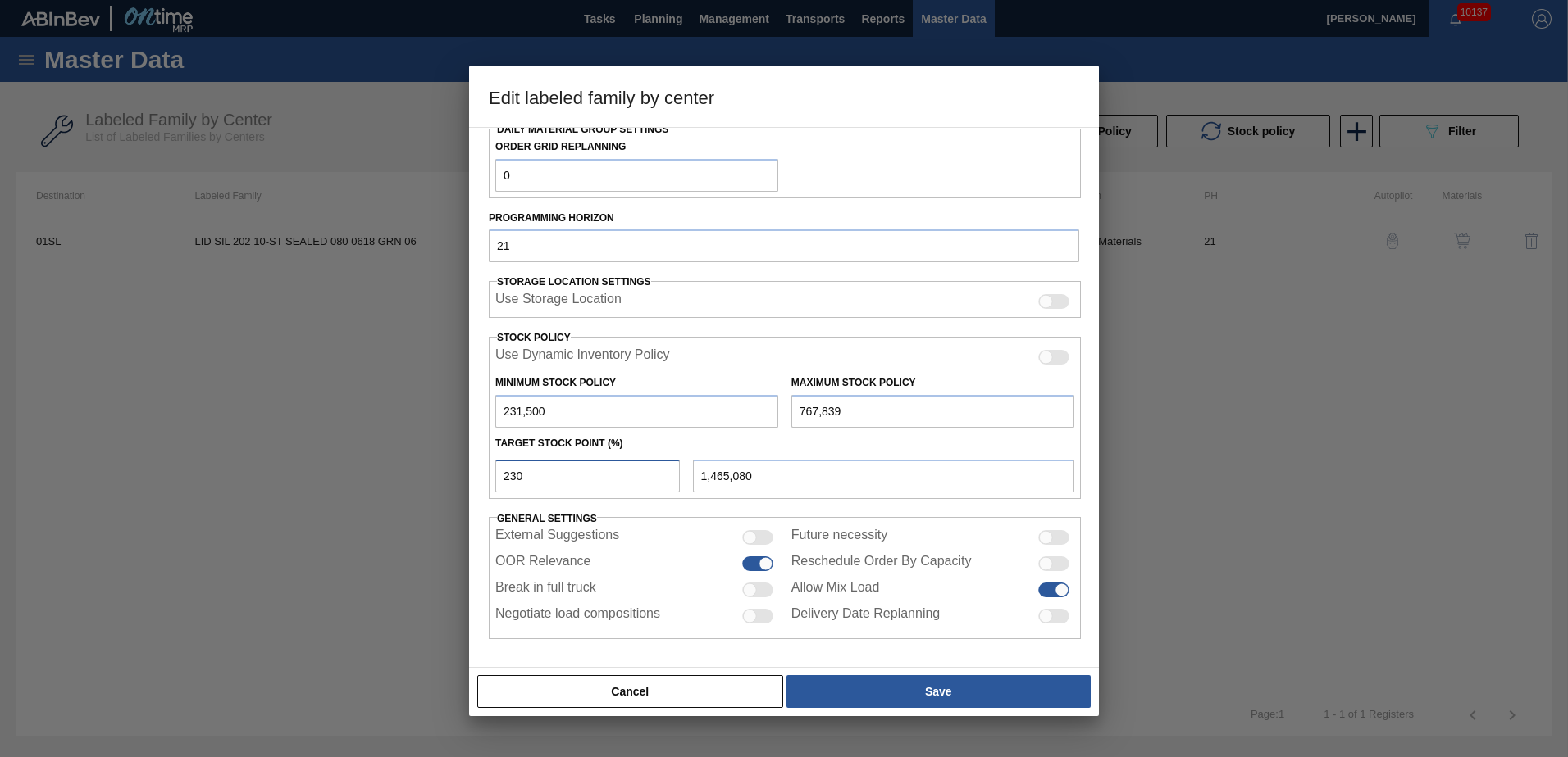
type input "354,858"
type input "2"
type input "242,227"
type input "231,500"
type input "3"
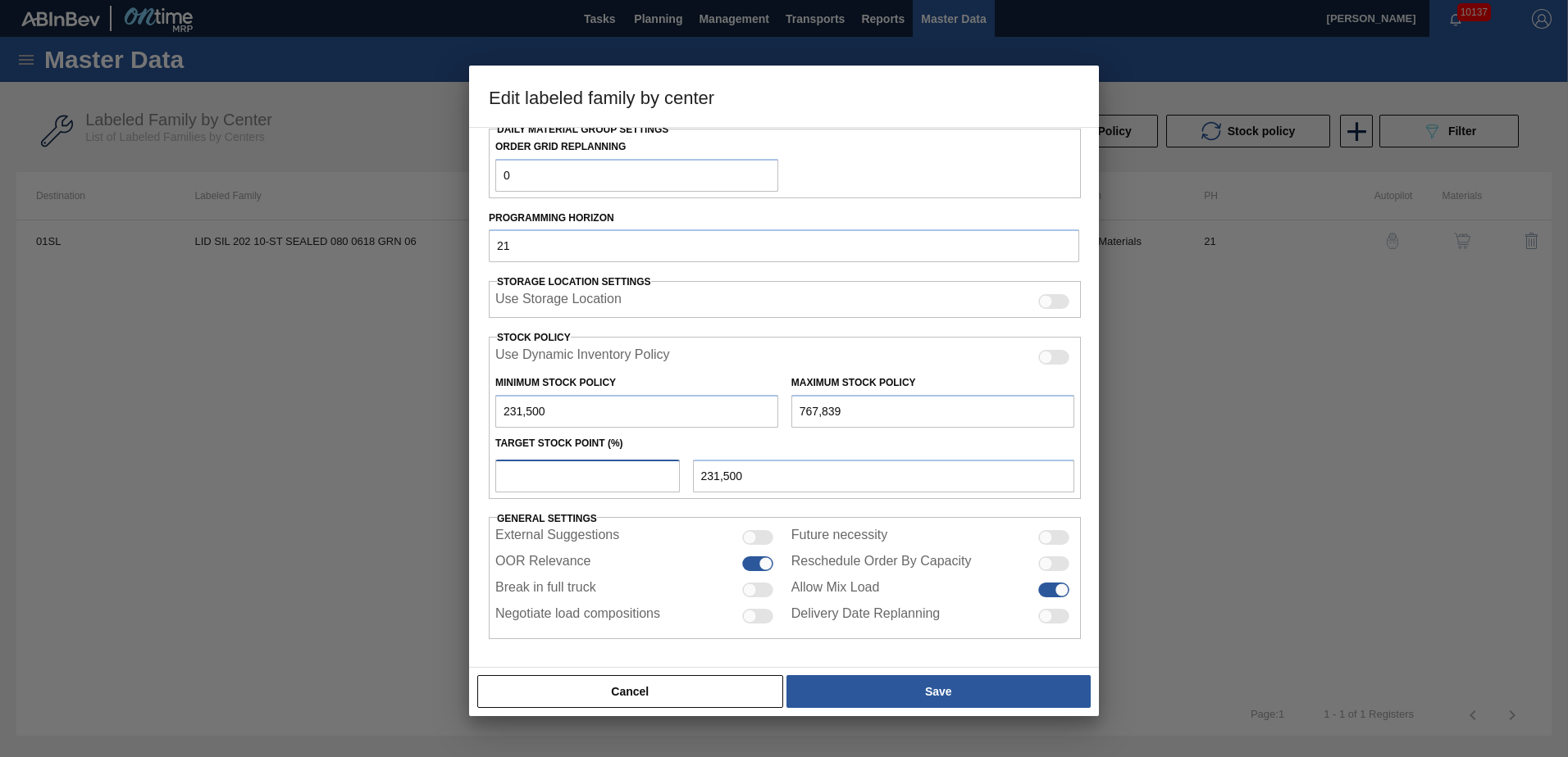
type input "247,590"
type input "30"
type input "392,402"
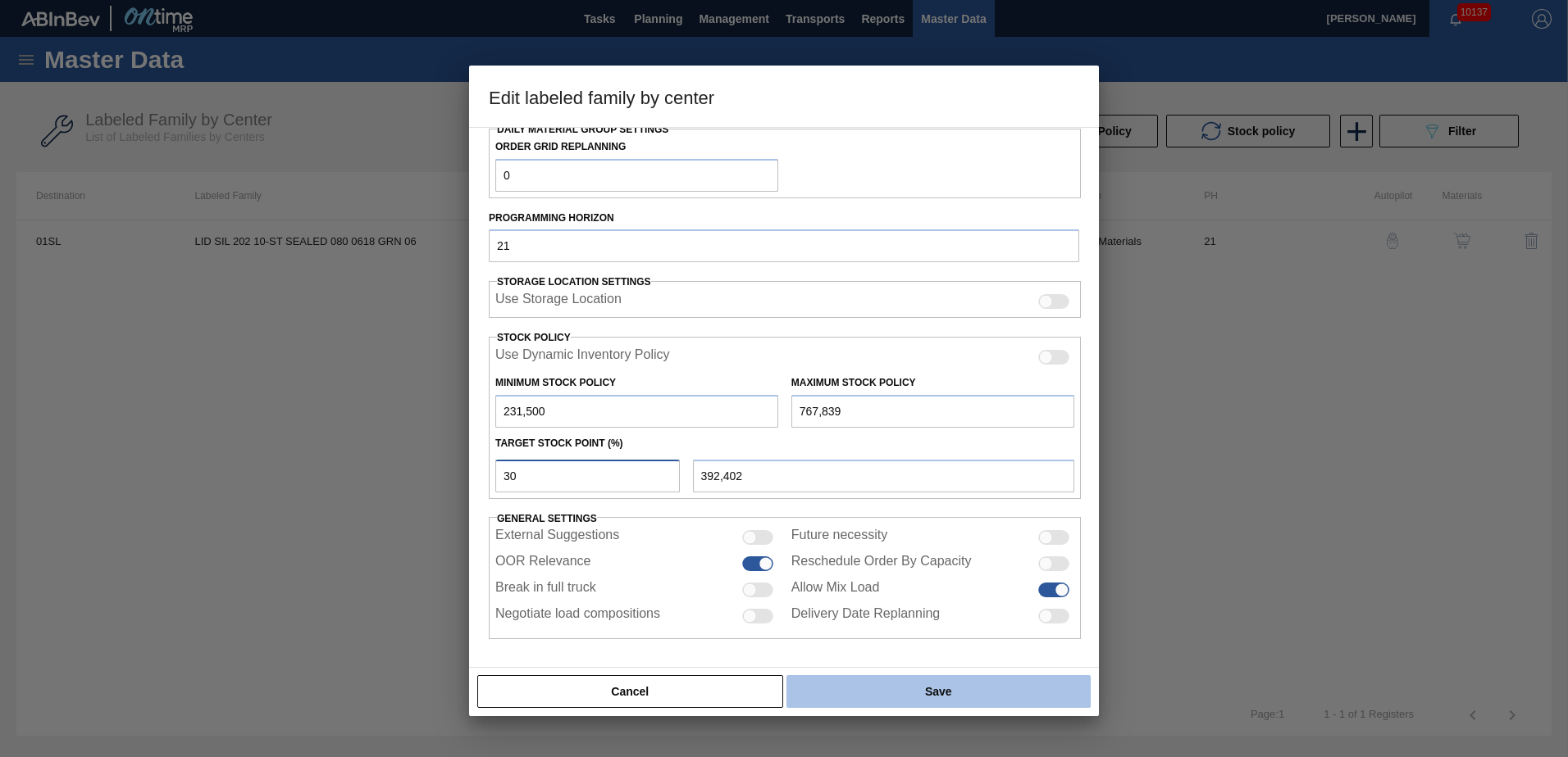
type input "30"
click at [976, 704] on button "Save" at bounding box center [939, 691] width 304 height 32
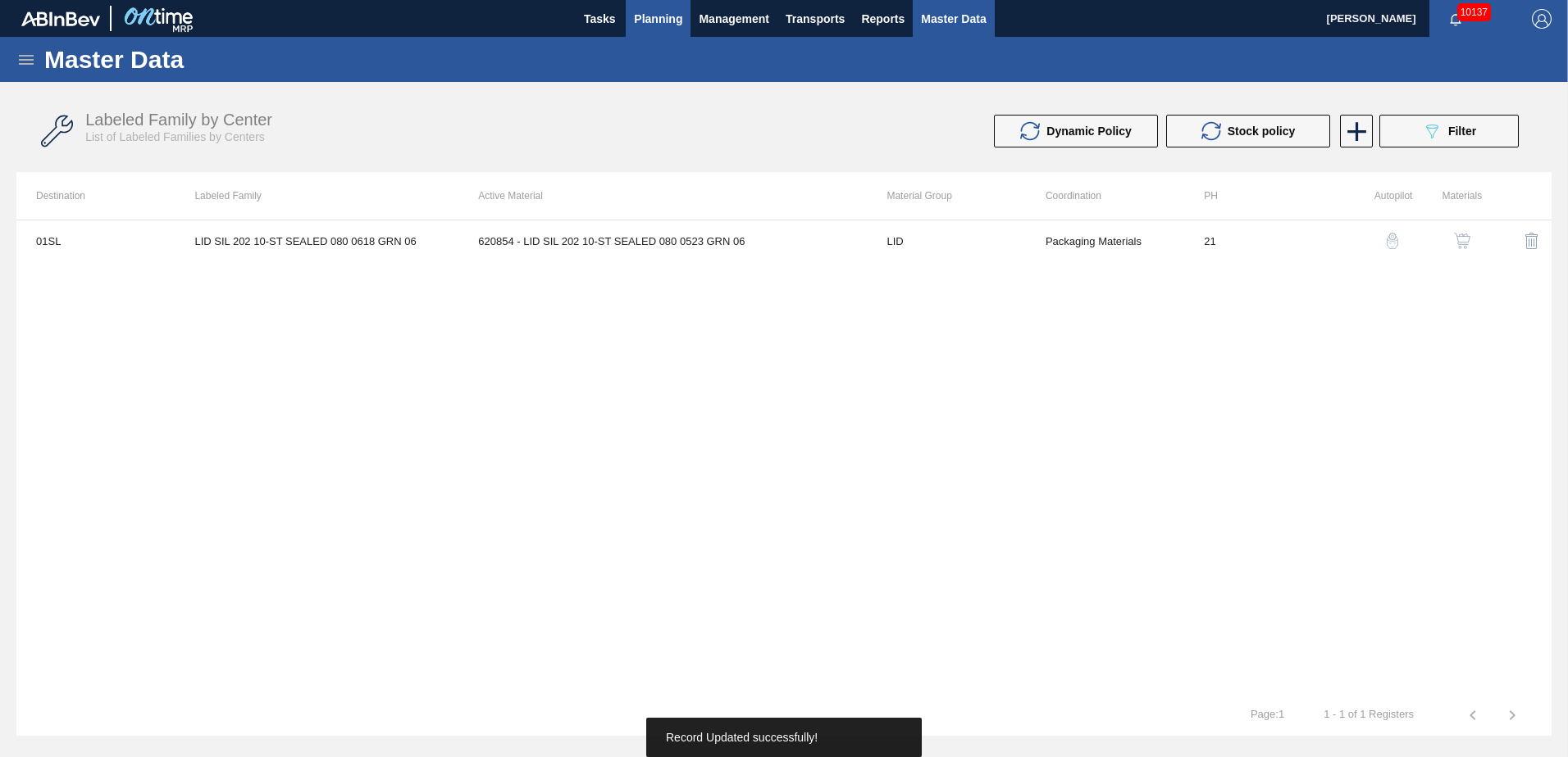
click at [652, 27] on span "Planning" at bounding box center [658, 18] width 49 height 20
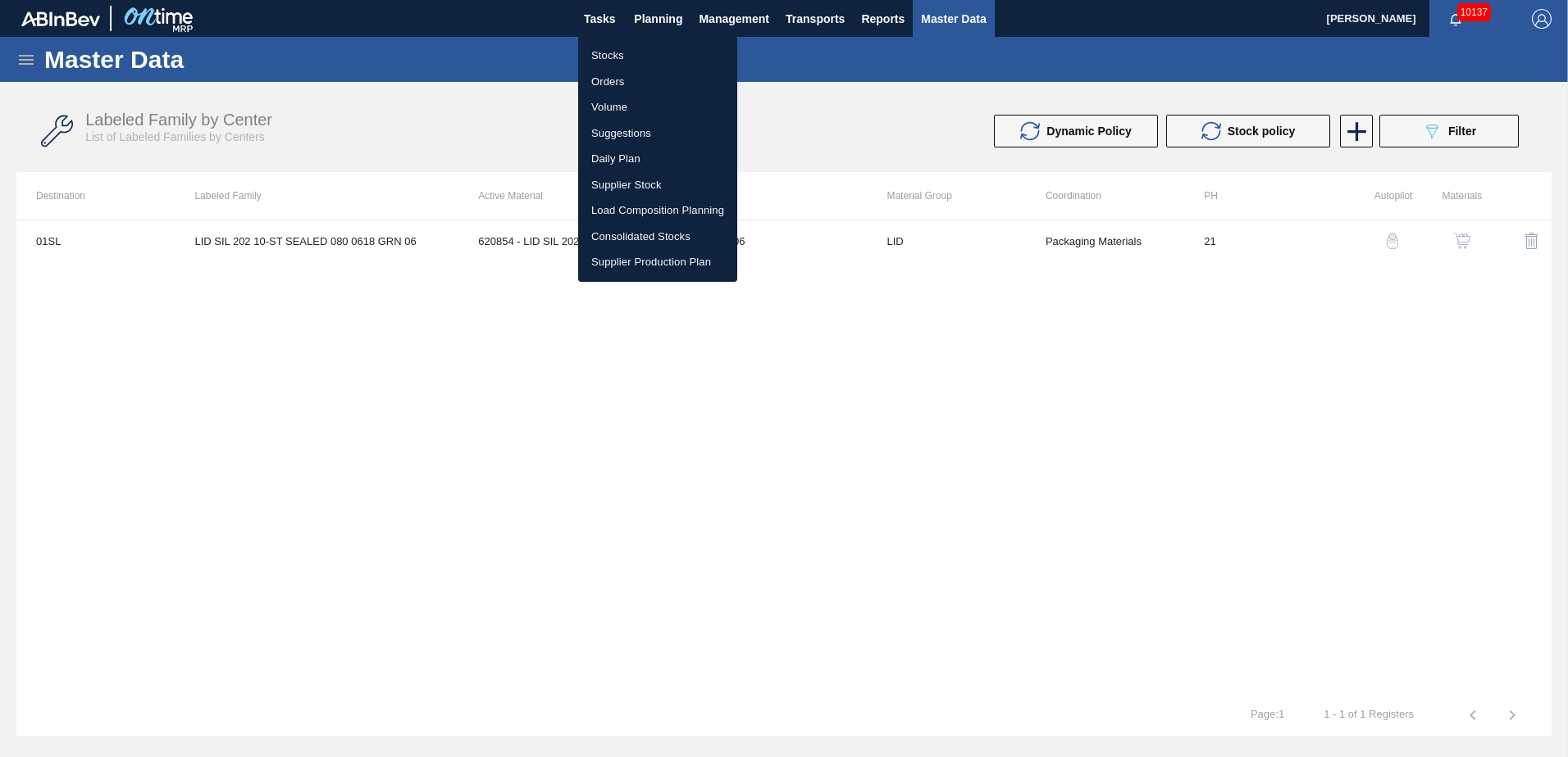
click at [655, 51] on li "Stocks" at bounding box center [657, 56] width 159 height 27
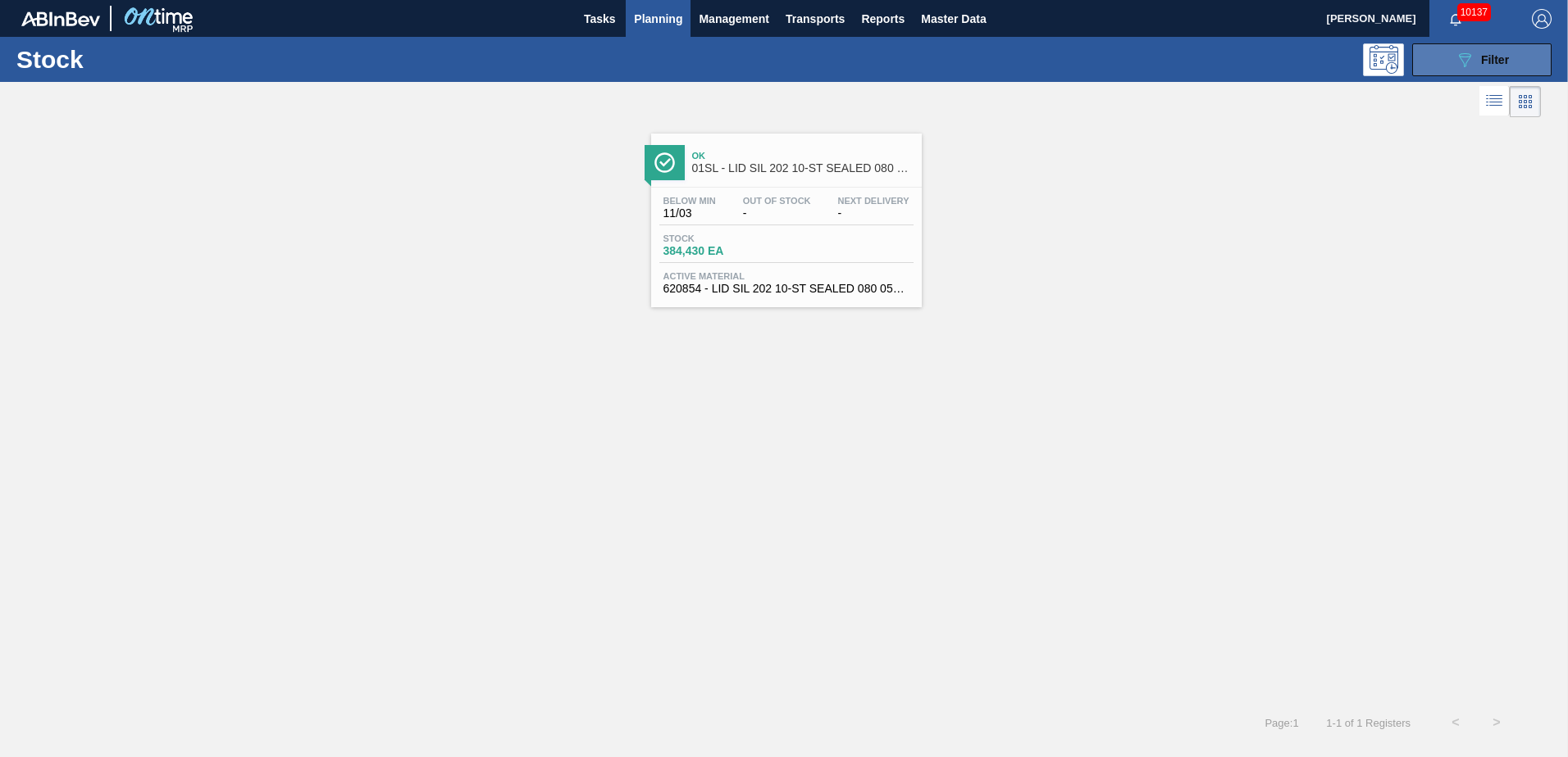
click at [1496, 61] on span "Filter" at bounding box center [1495, 60] width 28 height 13
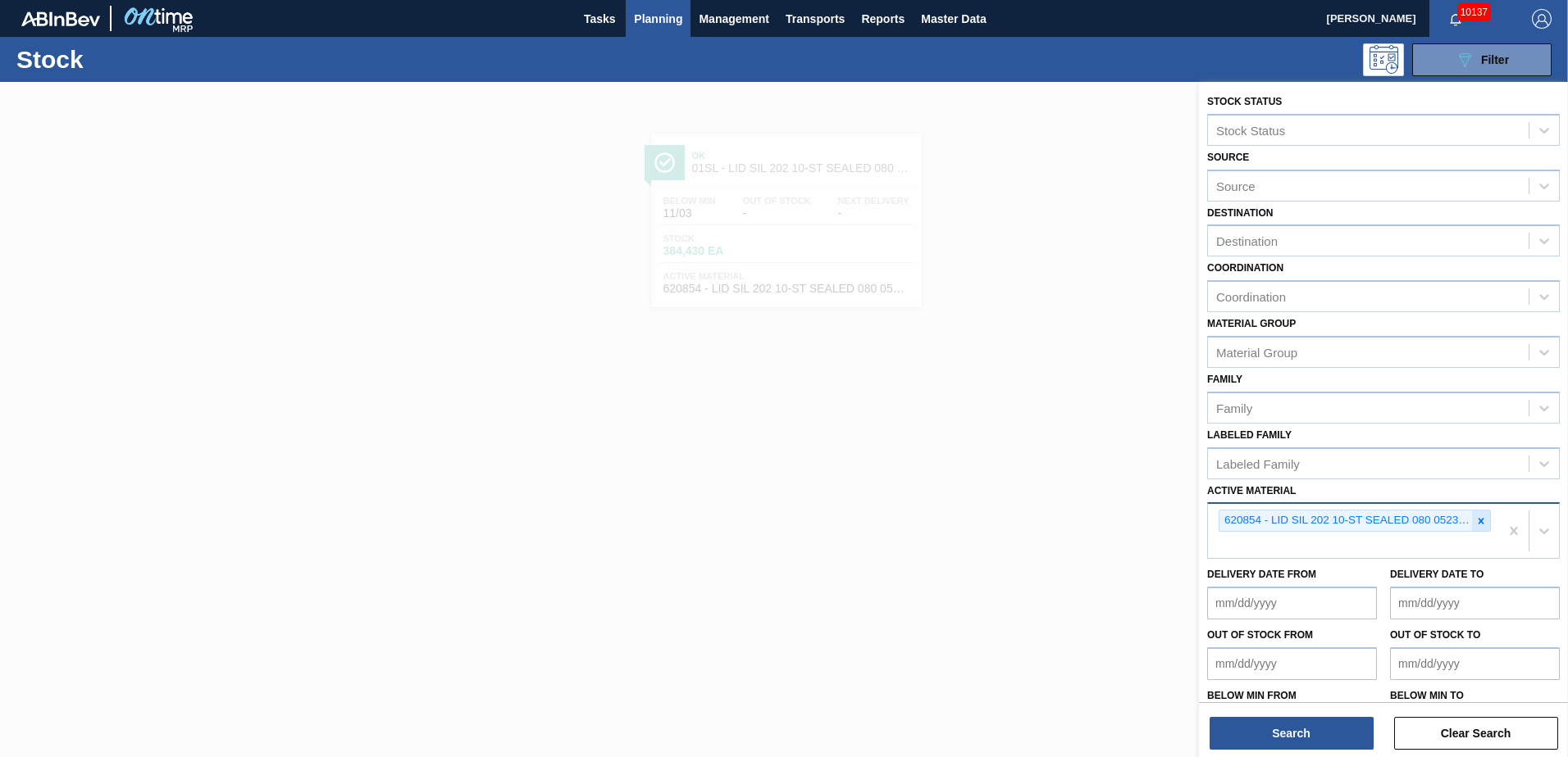
click at [1475, 514] on div at bounding box center [1480, 521] width 18 height 20
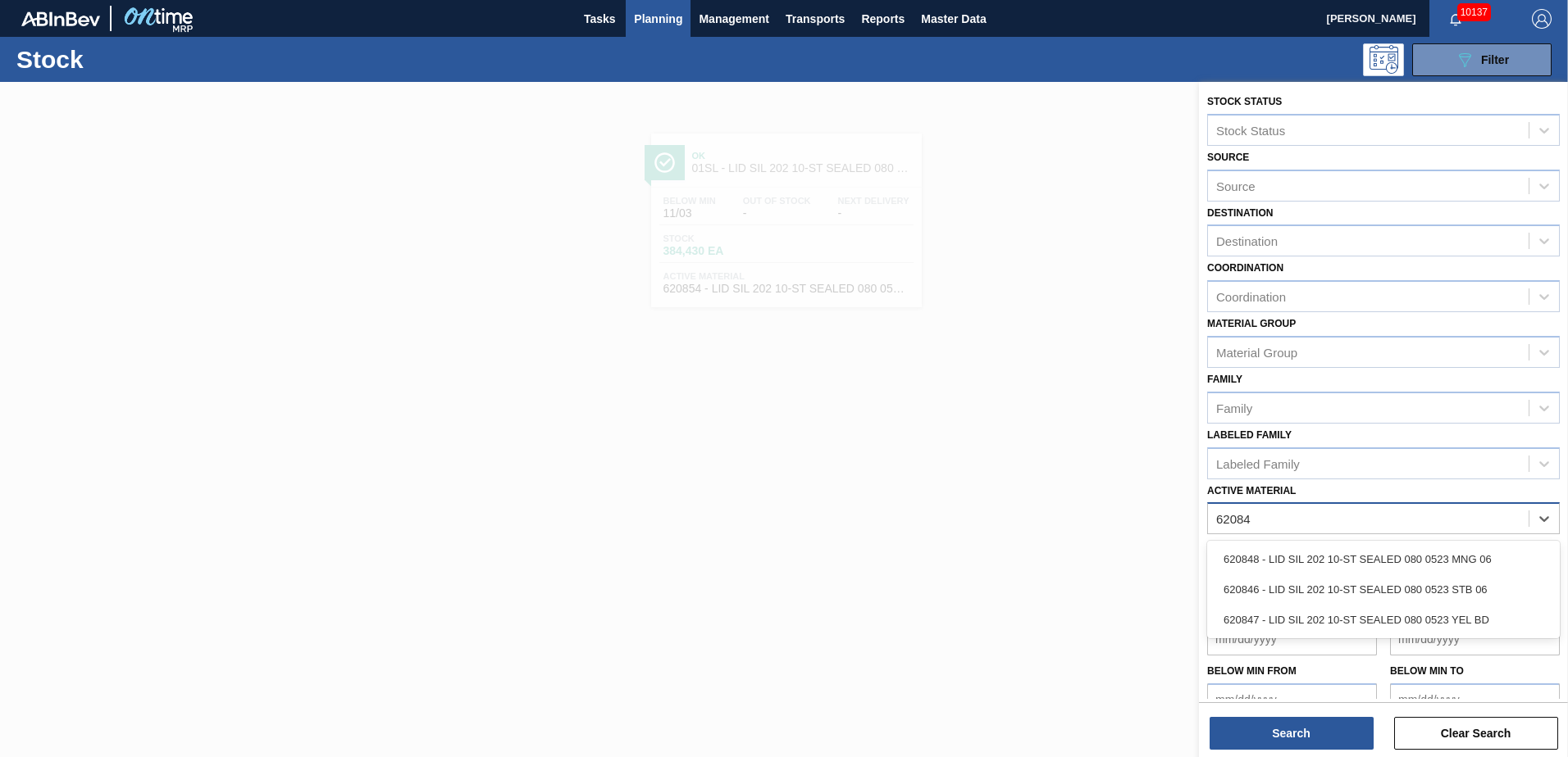
type Material "620846"
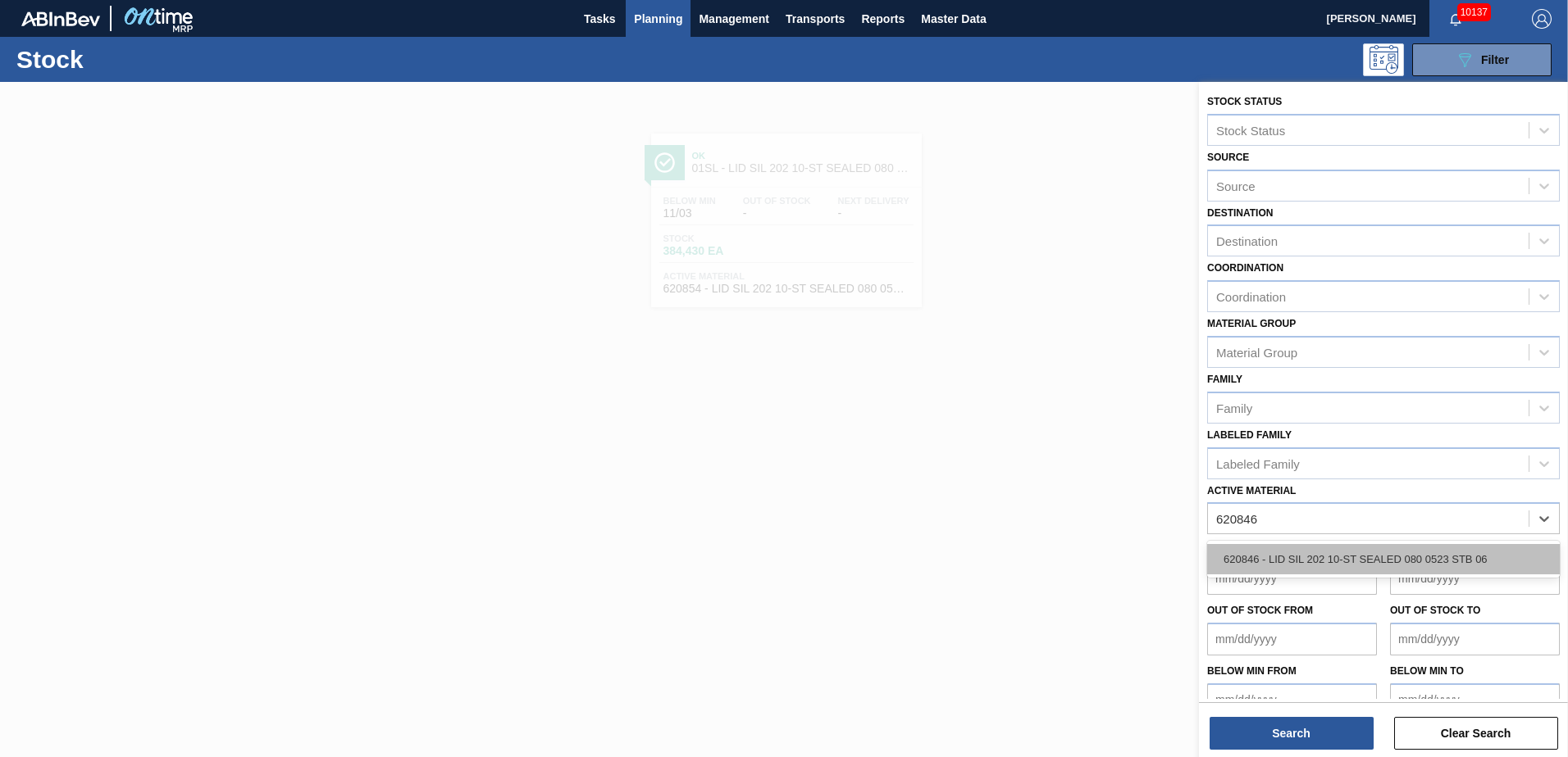
click at [1370, 553] on div "620846 - LID SIL 202 10-ST SEALED 080 0523 STB 06" at bounding box center [1384, 560] width 353 height 31
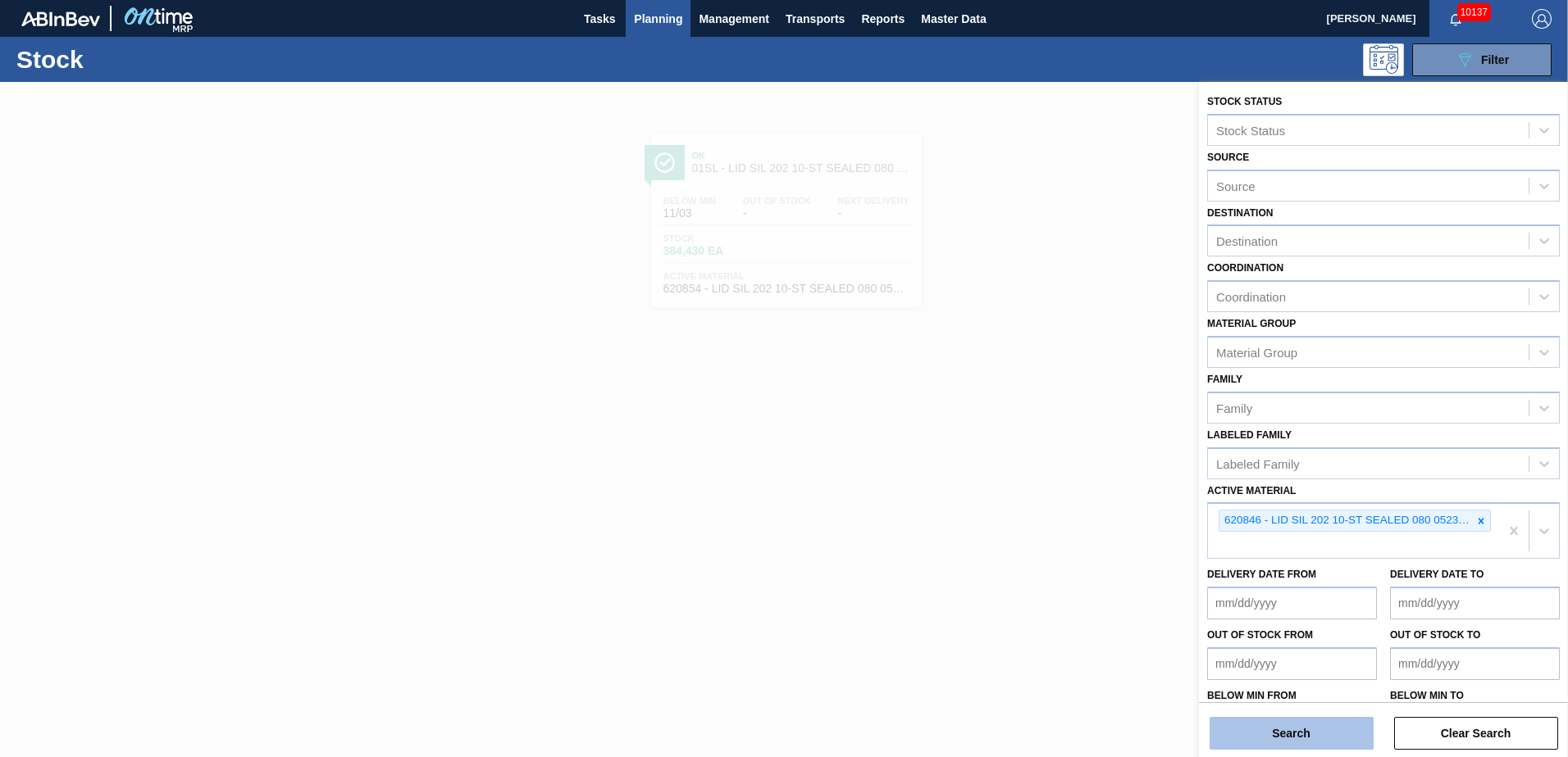
click at [1269, 737] on button "Search" at bounding box center [1291, 733] width 164 height 32
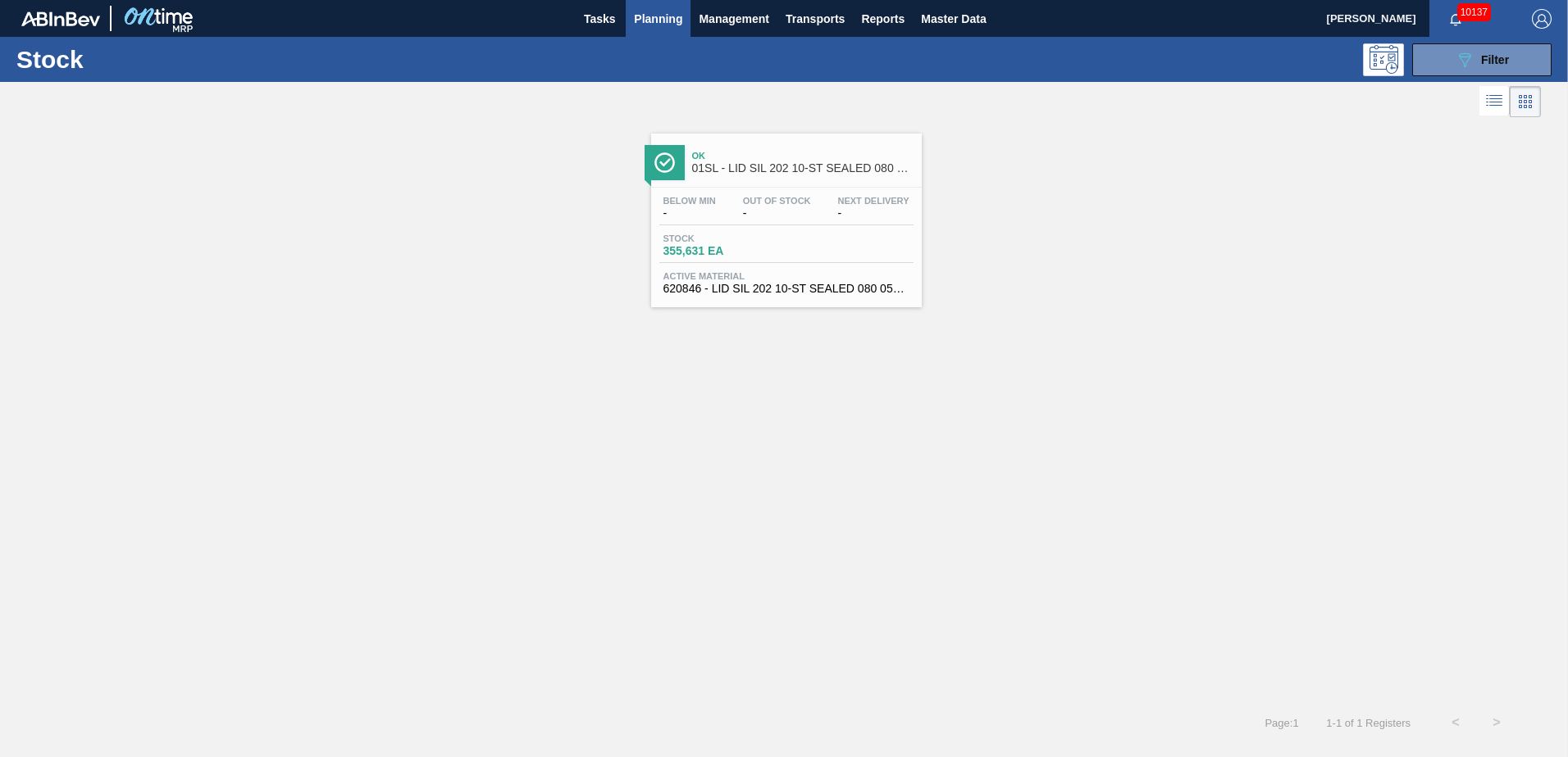
click at [768, 144] on div "Ok 01SL - LID SIL 202 10-ST SEALED 080 0618 STB 06" at bounding box center [803, 162] width 221 height 37
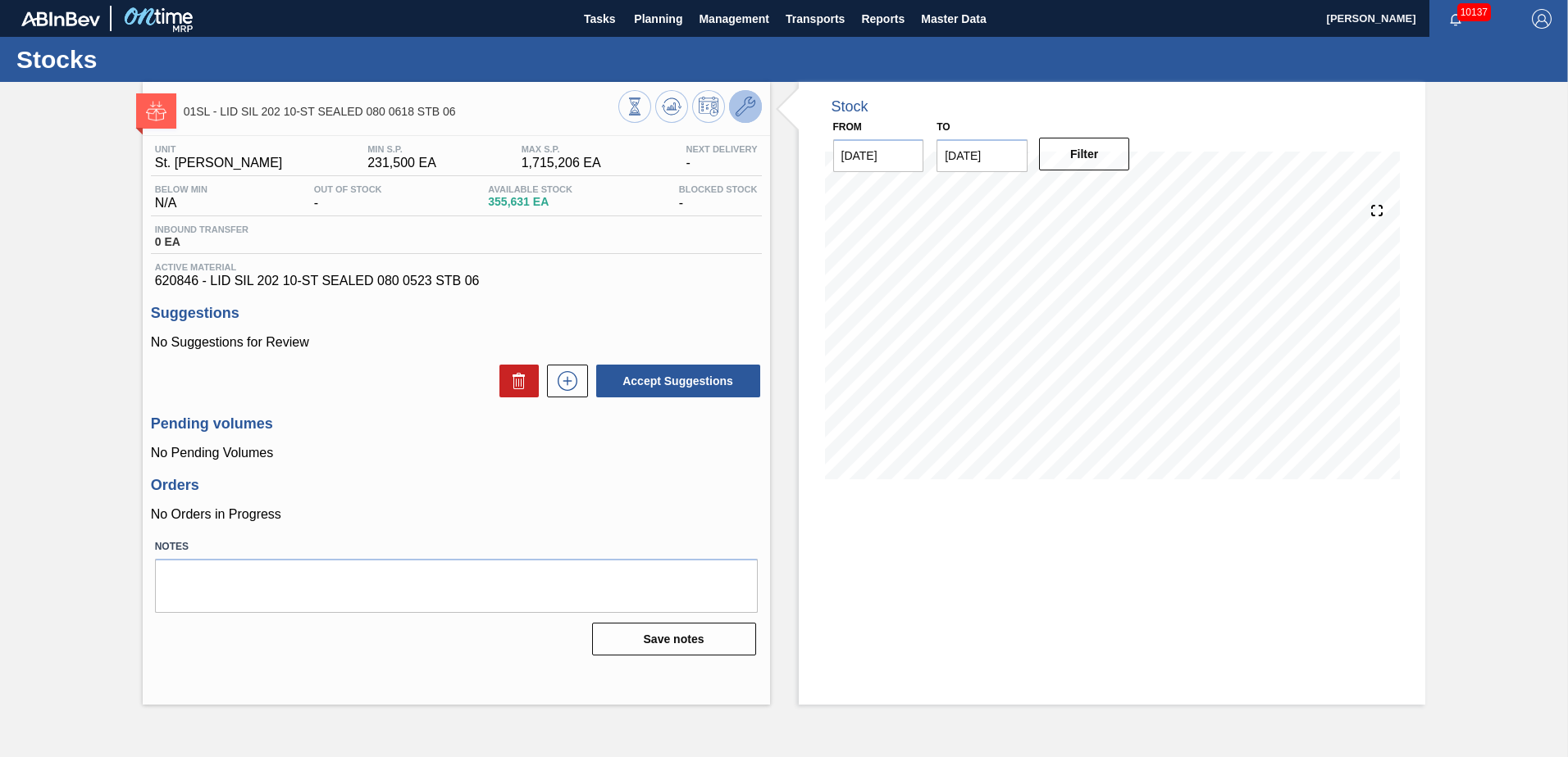
click at [735, 106] on icon at bounding box center [745, 106] width 20 height 20
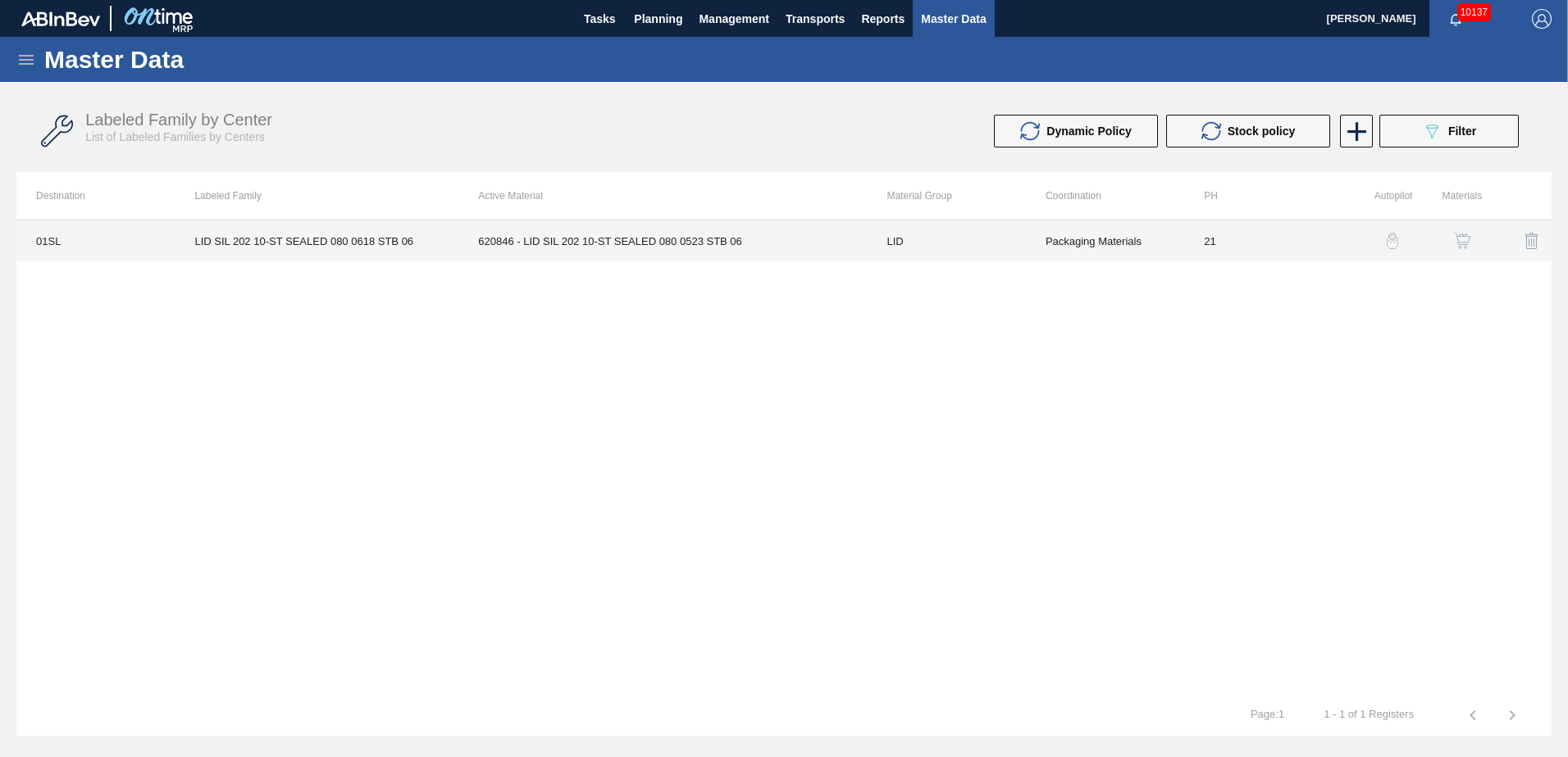
click at [793, 249] on td "620846 - LID SIL 202 10-ST SEALED 080 0523 STB 06" at bounding box center [663, 240] width 408 height 41
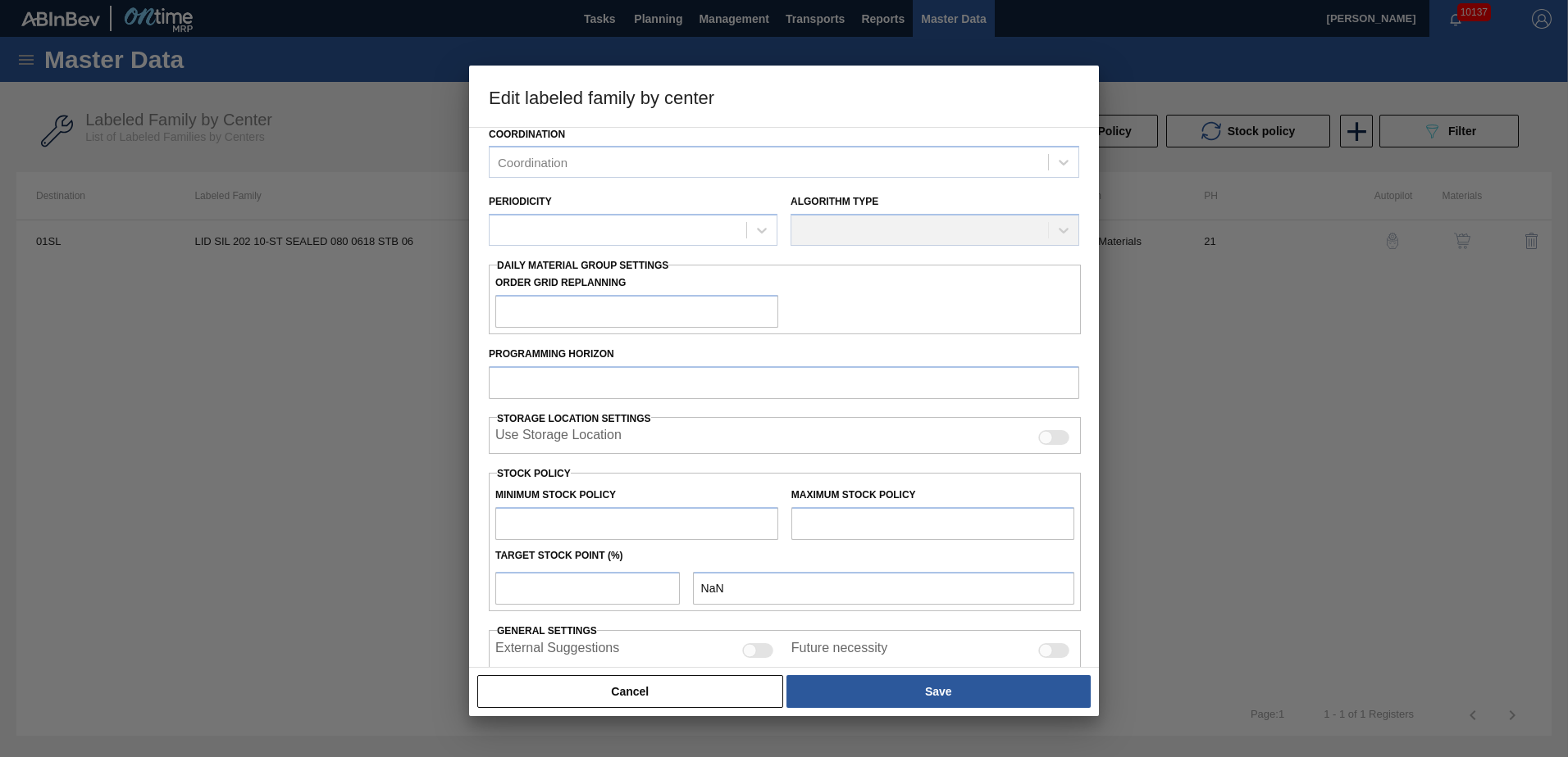
scroll to position [243, 0]
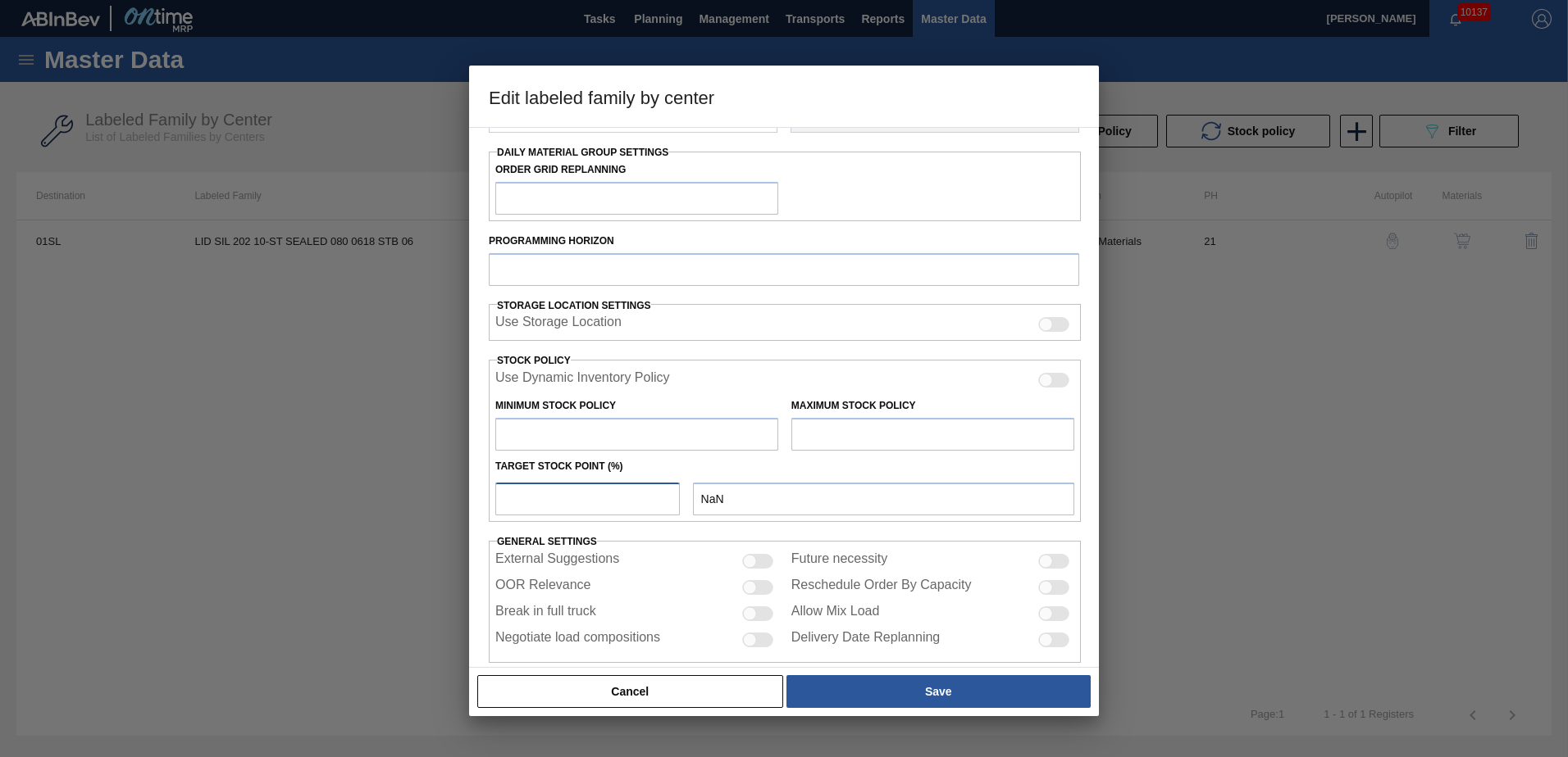
click at [537, 498] on input "number" at bounding box center [587, 499] width 184 height 32
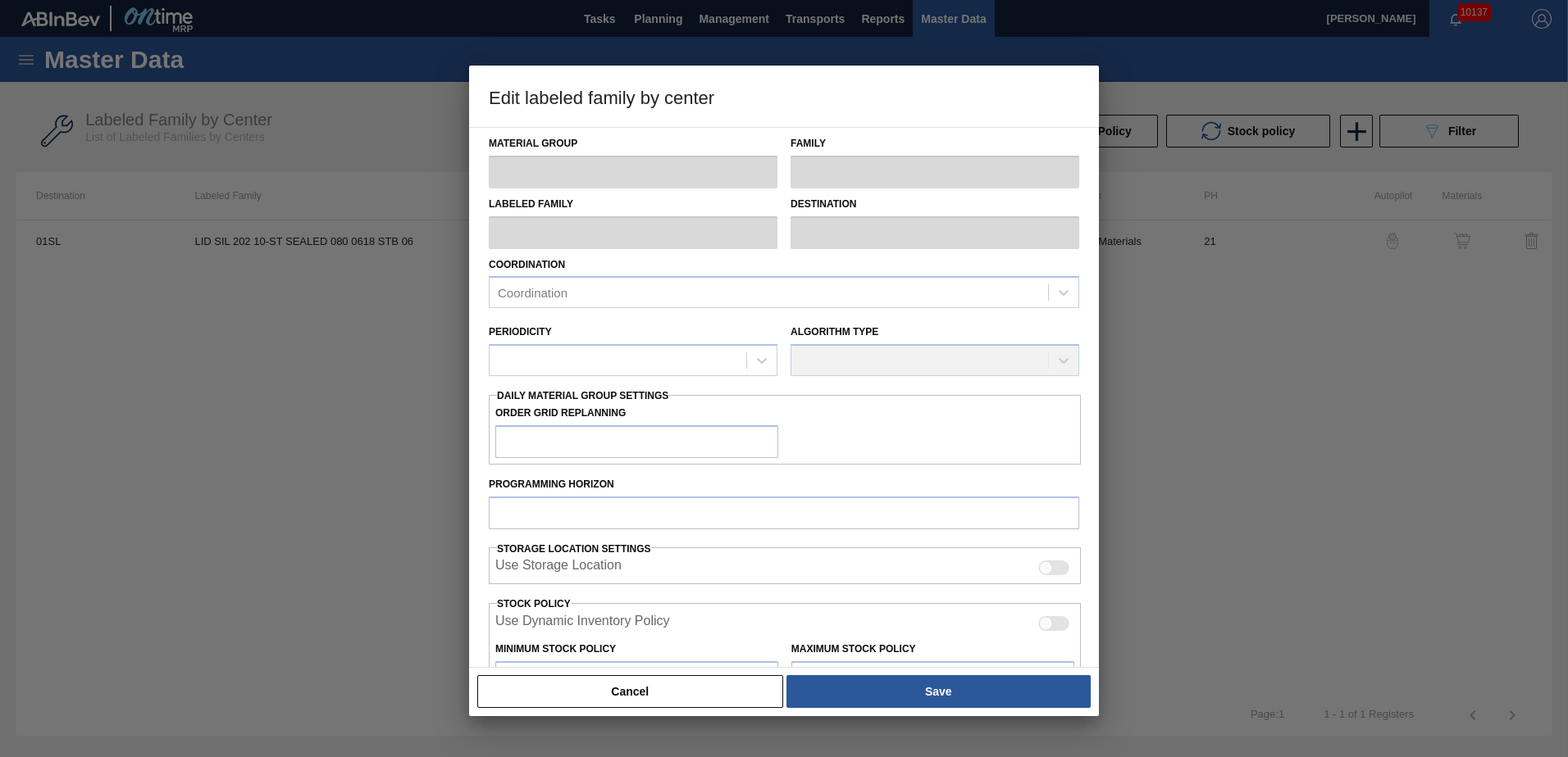
type input "LID"
type input "Generic 202 Lid"
type input "LID SIL 202 10-ST SEALED 080 0618 STB 06"
type input "01SL - St. [PERSON_NAME]"
type input "0"
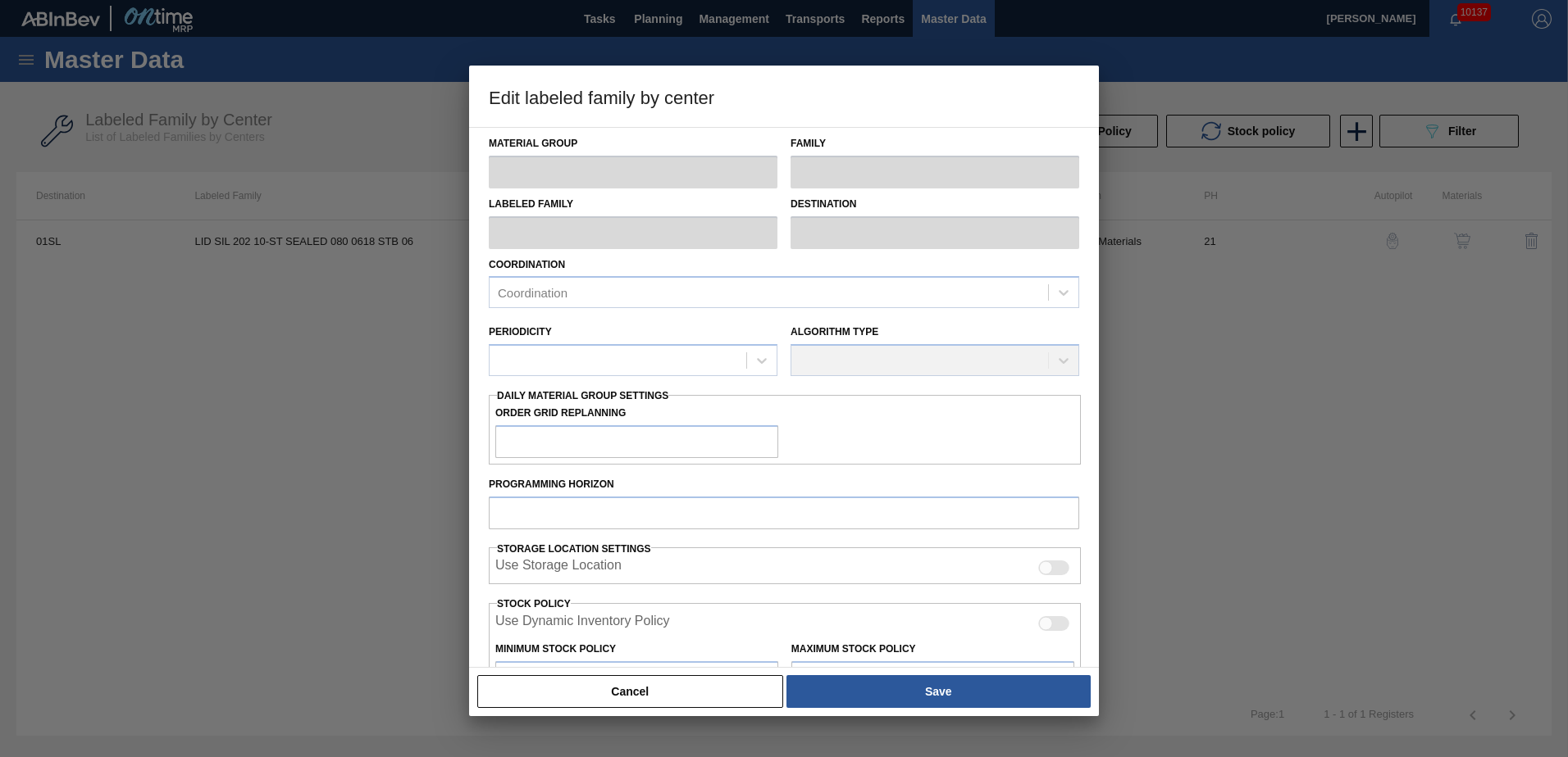
type input "21"
type input "231,500"
type input "1,715,206"
type input "10"
type input "379,871"
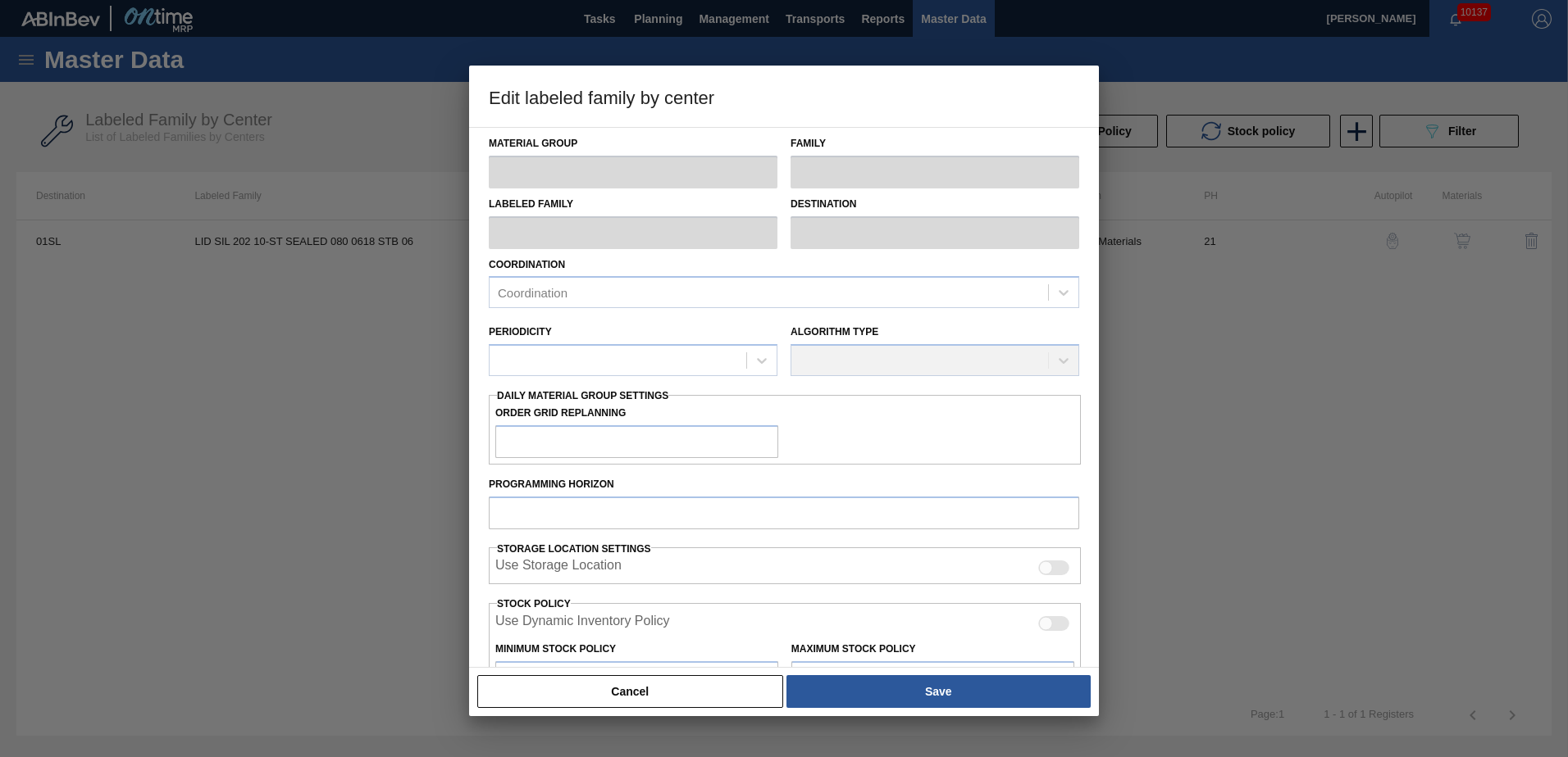
checkbox input "true"
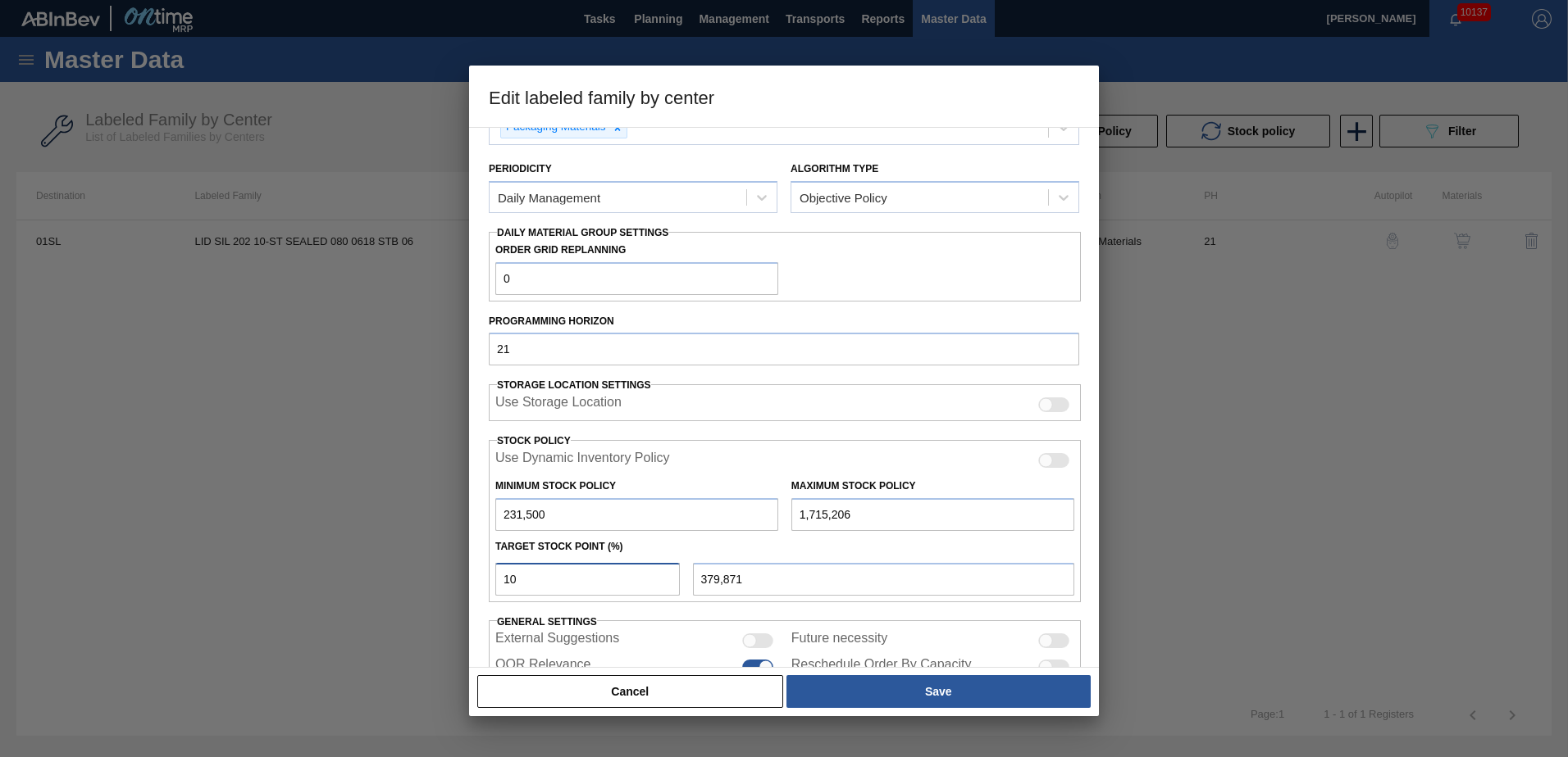
scroll to position [271, 0]
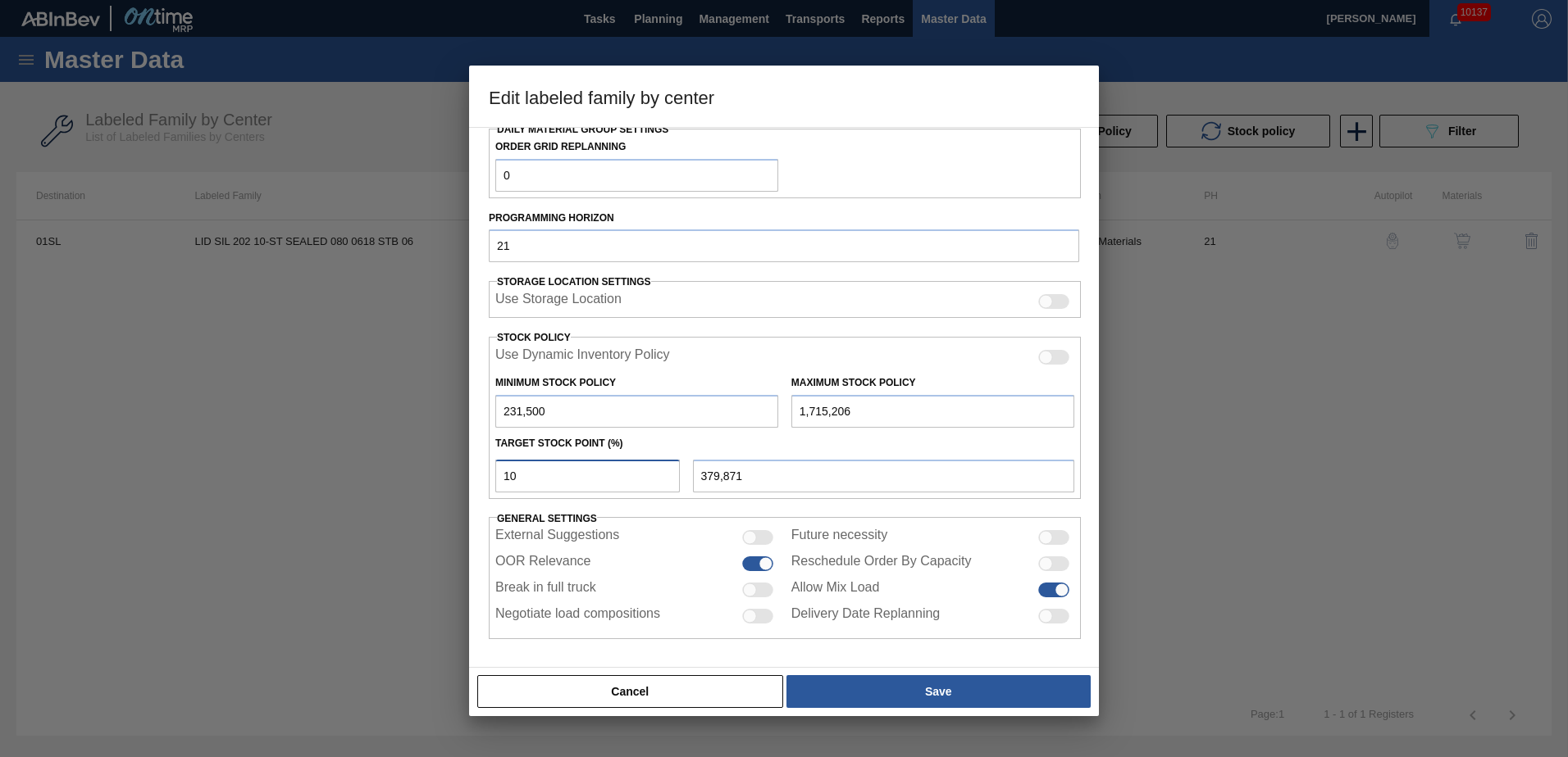
drag, startPoint x: 479, startPoint y: 473, endPoint x: 438, endPoint y: 474, distance: 41.0
click at [438, 474] on div "Edit labeled family by center Material Group LID Family Generic 202 Lid Labeled…" at bounding box center [784, 378] width 1568 height 757
type input "2"
type input "261,174"
type input "20"
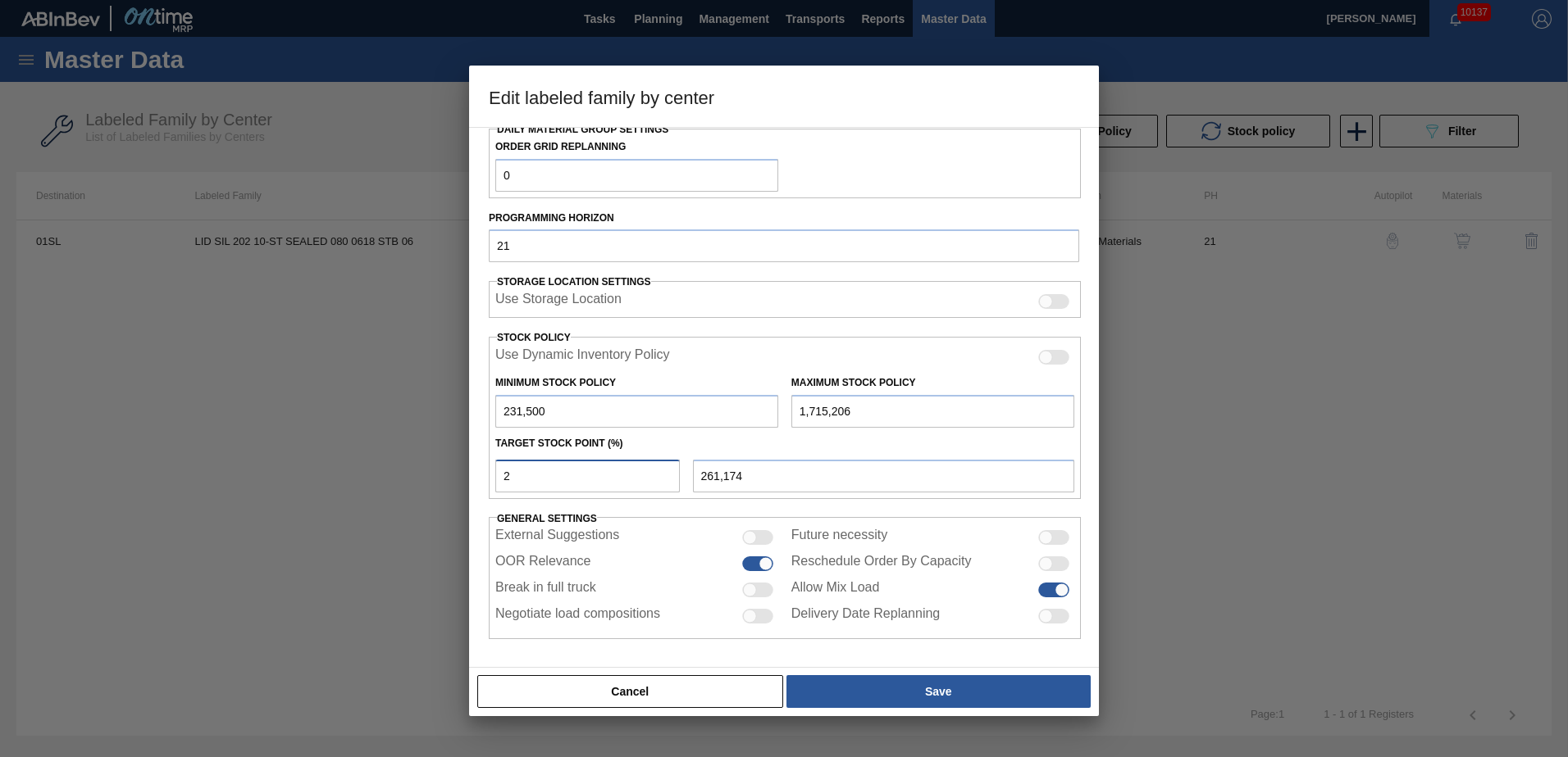
type input "528,241"
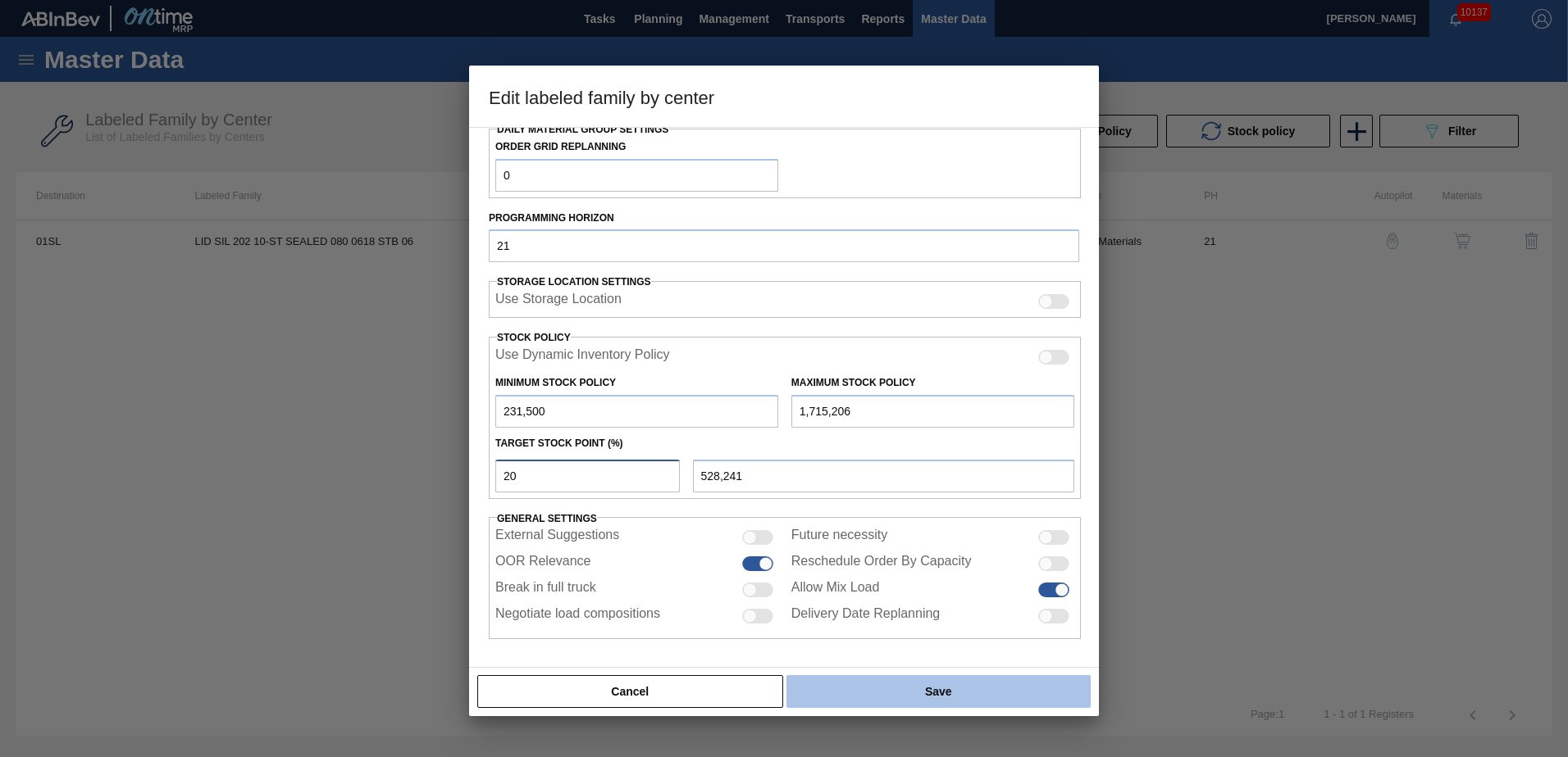
type input "20"
click at [897, 688] on button "Save" at bounding box center [939, 691] width 304 height 32
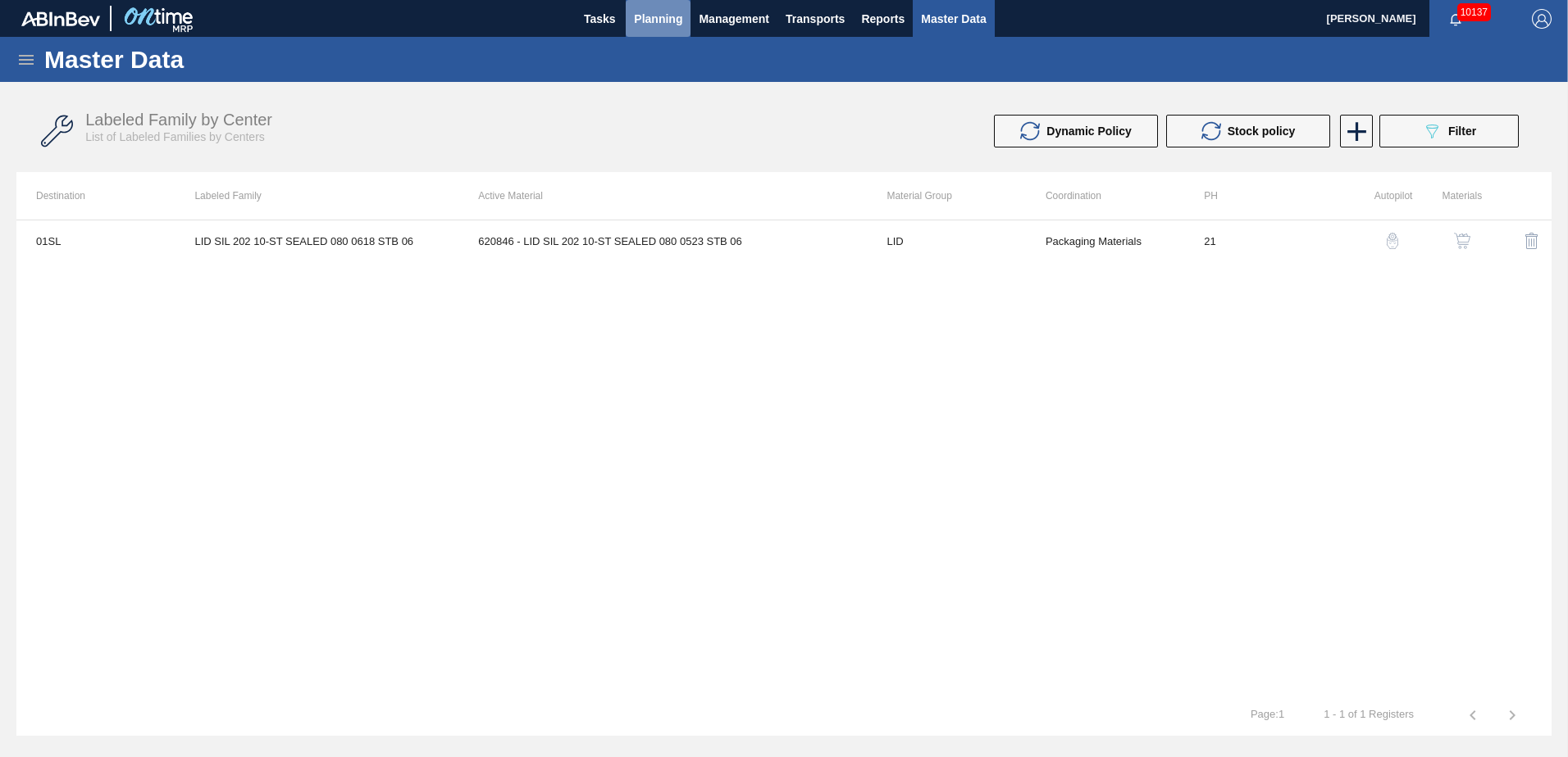
click at [654, 21] on span "Planning" at bounding box center [658, 18] width 49 height 20
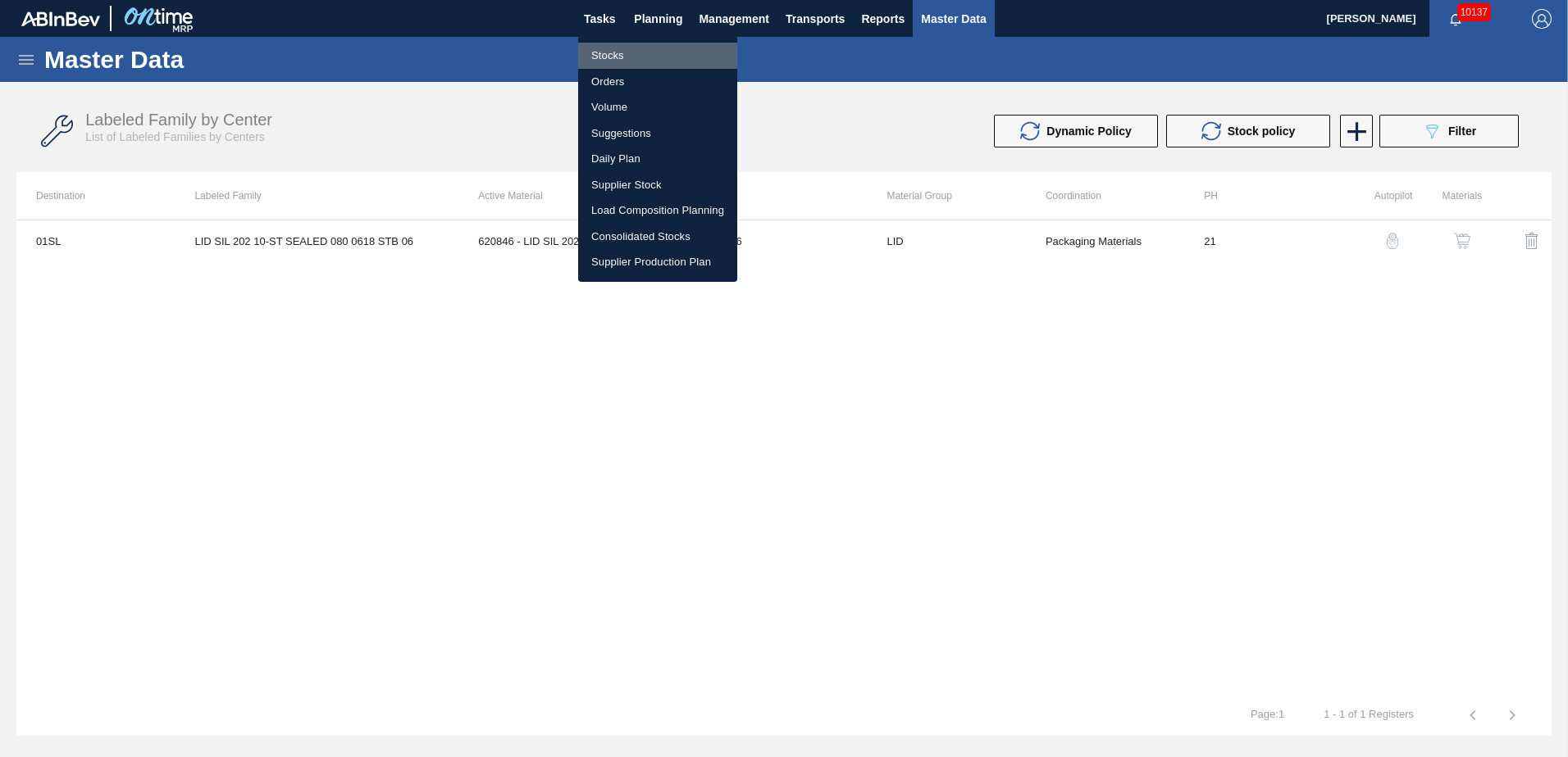
click at [617, 50] on li "Stocks" at bounding box center [657, 56] width 159 height 27
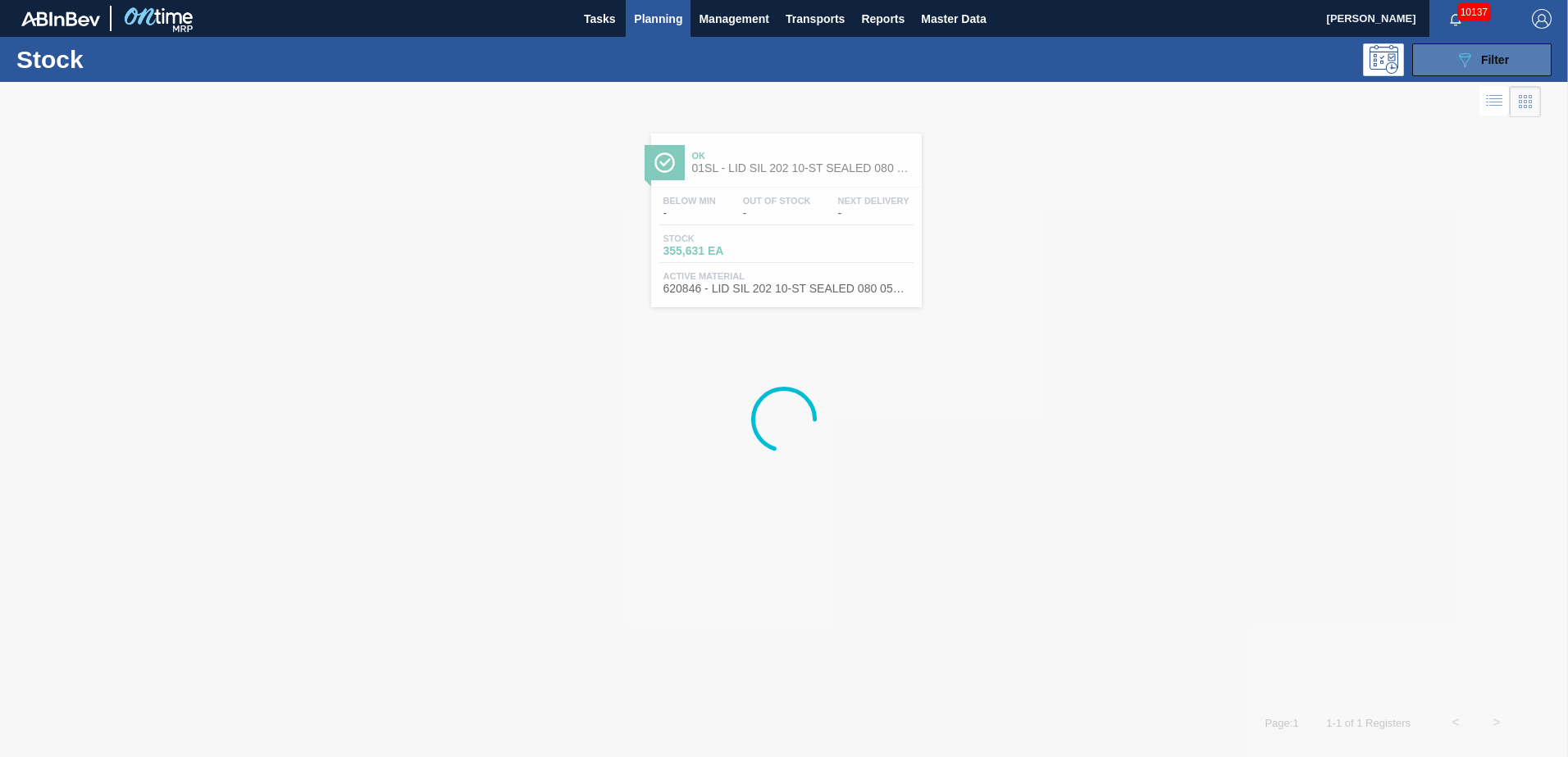
click at [1475, 52] on div "089F7B8B-B2A5-4AFE-B5C0-19BA573D28AC Filter" at bounding box center [1481, 59] width 54 height 20
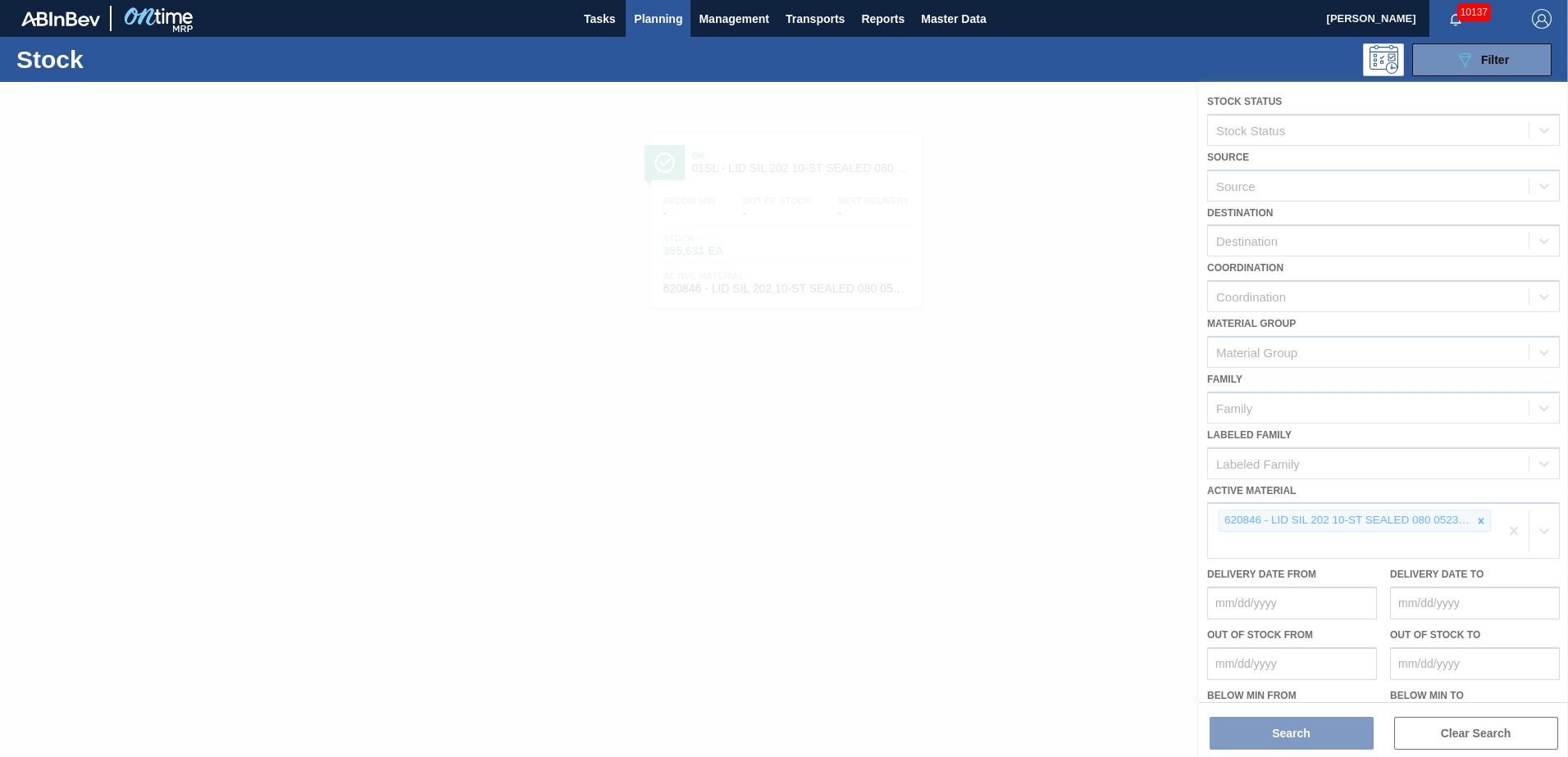
click at [1478, 522] on div at bounding box center [784, 419] width 1568 height 675
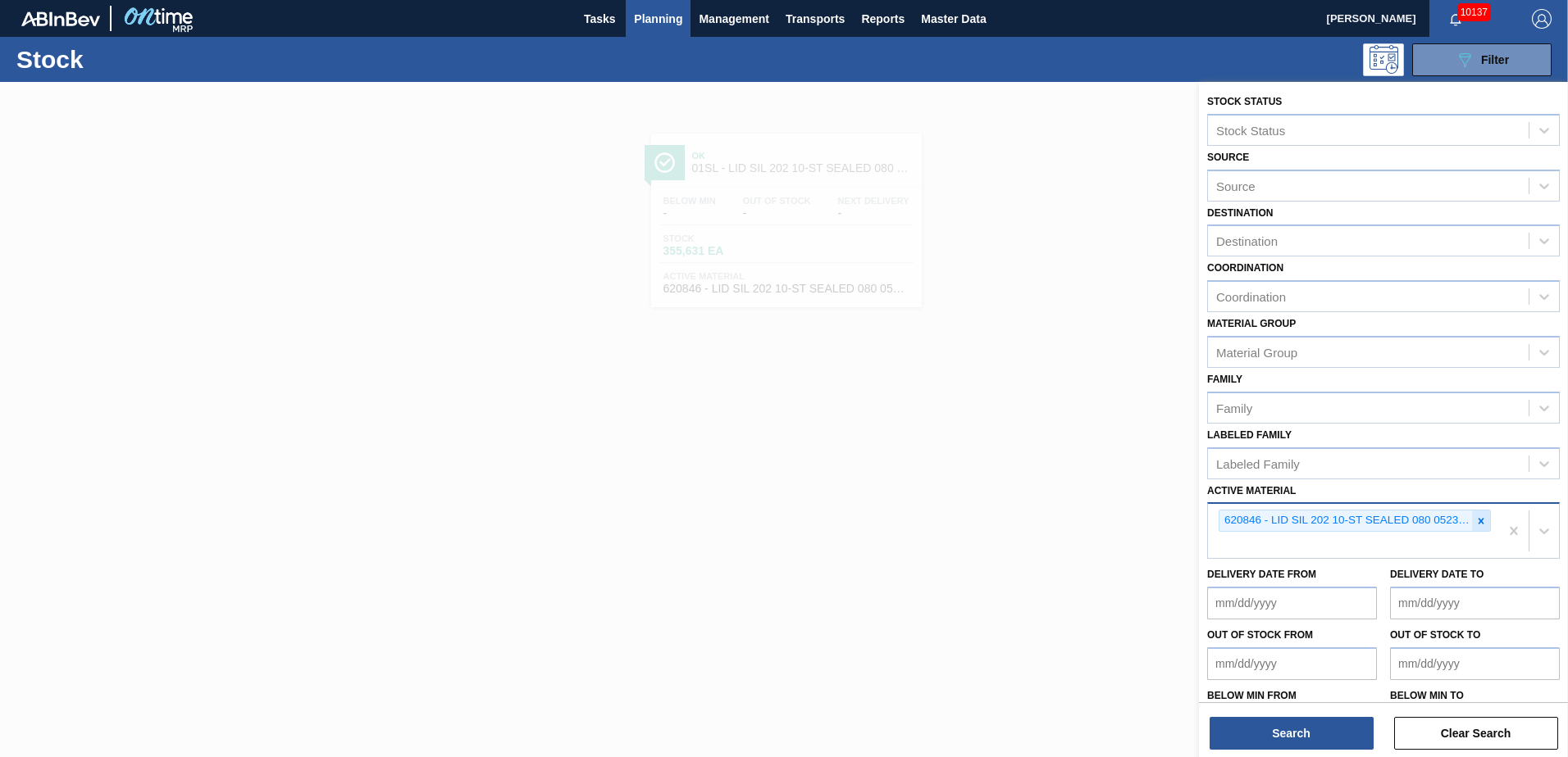
click at [1480, 523] on icon at bounding box center [1481, 521] width 6 height 6
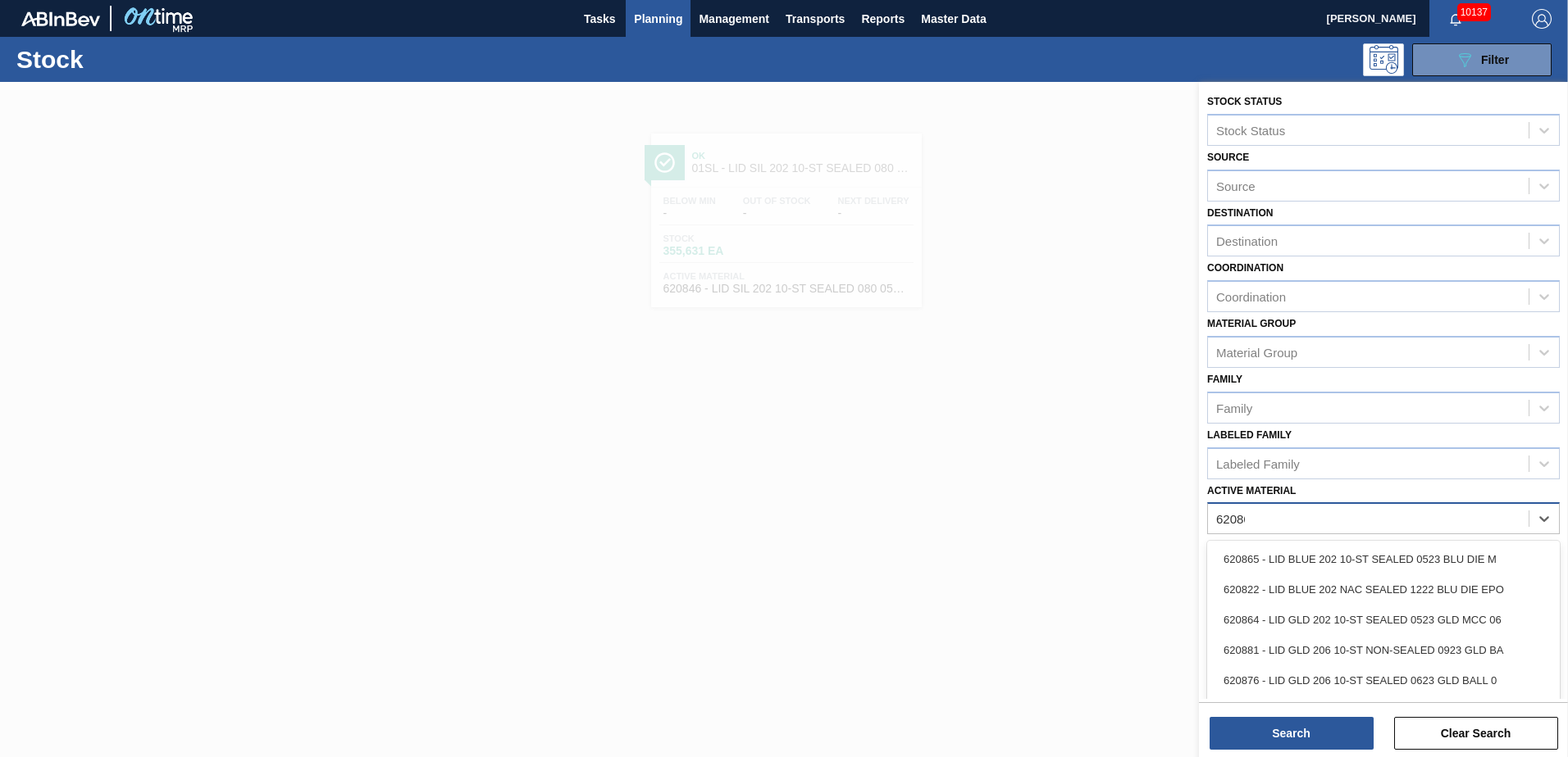
type Material "620864"
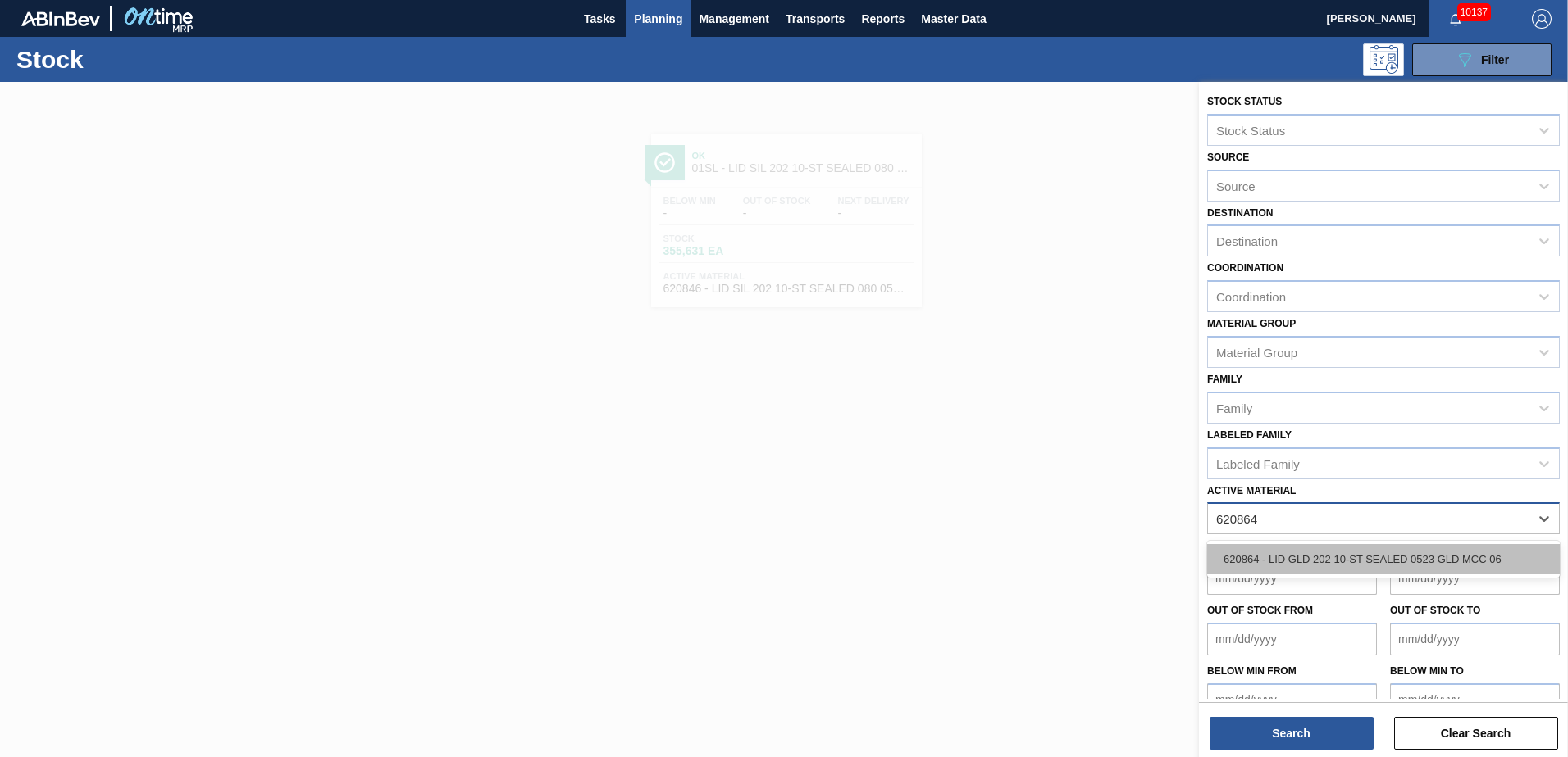
click at [1422, 552] on div "620864 - LID GLD 202 10-ST SEALED 0523 GLD MCC 06" at bounding box center [1384, 560] width 353 height 31
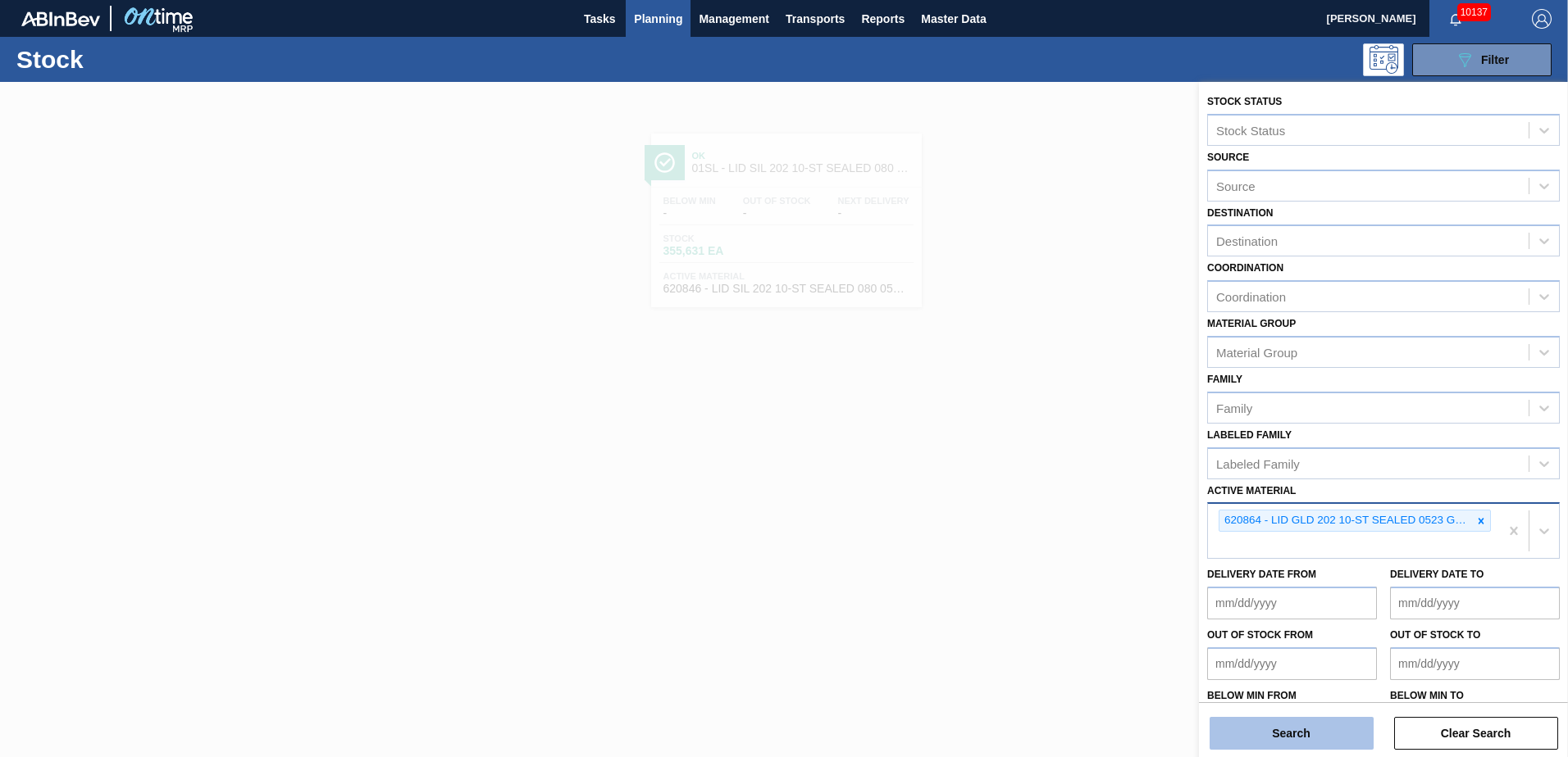
click at [1306, 728] on button "Search" at bounding box center [1291, 733] width 164 height 32
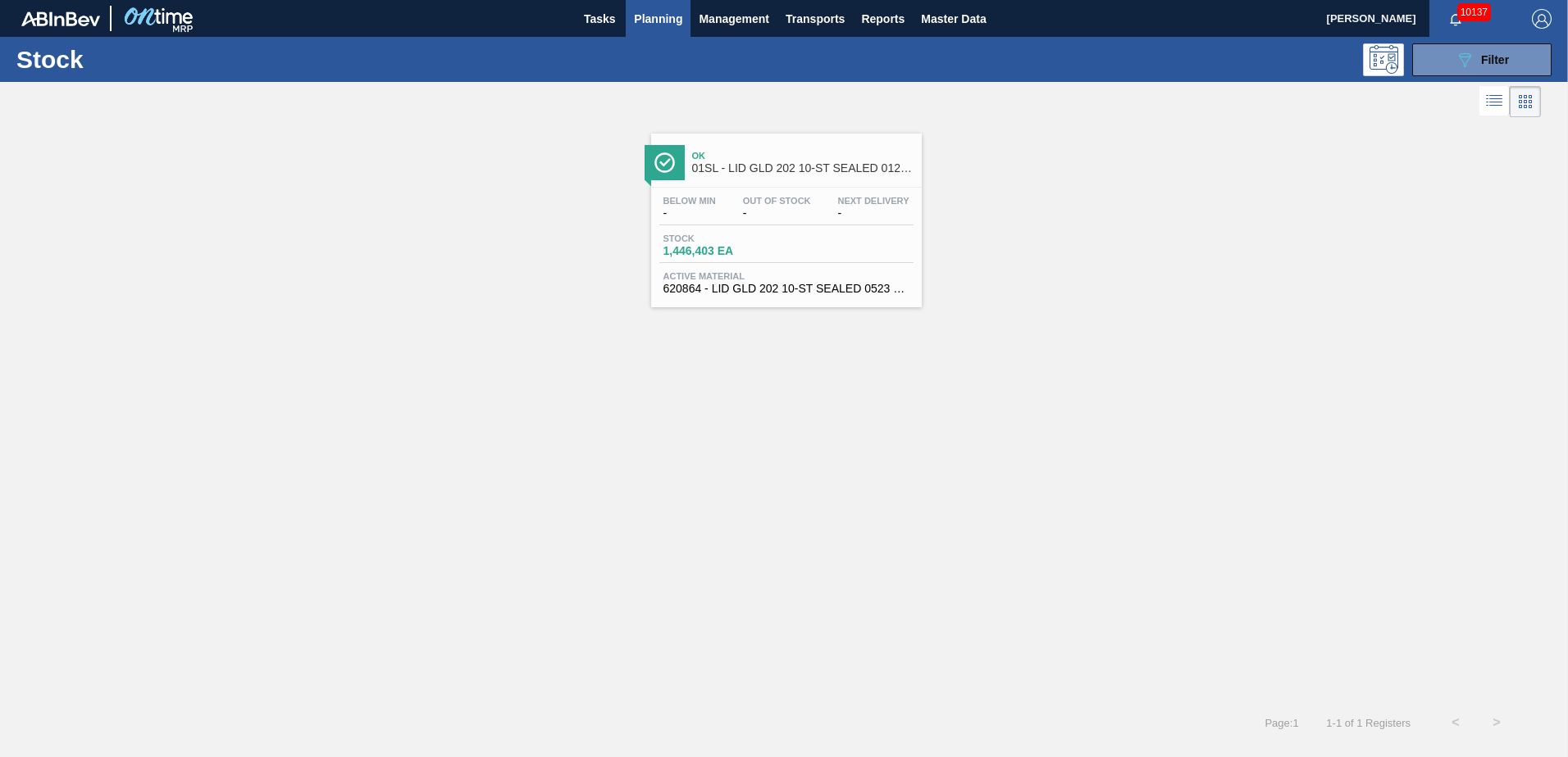
click at [738, 130] on link "Ok 01SL - LID GLD 202 10-ST SEALED 0121 GLD BALL 0 Below Min - Out Of Stock - N…" at bounding box center [784, 214] width 291 height 186
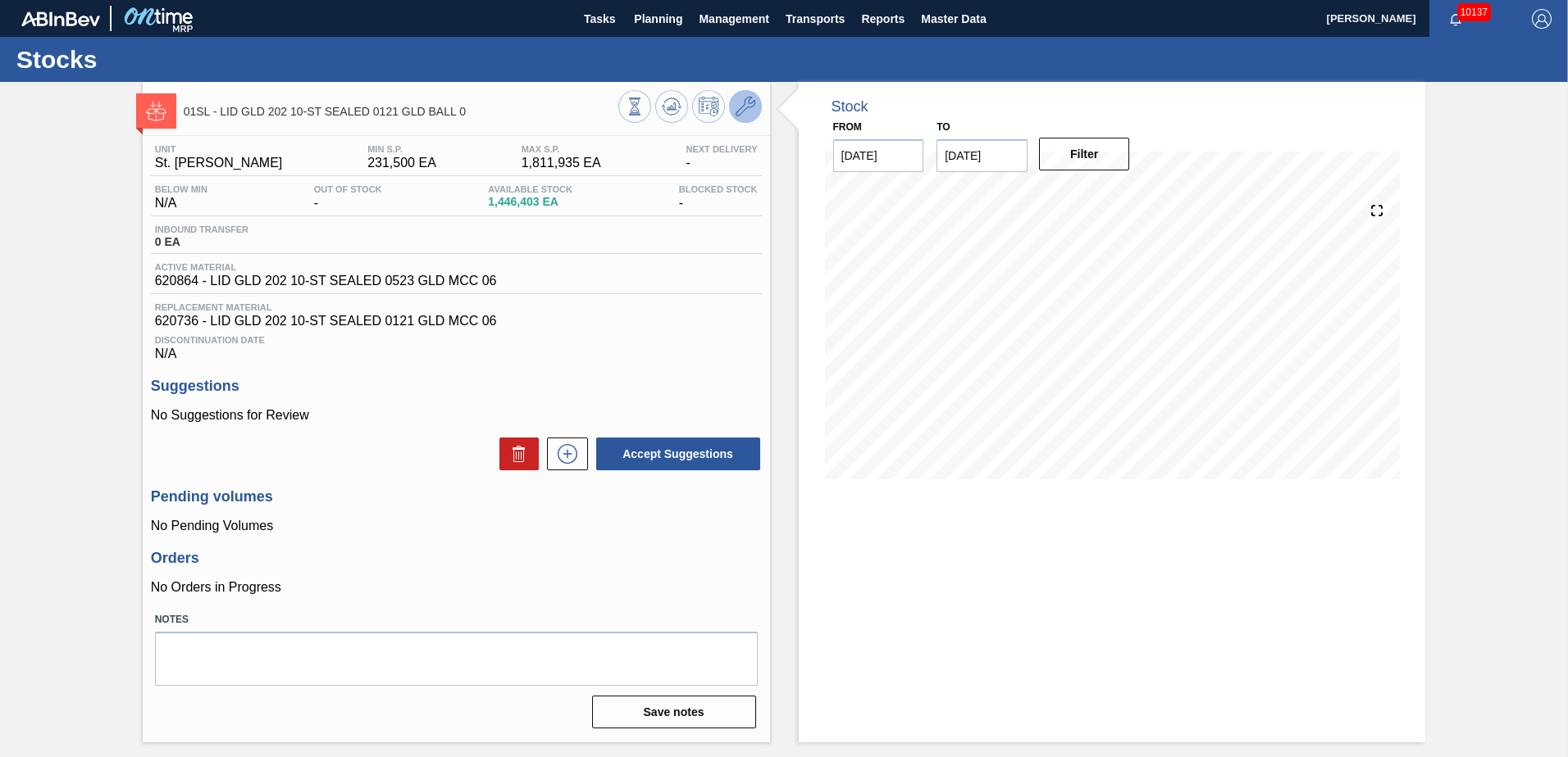
click at [746, 111] on icon at bounding box center [745, 106] width 20 height 20
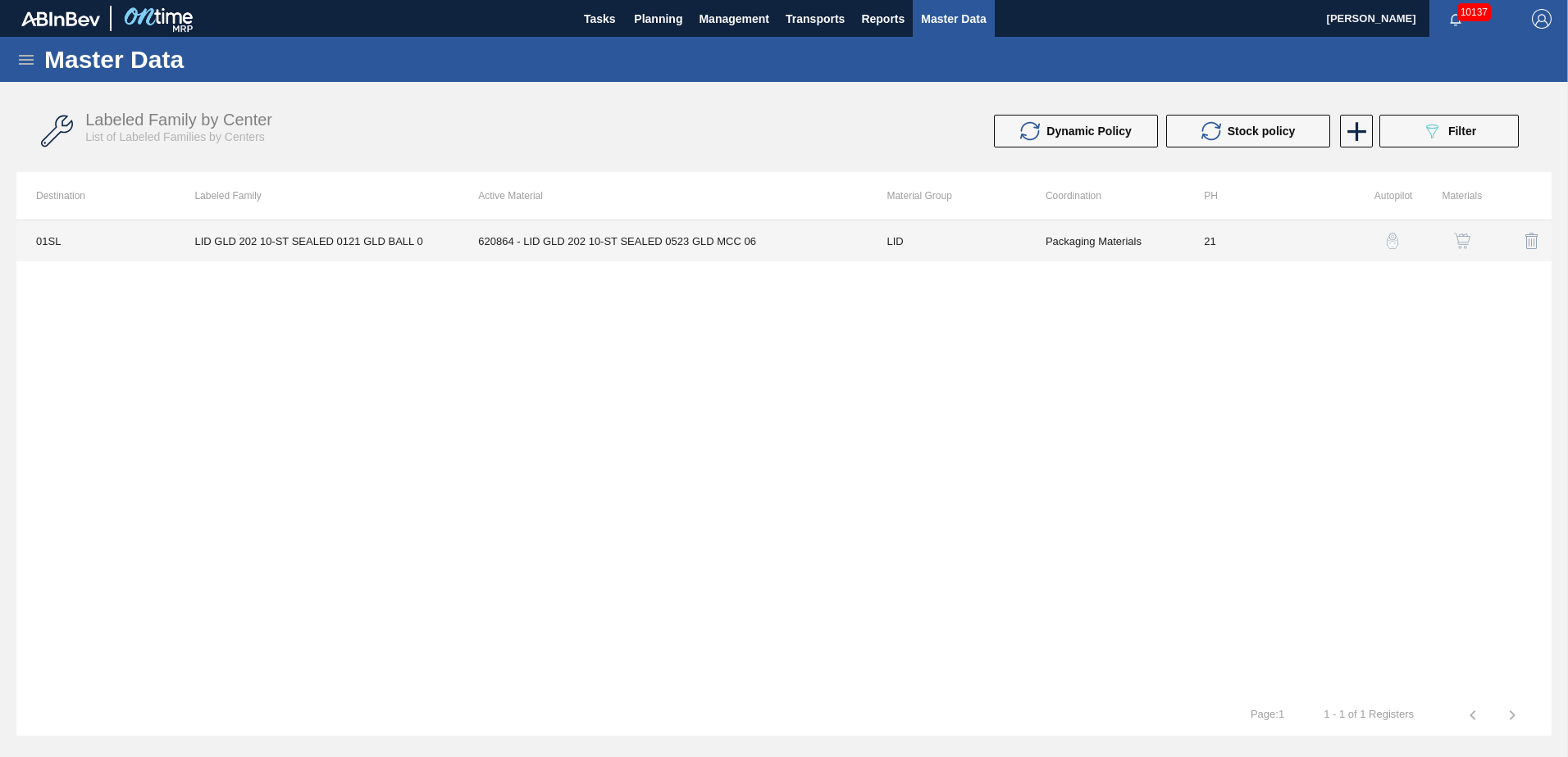
click at [815, 250] on td "620864 - LID GLD 202 10-ST SEALED 0523 GLD MCC 06" at bounding box center [663, 240] width 408 height 41
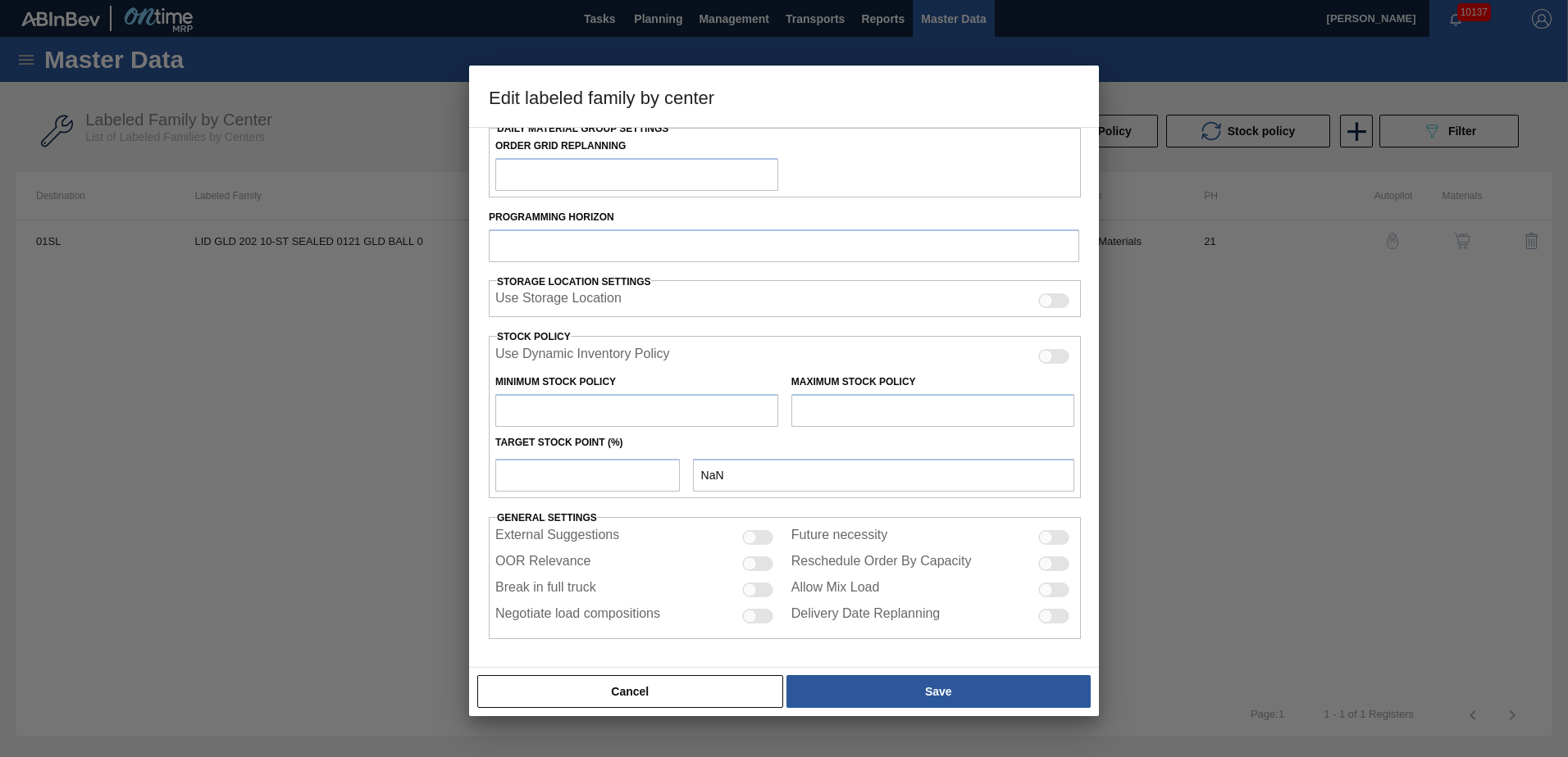
type input "LID"
type input "Generic 202 Lid"
type input "LID GLD 202 10-ST SEALED 0121 GLD BALL 0"
type input "01SL - St. [PERSON_NAME]"
type input "0"
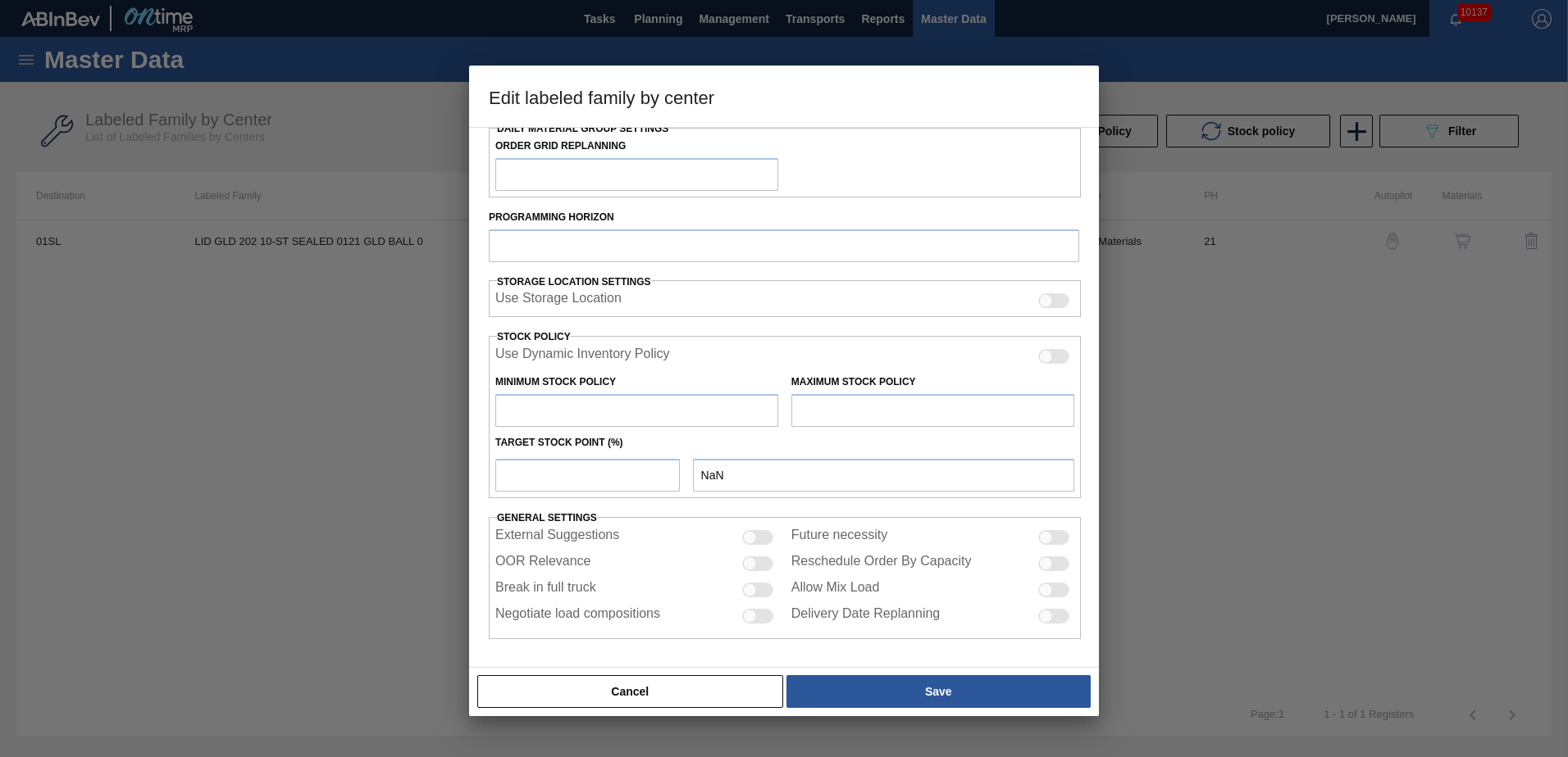
type input "21"
type input "231,500"
type input "1,811,935"
type input "10"
type input "389,544"
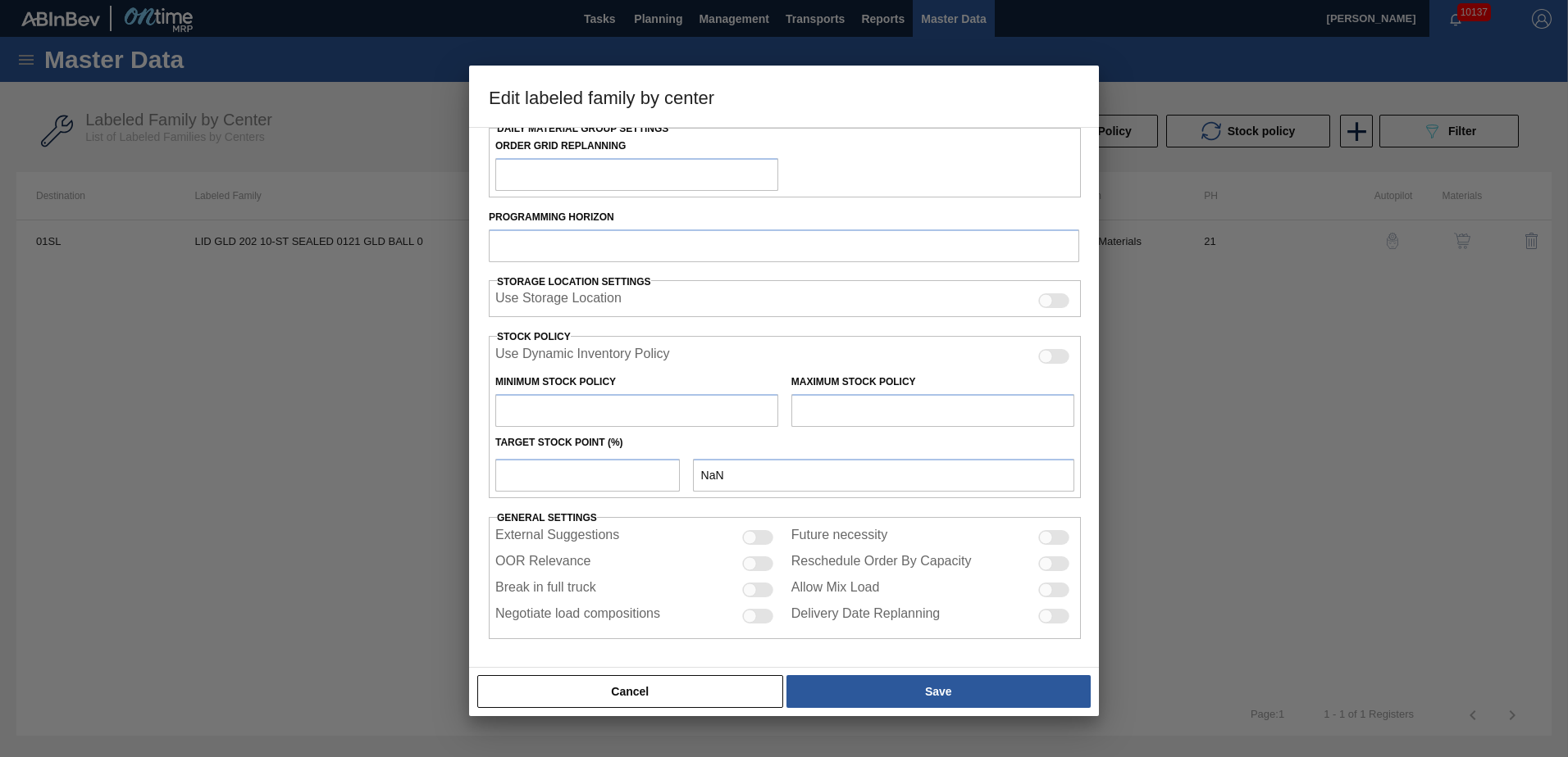
checkbox input "true"
drag, startPoint x: 581, startPoint y: 478, endPoint x: 475, endPoint y: 480, distance: 106.0
click at [475, 480] on div "Material Group LID Family Generic 202 Lid Labeled Family LID GLD 202 10-ST SEAL…" at bounding box center [784, 397] width 629 height 541
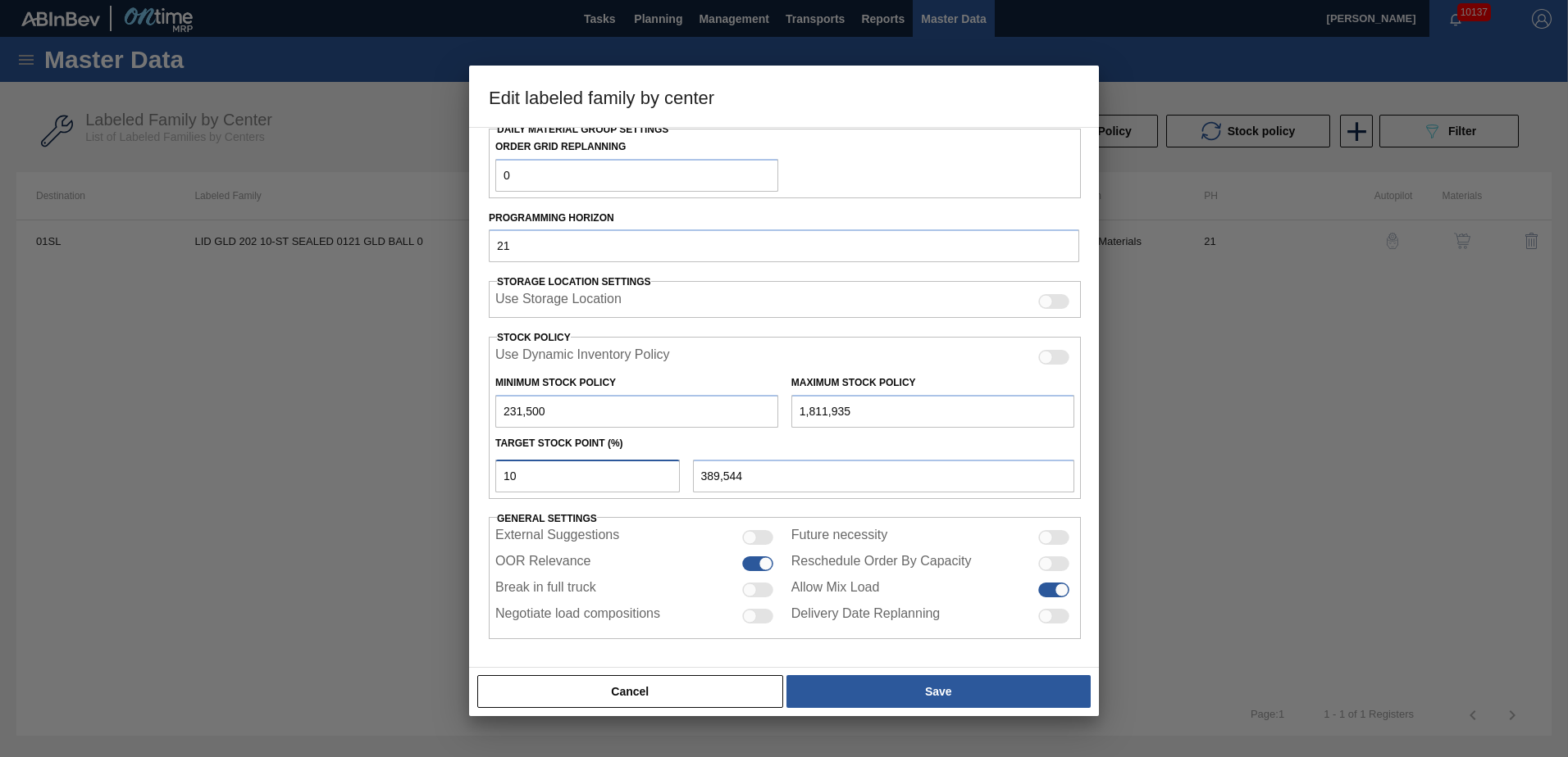
type input "2"
type input "263,109"
type input "20"
type input "547,587"
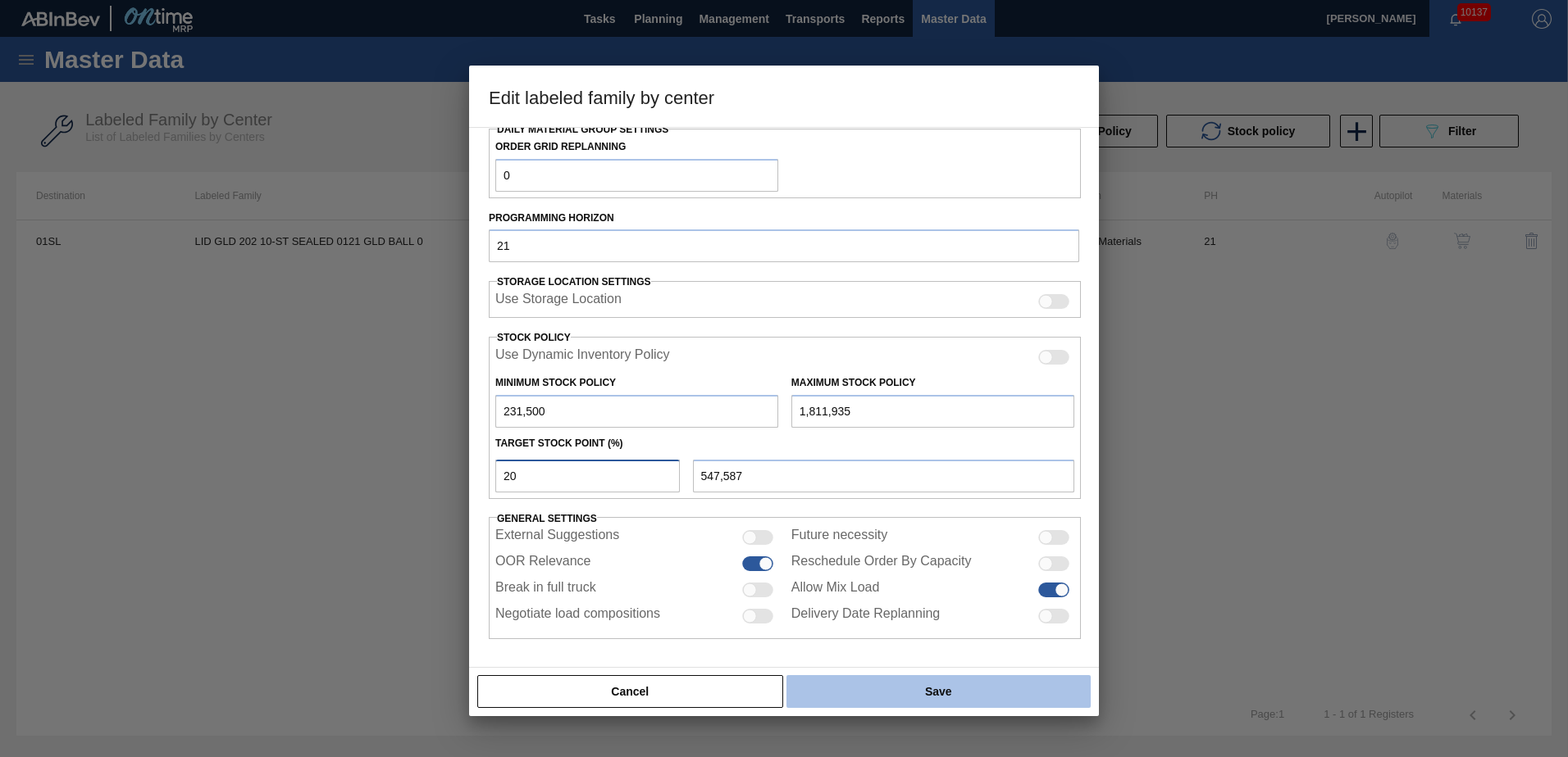
type input "20"
click at [942, 686] on button "Save" at bounding box center [939, 691] width 304 height 32
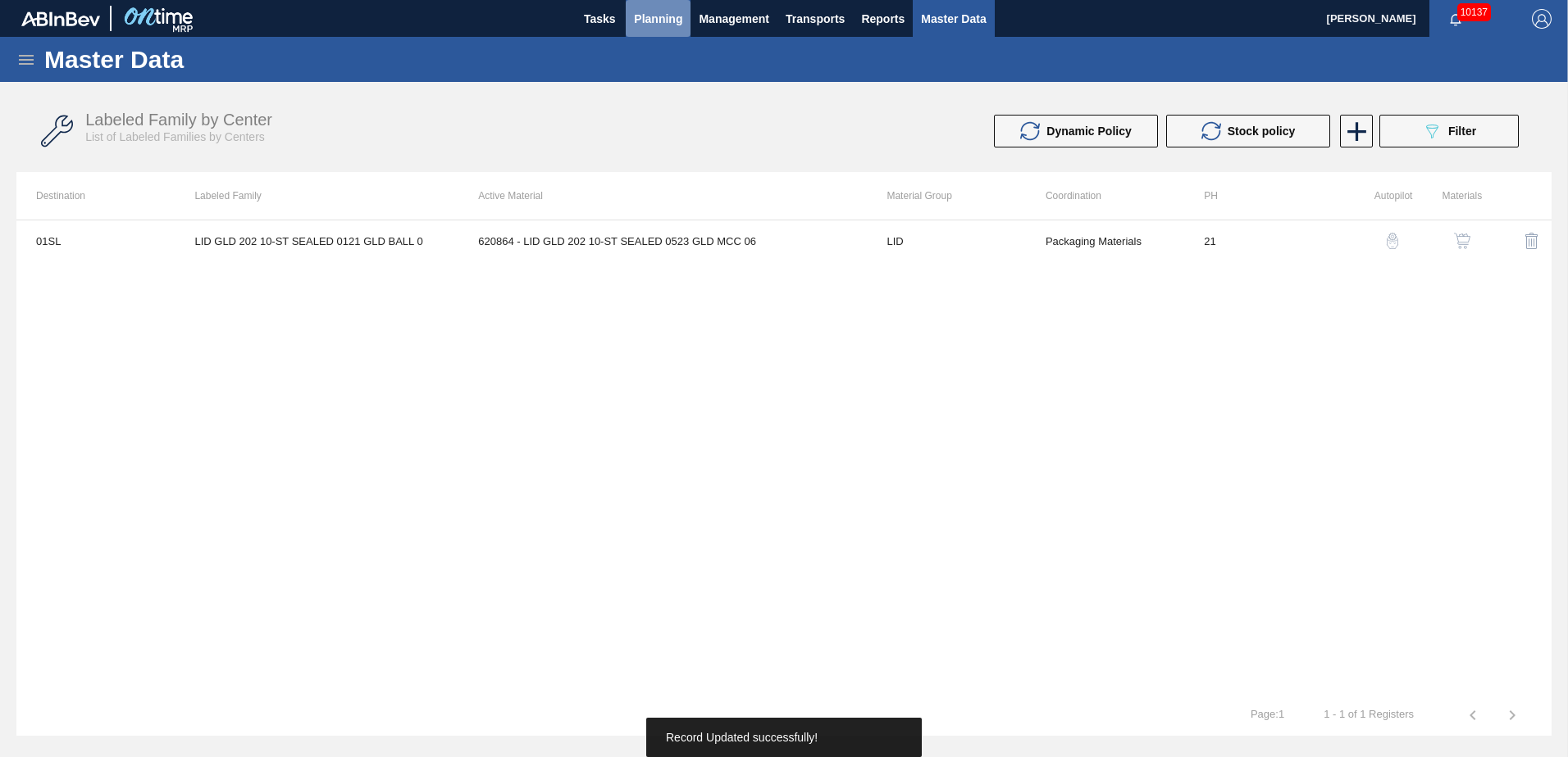
click at [661, 32] on button "Planning" at bounding box center [658, 18] width 65 height 37
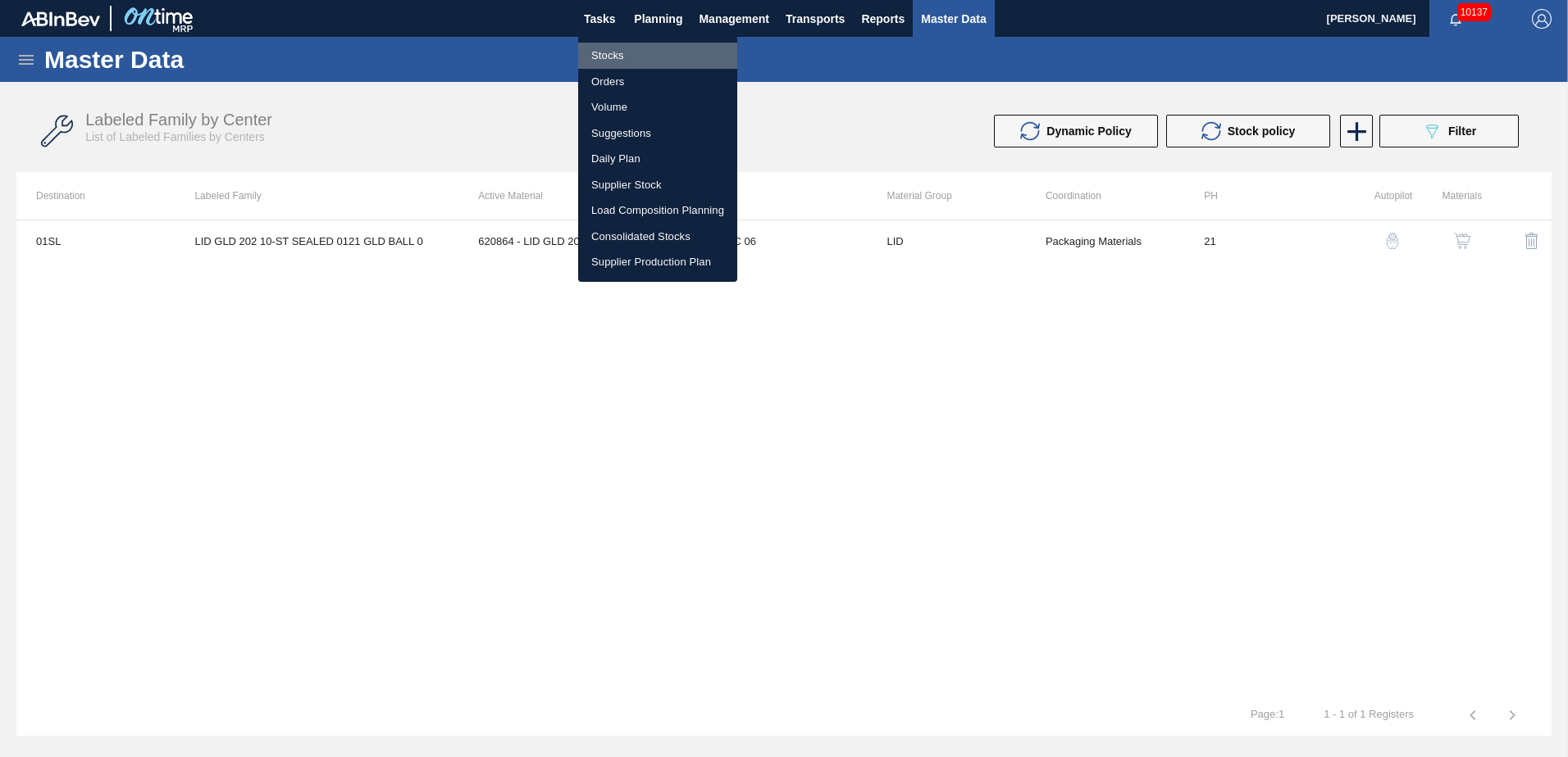
click at [616, 52] on li "Stocks" at bounding box center [657, 56] width 159 height 27
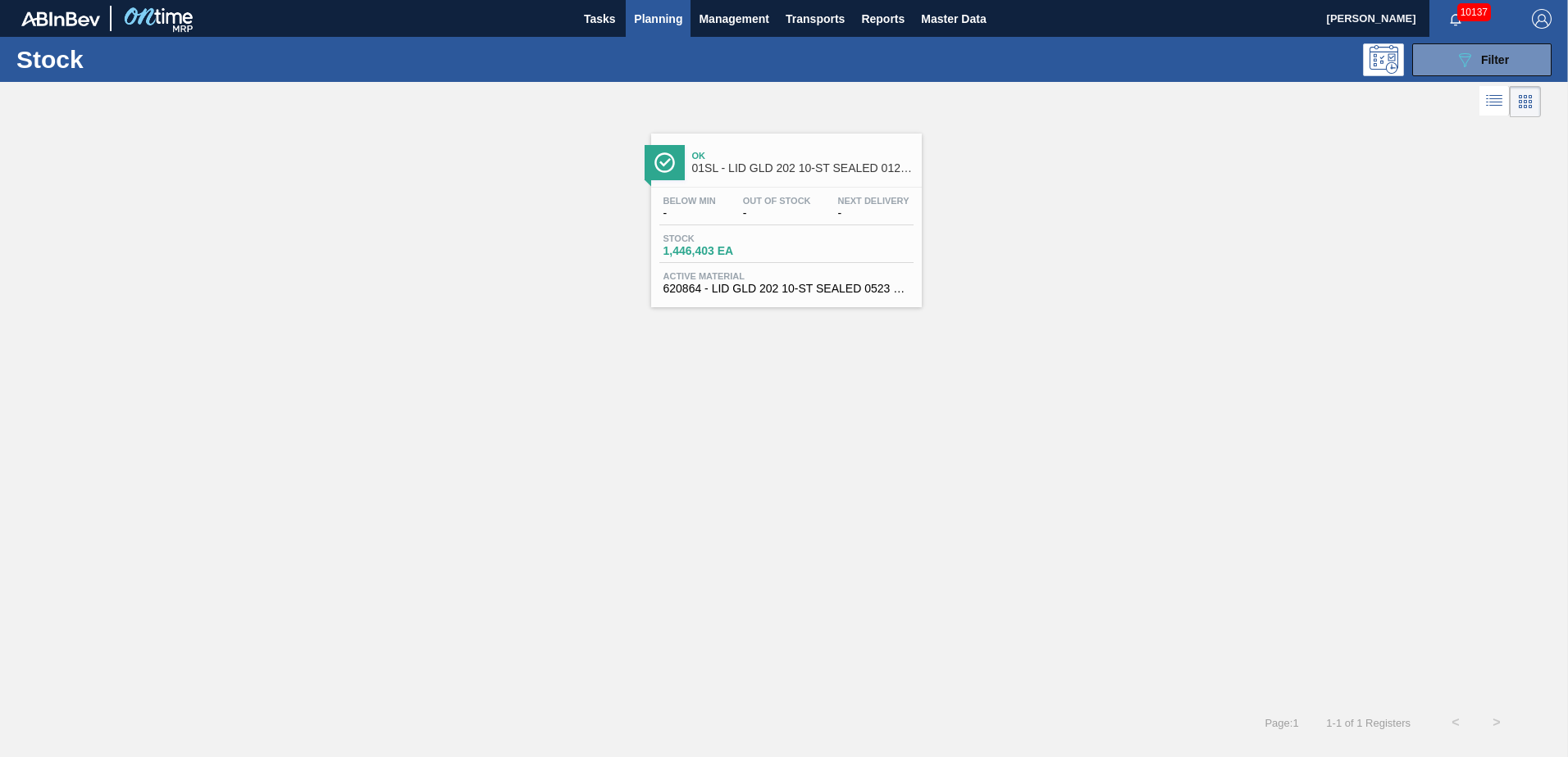
click at [1124, 309] on div "Ok 01SL - LID GLD 202 10-ST SEALED 0121 GLD BALL 0 Below Min - Out Of Stock - N…" at bounding box center [784, 412] width 1568 height 582
